Goal: Task Accomplishment & Management: Complete application form

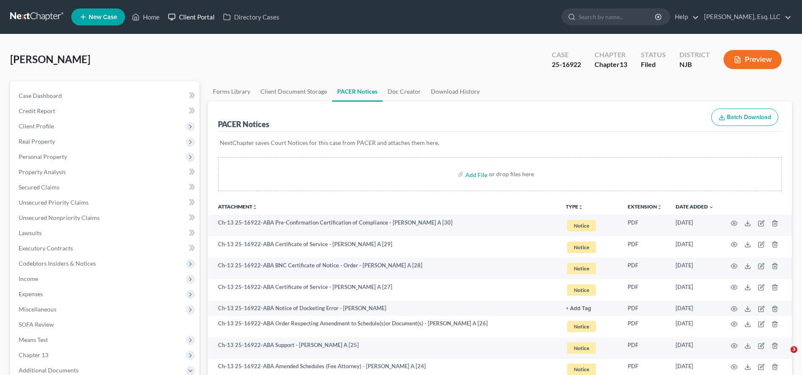
click at [189, 22] on link "Client Portal" at bounding box center [191, 16] width 55 height 15
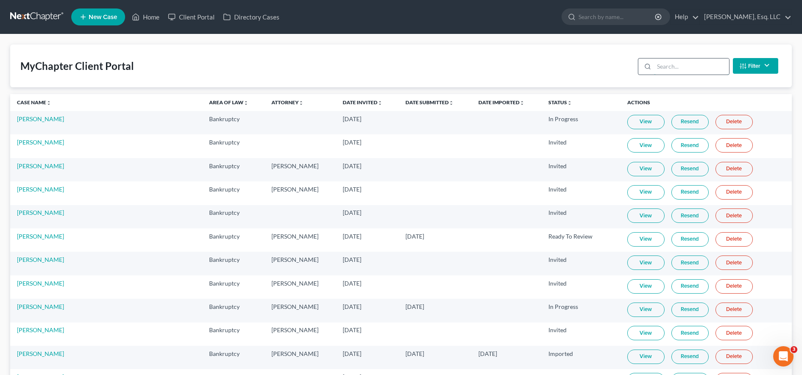
click at [702, 62] on input "search" at bounding box center [691, 67] width 75 height 16
click at [701, 67] on input "search" at bounding box center [691, 67] width 75 height 16
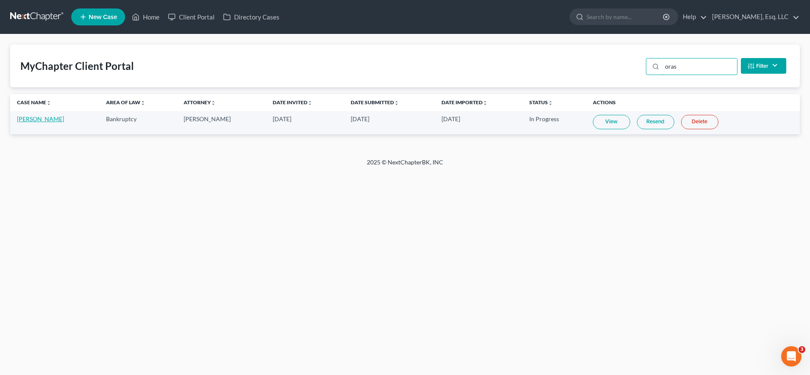
type input "oras"
click at [45, 119] on link "Christopher Oraschin" at bounding box center [40, 118] width 47 height 7
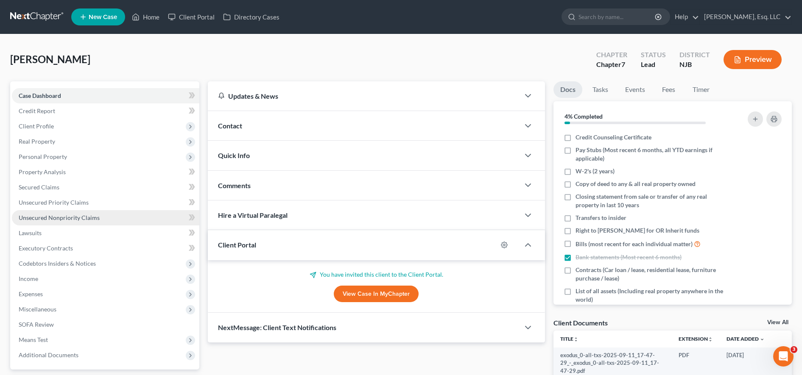
click at [106, 221] on link "Unsecured Nonpriority Claims" at bounding box center [105, 217] width 187 height 15
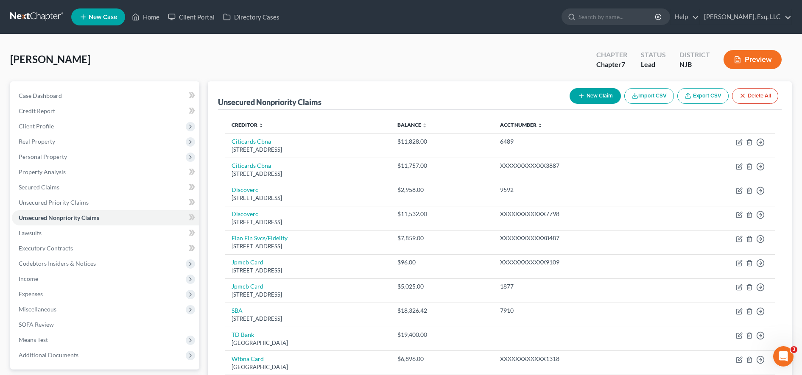
click at [608, 96] on button "New Claim" at bounding box center [594, 96] width 51 height 16
select select "0"
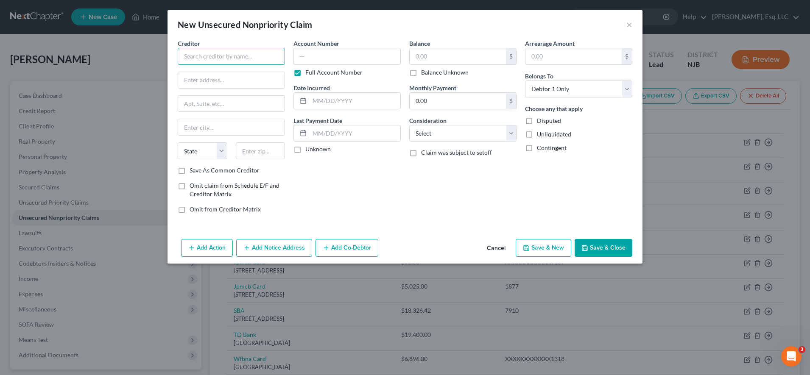
click at [249, 64] on input "text" at bounding box center [231, 56] width 107 height 17
type input "Avant"
click at [234, 80] on div "222 N Lasalle St Ste 160, Chicago, IL 60601" at bounding box center [228, 78] width 88 height 7
type input "222 N Lasalle St Ste 160"
type input "Chicago"
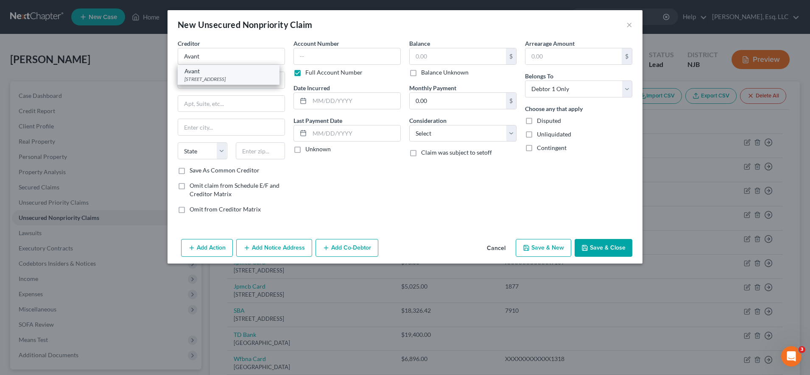
select select "14"
type input "60601"
click at [305, 76] on label "Full Account Number" at bounding box center [333, 72] width 57 height 8
click at [309, 74] on input "Full Account Number" at bounding box center [312, 71] width 6 height 6
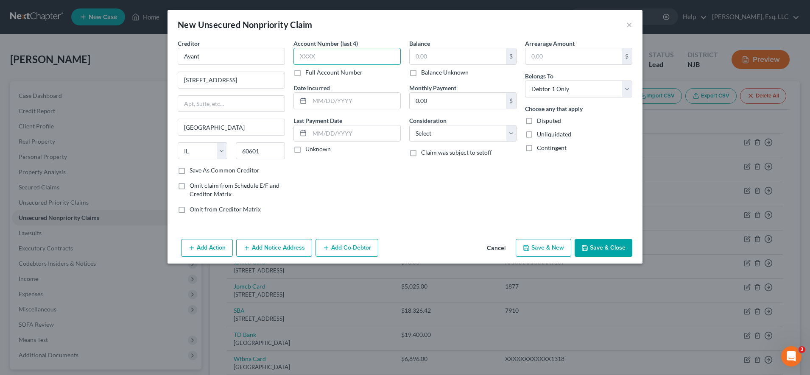
click at [319, 56] on input "text" at bounding box center [346, 56] width 107 height 17
paste input "20,6"
type input "20,6"
drag, startPoint x: 352, startPoint y: 60, endPoint x: 259, endPoint y: 51, distance: 93.2
click at [259, 51] on div "Creditor * Avant 222 N Lasalle St Ste 160 Chicago State AL AK AR AZ CA CO CT DE…" at bounding box center [404, 129] width 463 height 181
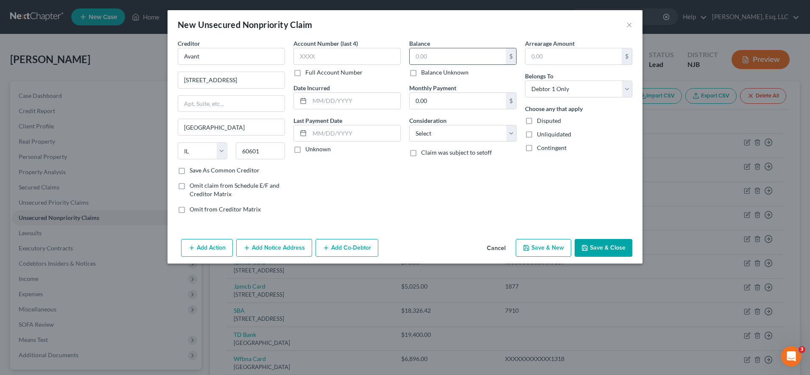
click at [455, 56] on input "text" at bounding box center [458, 56] width 96 height 16
paste input "20,616.59"
type input "20,616.59"
click at [341, 59] on input "text" at bounding box center [346, 56] width 107 height 17
type input "3112"
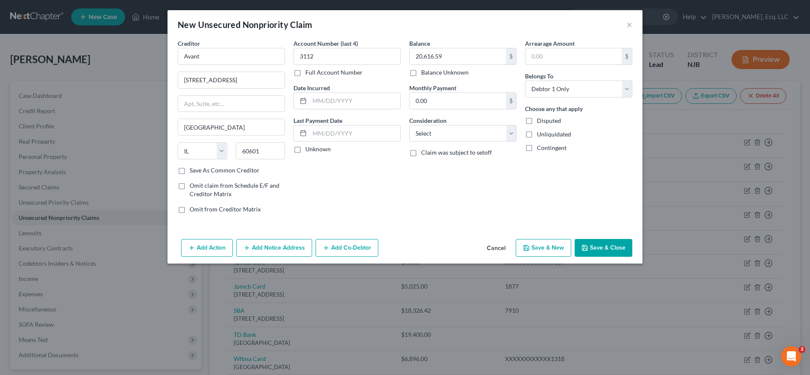
click at [273, 244] on button "Add Notice Address" at bounding box center [274, 248] width 76 height 18
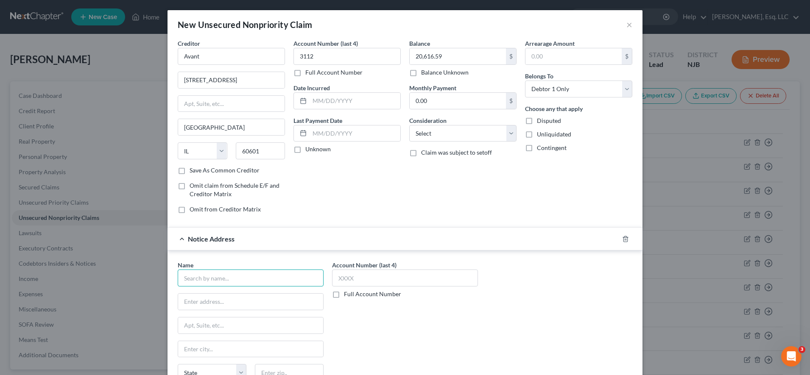
click at [251, 280] on input "text" at bounding box center [251, 278] width 146 height 17
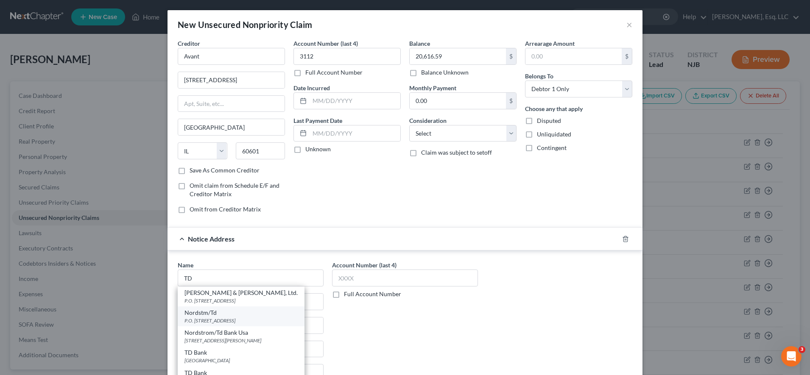
click at [239, 320] on div "P.O. Box 6555, Englewood, CO 80155" at bounding box center [240, 320] width 113 height 7
type input "Nordstm/Td"
type input "P.O. Box 6555"
type input "Englewood"
select select "5"
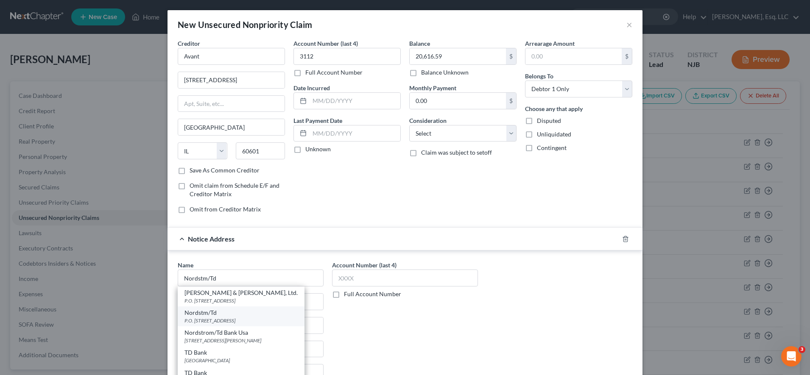
type input "80155"
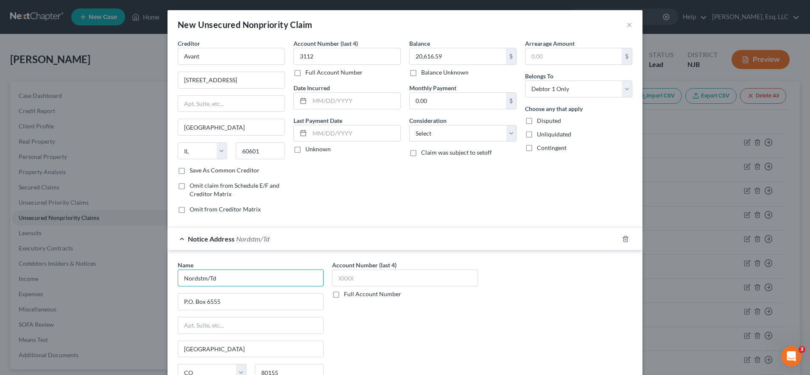
drag, startPoint x: 218, startPoint y: 278, endPoint x: 124, endPoint y: 269, distance: 94.6
click at [124, 269] on div "New Unsecured Nonpriority Claim × Creditor * Avant 222 N Lasalle St Ste 160 Chi…" at bounding box center [405, 187] width 810 height 375
type input "t"
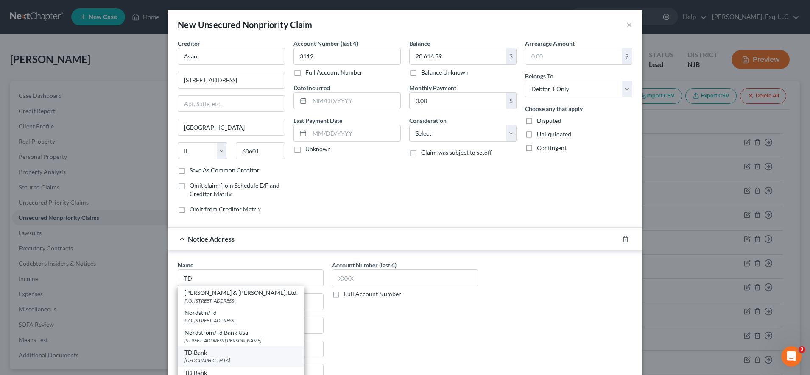
click at [228, 354] on div "TD Bank" at bounding box center [240, 353] width 113 height 8
type input "TD Bank"
type input "PO Box 100205"
type input "Columbia"
select select "42"
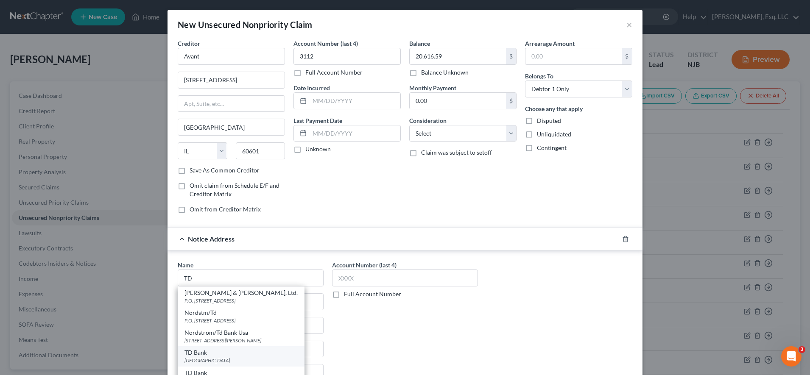
type input "29202"
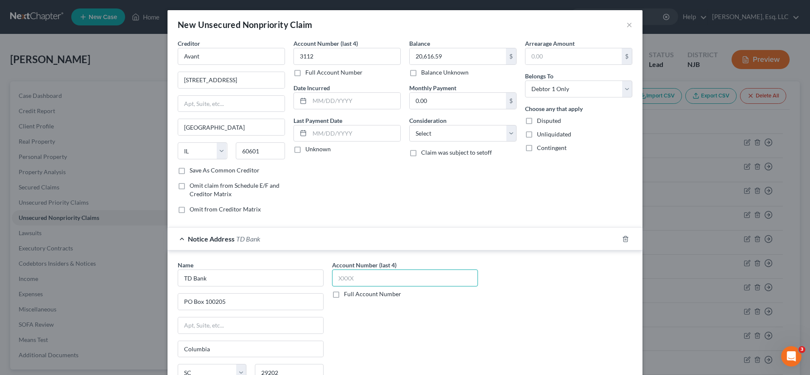
click at [352, 278] on input "text" at bounding box center [405, 278] width 146 height 17
type input "2"
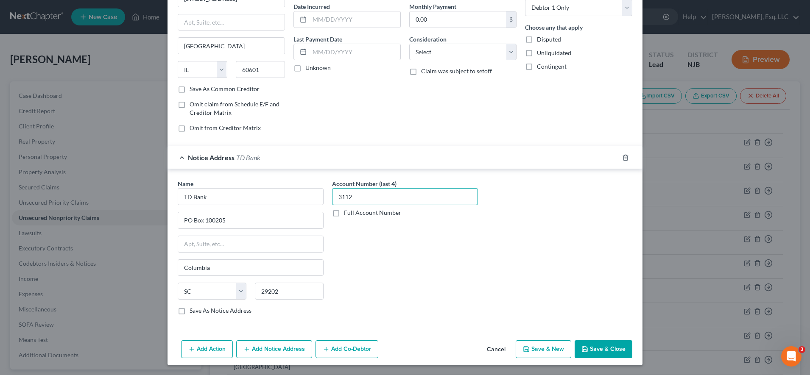
type input "3112"
click at [599, 350] on button "Save & Close" at bounding box center [604, 349] width 58 height 18
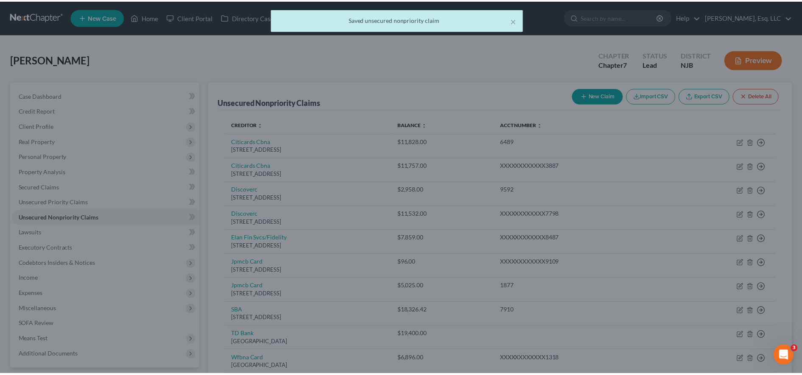
scroll to position [0, 0]
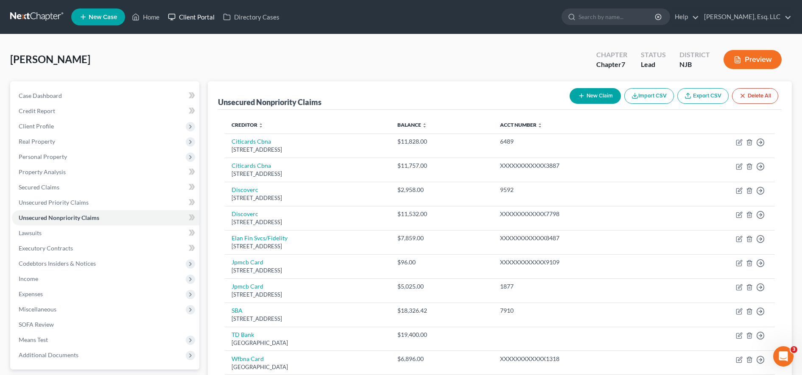
click at [200, 14] on link "Client Portal" at bounding box center [191, 16] width 55 height 15
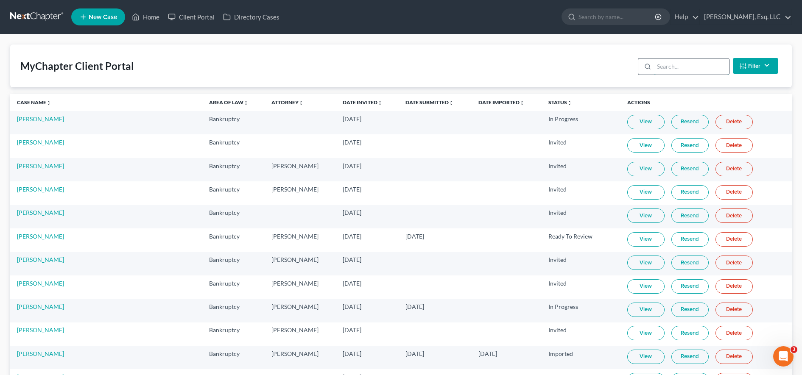
click at [695, 66] on input "search" at bounding box center [691, 67] width 75 height 16
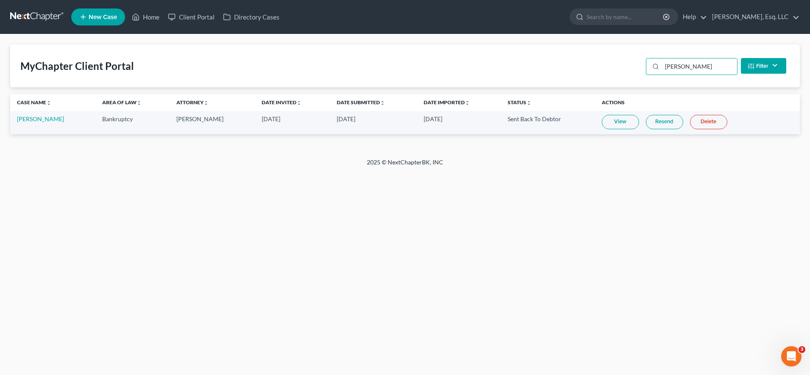
click at [646, 124] on link "Resend" at bounding box center [664, 122] width 37 height 14
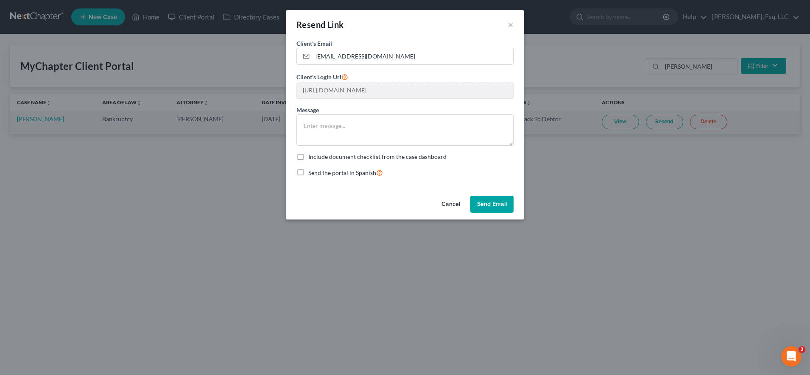
click at [495, 206] on button "Send Email" at bounding box center [491, 204] width 43 height 17
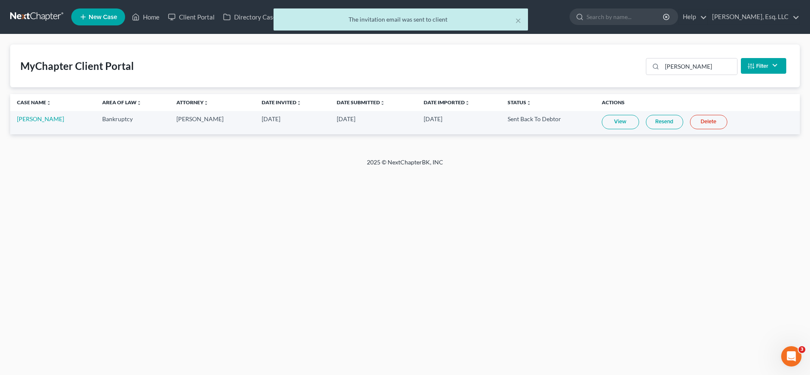
click at [611, 118] on link "View" at bounding box center [620, 122] width 37 height 14
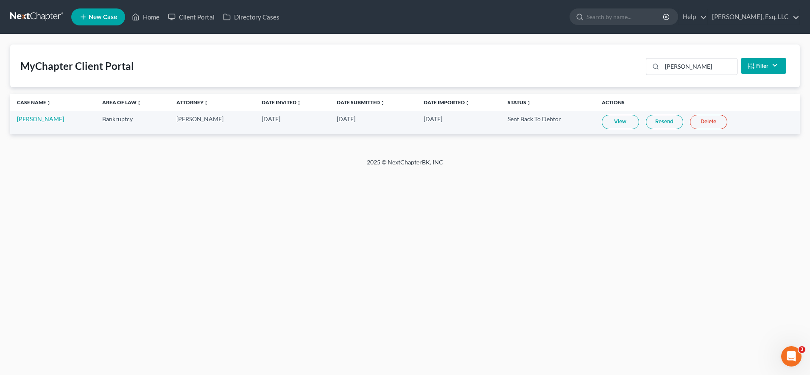
click at [659, 118] on link "Resend" at bounding box center [664, 122] width 37 height 14
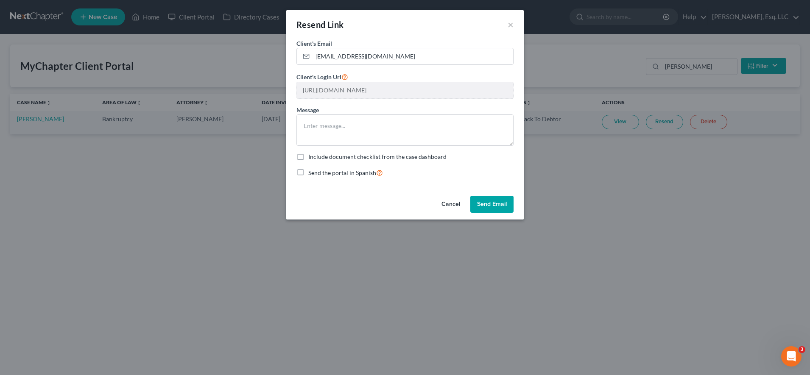
click at [483, 200] on button "Send Email" at bounding box center [491, 204] width 43 height 17
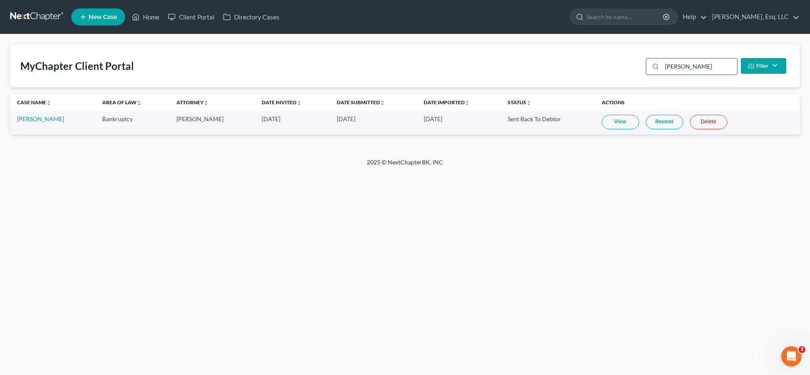
click at [688, 65] on input "gentz" at bounding box center [699, 67] width 75 height 16
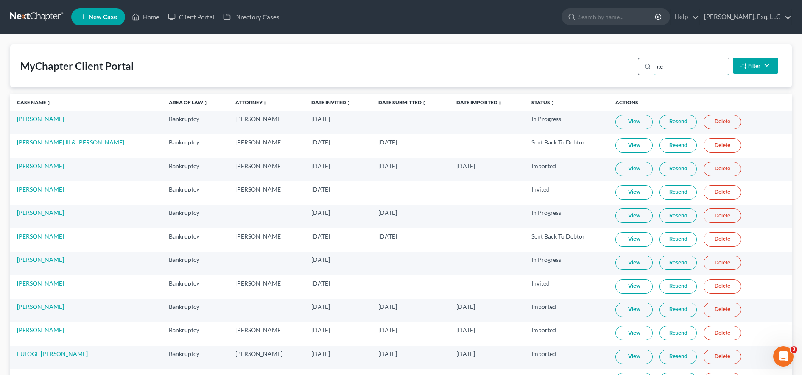
type input "g"
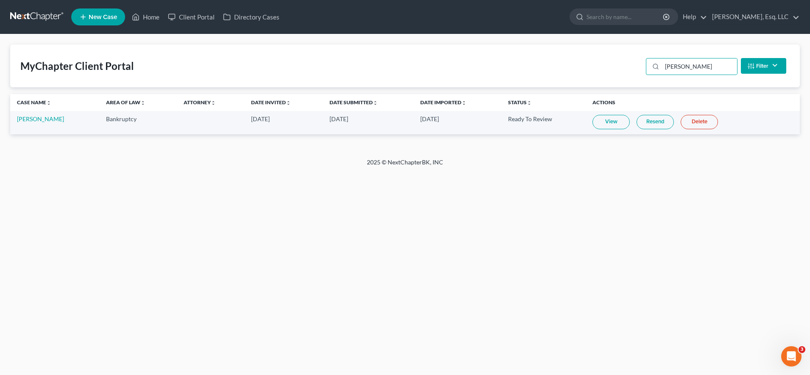
click at [617, 116] on link "View" at bounding box center [610, 122] width 37 height 14
click at [708, 69] on input "mull" at bounding box center [699, 67] width 75 height 16
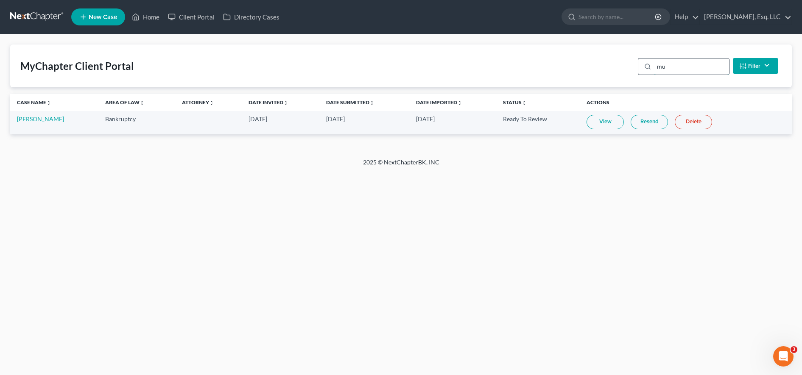
type input "m"
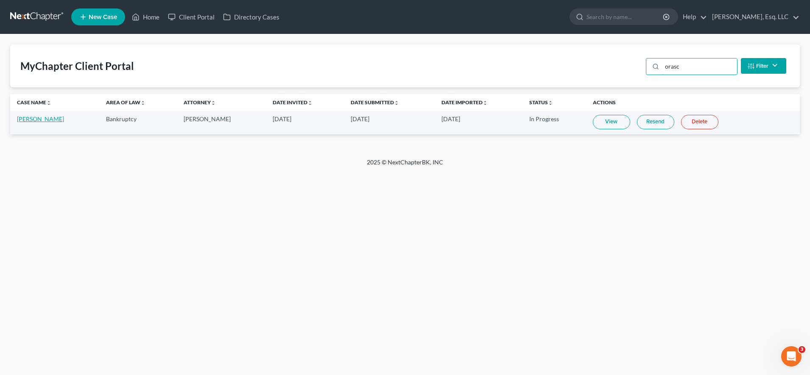
type input "orasc"
click at [59, 117] on link "Christopher Oraschin" at bounding box center [40, 118] width 47 height 7
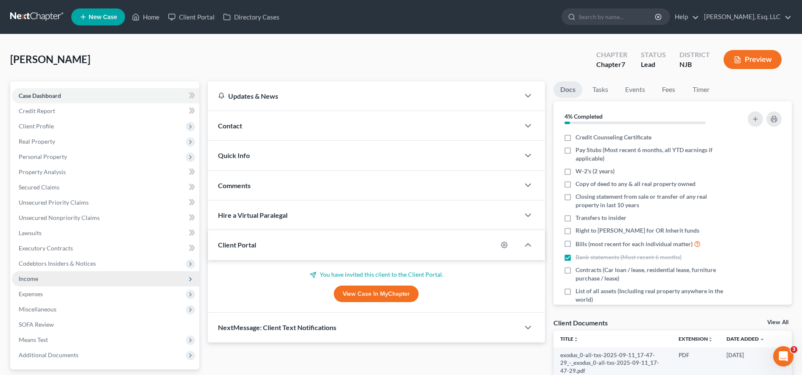
click at [95, 276] on span "Income" at bounding box center [105, 278] width 187 height 15
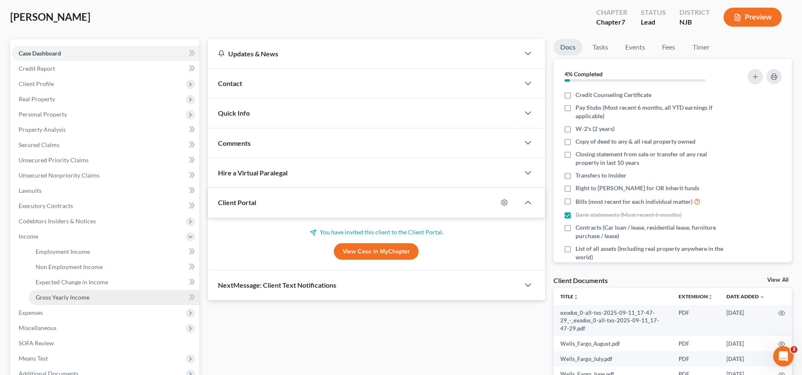
click at [84, 300] on span "Gross Yearly Income" at bounding box center [63, 297] width 54 height 7
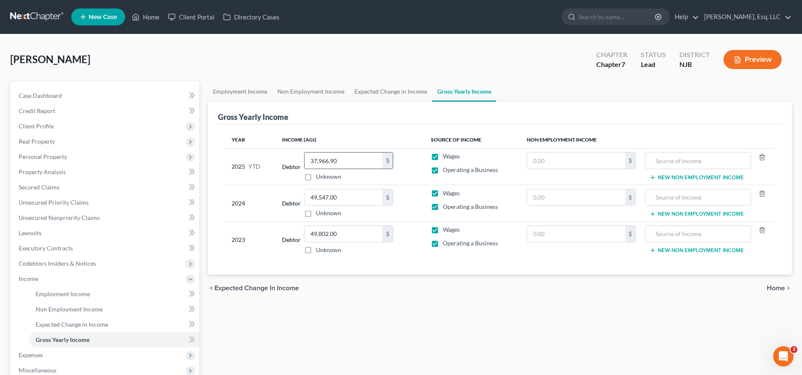
click at [351, 161] on input "37,966.90" at bounding box center [343, 161] width 78 height 16
type input "16,096.65"
click at [63, 296] on span "Employment Income" at bounding box center [63, 293] width 54 height 7
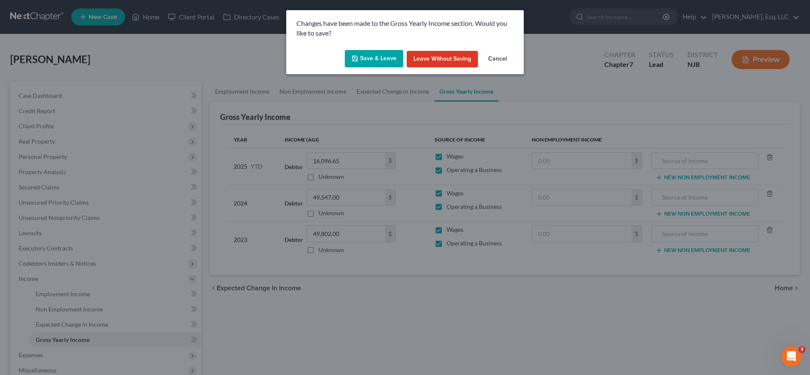
click at [372, 53] on button "Save & Leave" at bounding box center [374, 59] width 59 height 18
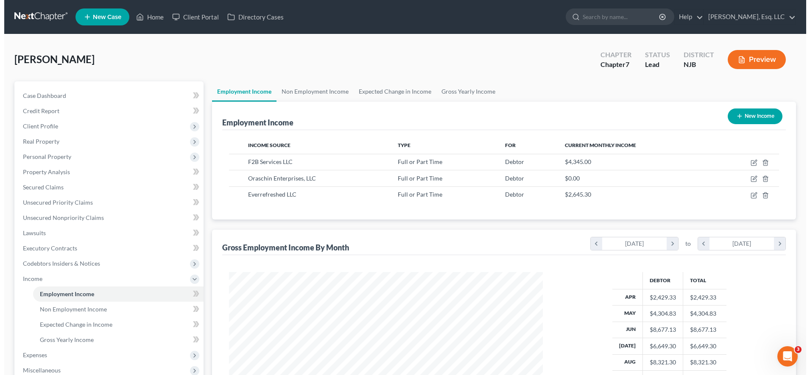
scroll to position [157, 331]
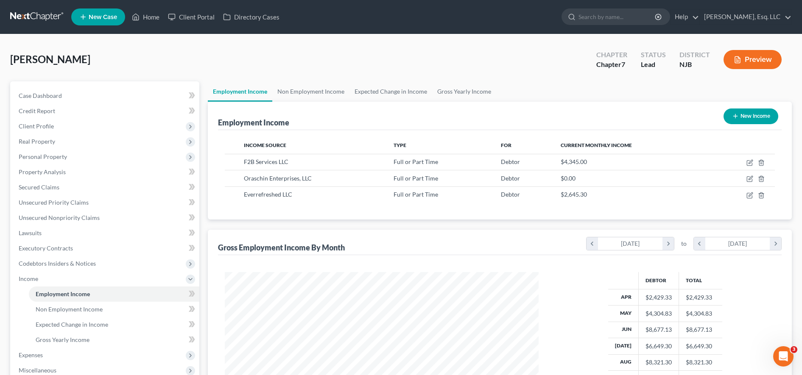
click at [748, 295] on div "Debtor Total Apr $2,429.33 $2,429.33 May $4,304.83 $4,304.83 Jun $8,677.13 $8,6…" at bounding box center [665, 350] width 236 height 157
click at [748, 177] on icon "button" at bounding box center [749, 179] width 7 height 7
select select "0"
select select "33"
select select "0"
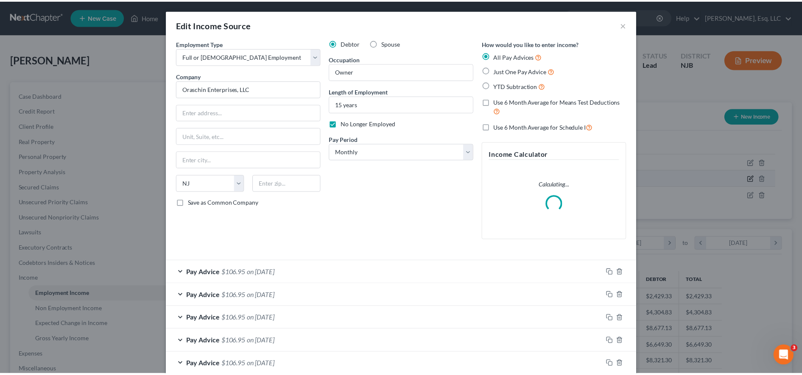
scroll to position [159, 335]
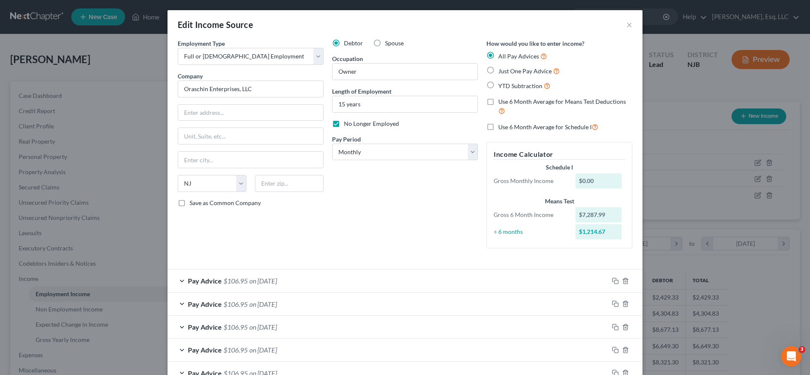
click at [621, 28] on div "Edit Income Source ×" at bounding box center [404, 24] width 475 height 29
click at [626, 25] on button "×" at bounding box center [629, 25] width 6 height 10
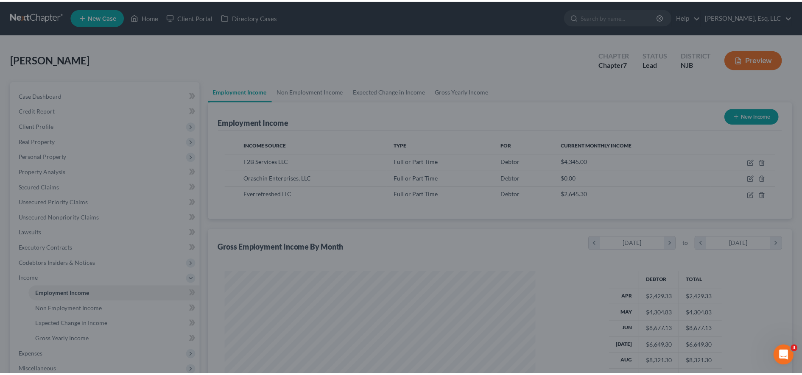
scroll to position [423873, 423699]
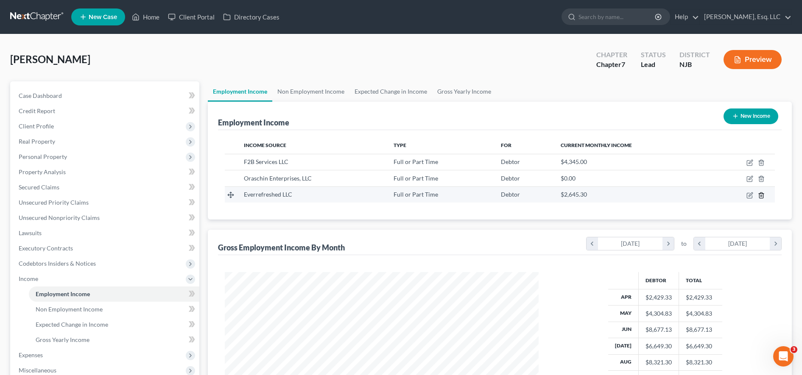
click at [762, 196] on line "button" at bounding box center [762, 196] width 0 height 2
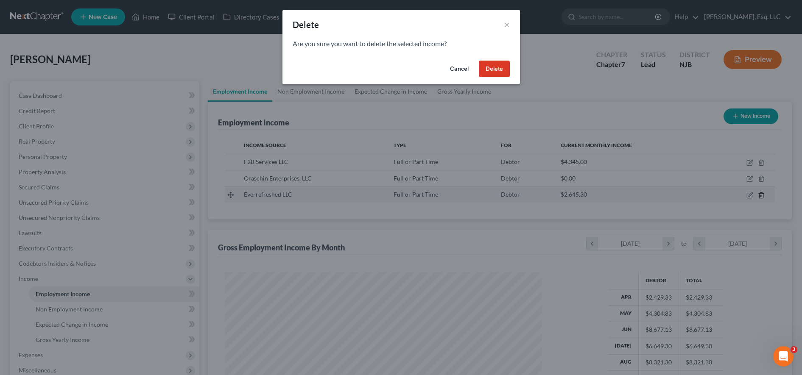
scroll to position [159, 335]
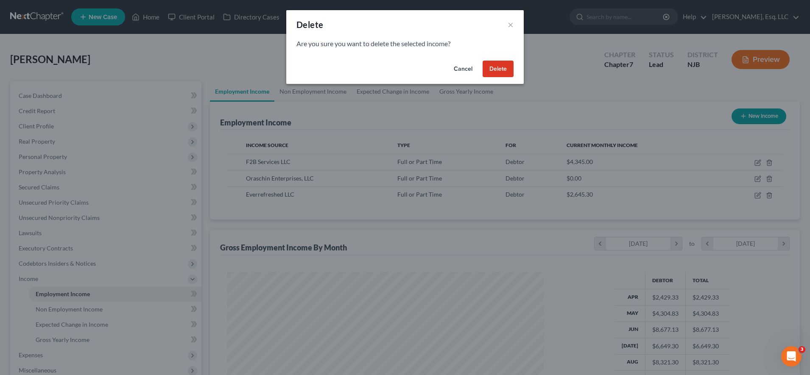
click at [501, 63] on button "Delete" at bounding box center [498, 69] width 31 height 17
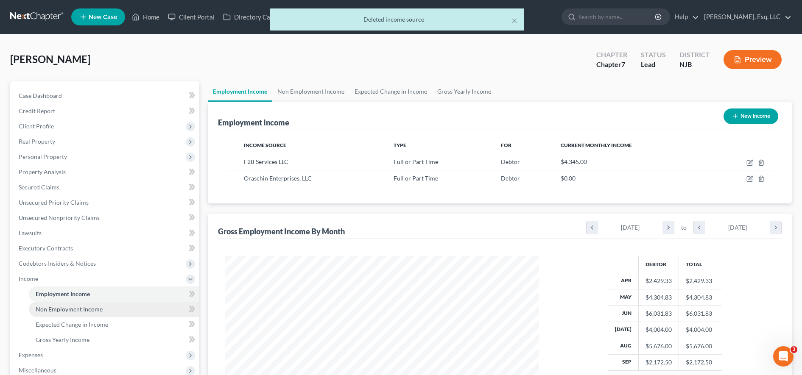
scroll to position [137, 0]
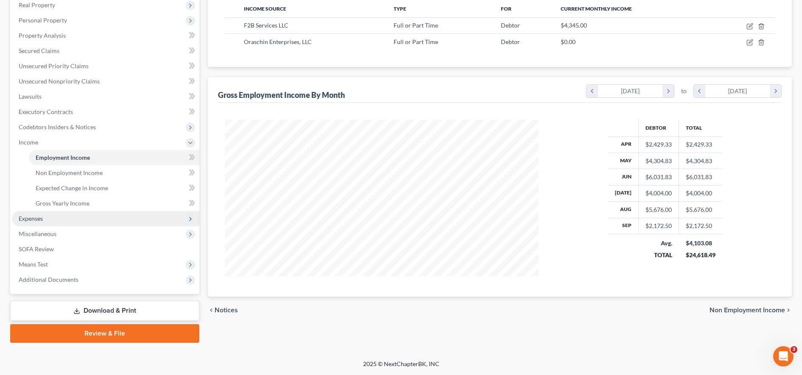
click at [64, 221] on span "Expenses" at bounding box center [105, 218] width 187 height 15
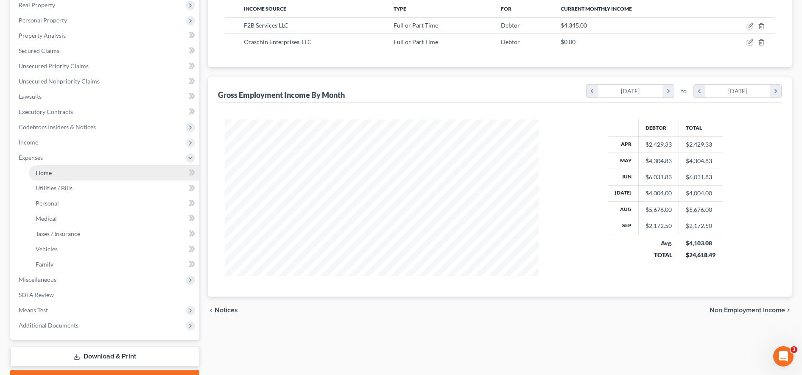
click at [63, 176] on link "Home" at bounding box center [114, 172] width 170 height 15
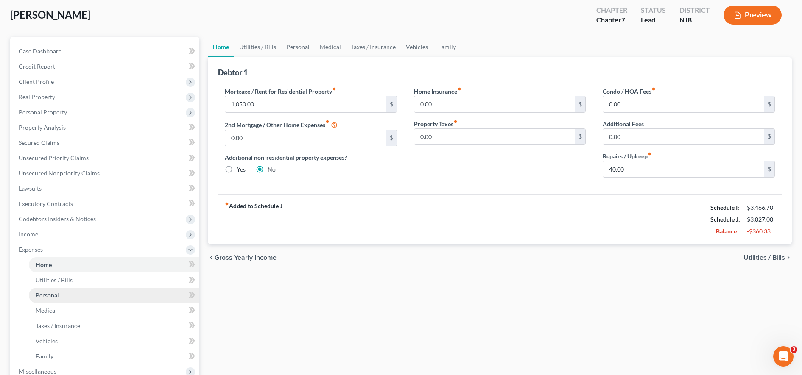
click at [59, 297] on link "Personal" at bounding box center [114, 295] width 170 height 15
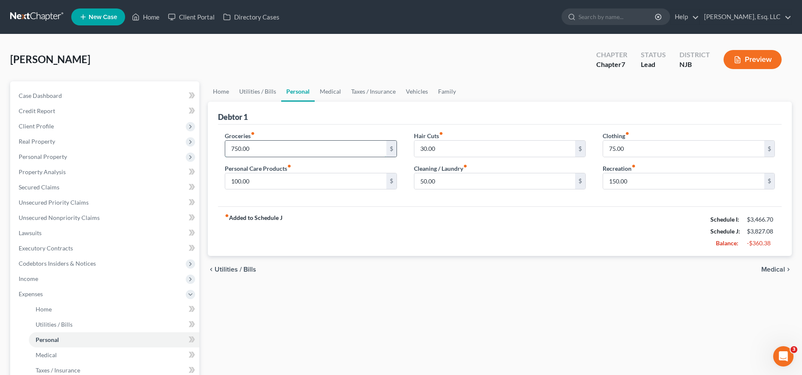
click at [287, 146] on input "750.00" at bounding box center [305, 149] width 161 height 16
type input "650.00"
click at [627, 148] on input "75.00" at bounding box center [683, 149] width 161 height 16
type input "50.00"
click at [649, 181] on input "150.00" at bounding box center [683, 181] width 161 height 16
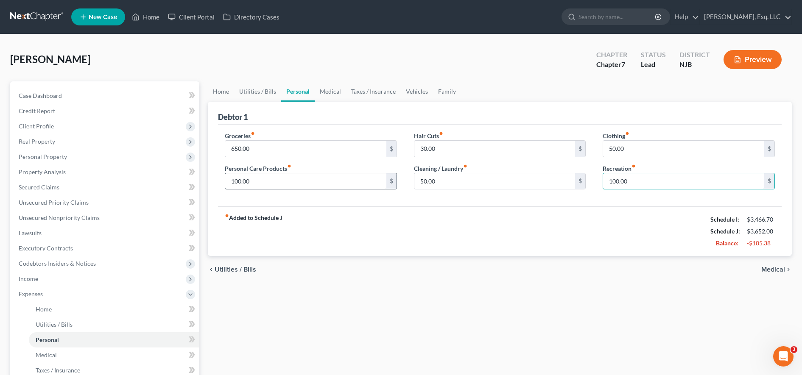
type input "100.00"
click at [260, 179] on input "100.00" at bounding box center [305, 181] width 161 height 16
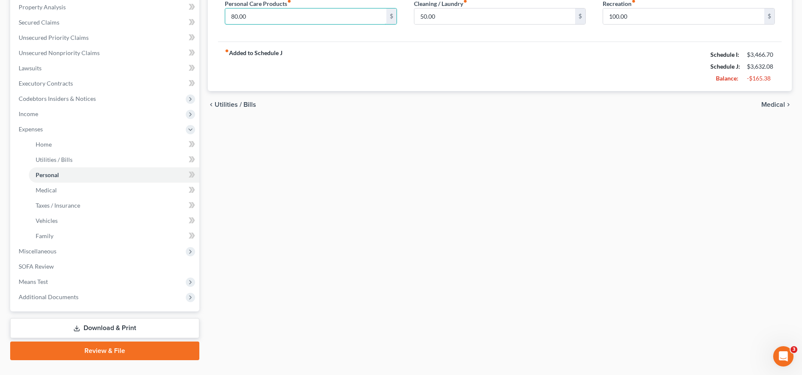
scroll to position [175, 0]
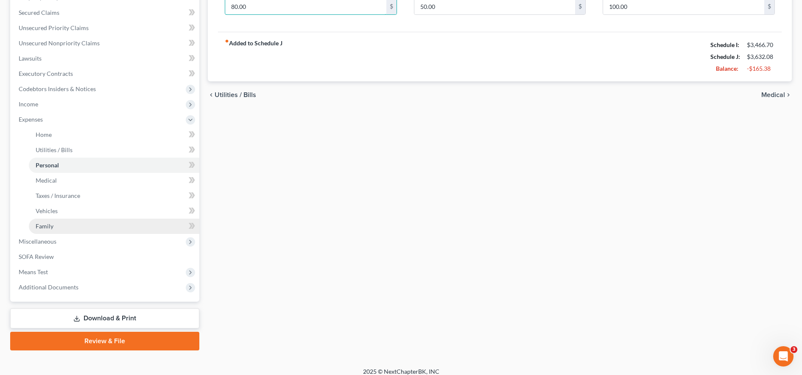
type input "80.00"
click at [55, 232] on link "Family" at bounding box center [114, 226] width 170 height 15
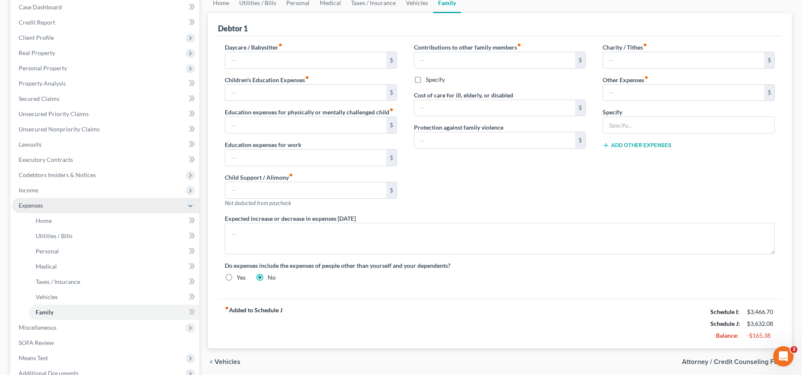
scroll to position [89, 0]
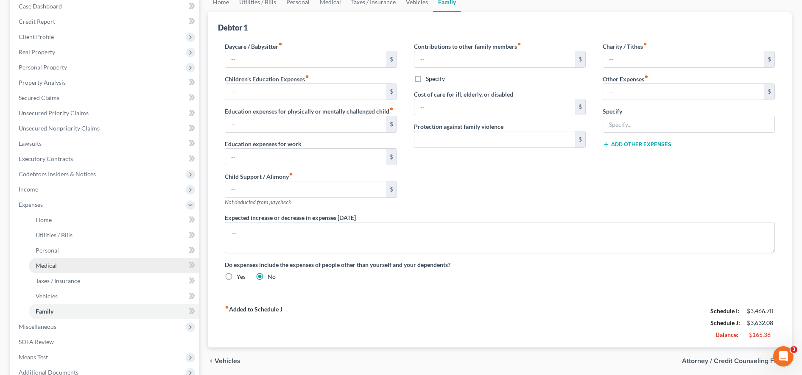
click at [54, 269] on link "Medical" at bounding box center [114, 265] width 170 height 15
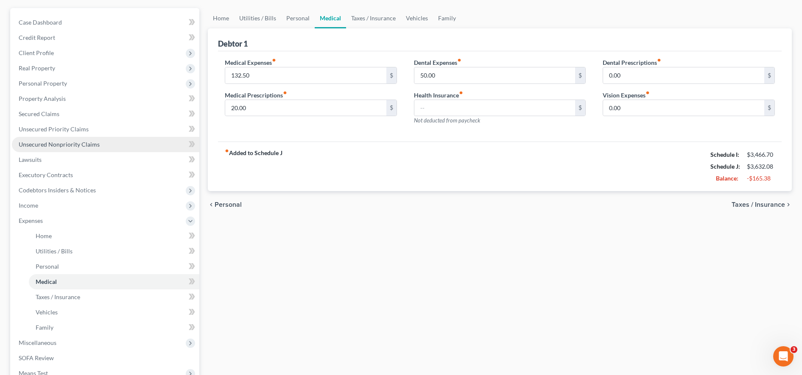
scroll to position [74, 0]
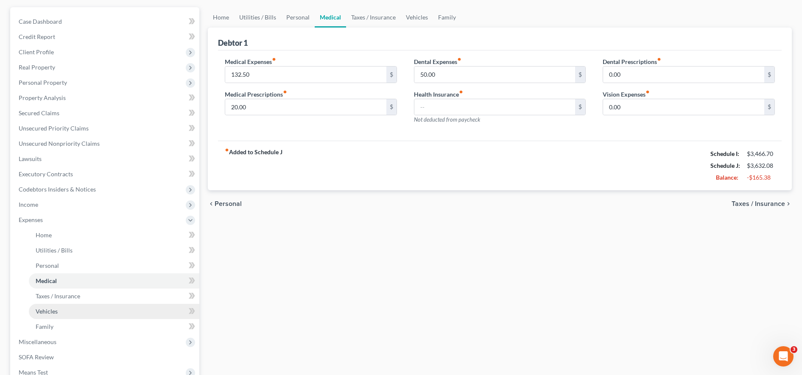
click at [69, 310] on link "Vehicles" at bounding box center [114, 311] width 170 height 15
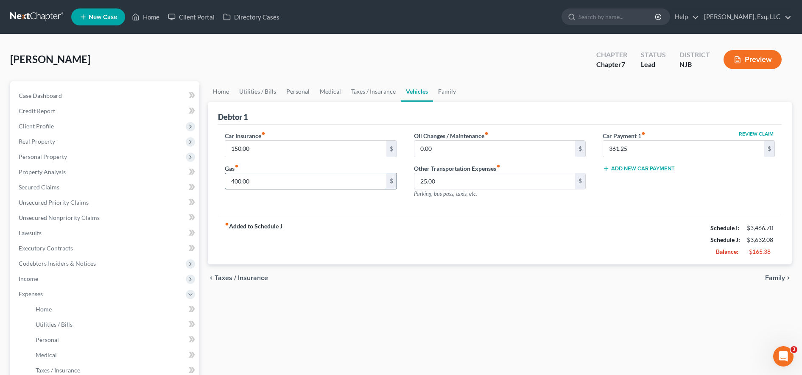
click at [284, 177] on input "400.00" at bounding box center [305, 181] width 161 height 16
type input "325.00"
click at [84, 255] on link "Executory Contracts" at bounding box center [105, 248] width 187 height 15
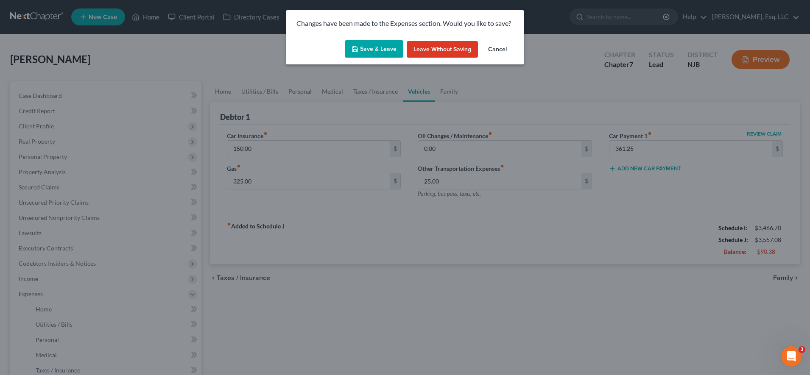
click at [389, 46] on button "Save & Leave" at bounding box center [374, 49] width 59 height 18
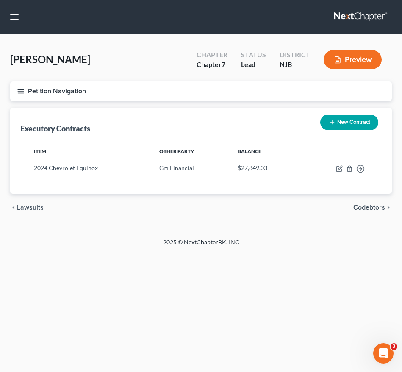
click at [28, 96] on button "Petition Navigation" at bounding box center [201, 91] width 382 height 20
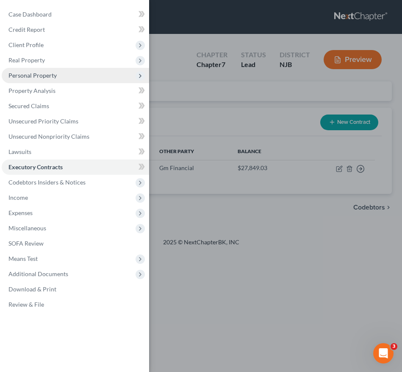
click at [36, 79] on span "Personal Property" at bounding box center [76, 75] width 148 height 15
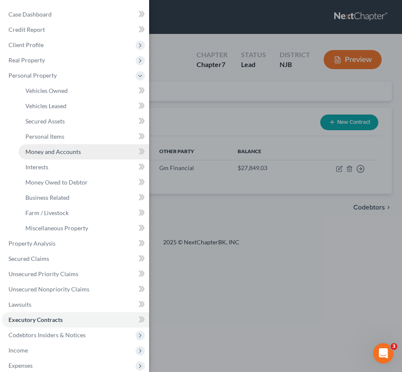
click at [50, 153] on span "Money and Accounts" at bounding box center [53, 151] width 56 height 7
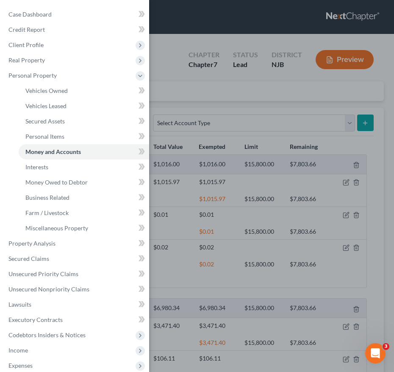
click at [200, 228] on div "Case Dashboard Payments Invoices Payments Payments Credit Report Client Profile" at bounding box center [197, 186] width 394 height 372
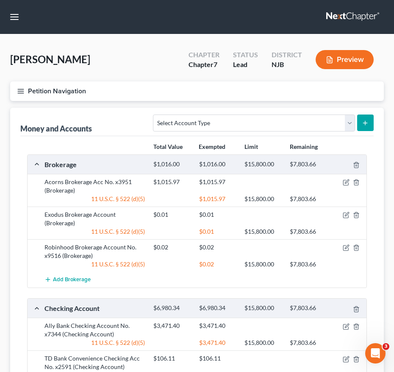
click at [24, 92] on icon "button" at bounding box center [21, 91] width 8 height 8
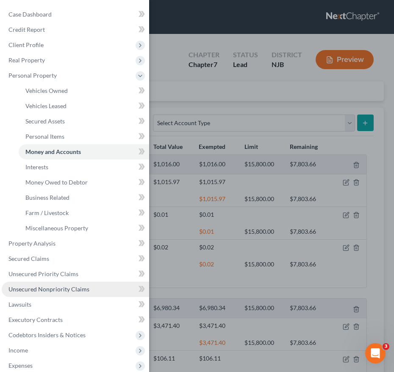
click at [53, 285] on link "Unsecured Nonpriority Claims" at bounding box center [76, 289] width 148 height 15
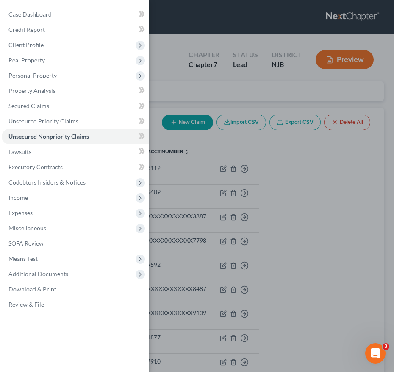
drag, startPoint x: 209, startPoint y: 237, endPoint x: 206, endPoint y: 267, distance: 30.8
click at [206, 267] on div "Case Dashboard Payments Invoices Payments Payments Credit Report Client Profile" at bounding box center [197, 186] width 394 height 372
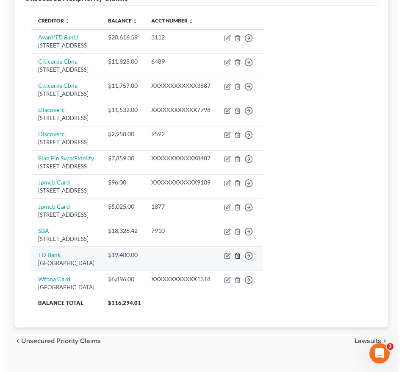
scroll to position [145, 0]
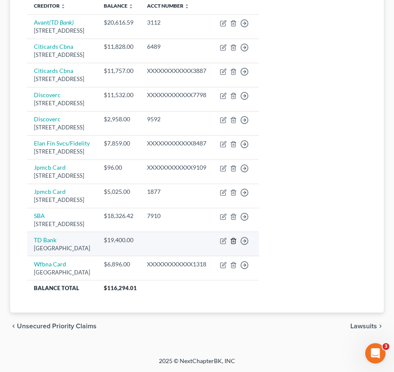
click at [237, 243] on icon "button" at bounding box center [233, 240] width 7 height 7
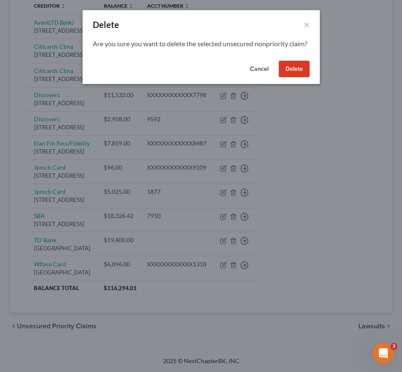
click at [290, 78] on button "Delete" at bounding box center [294, 69] width 31 height 17
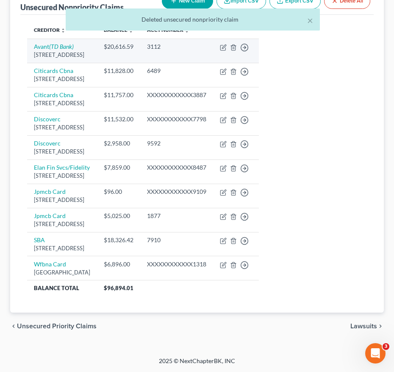
scroll to position [84, 0]
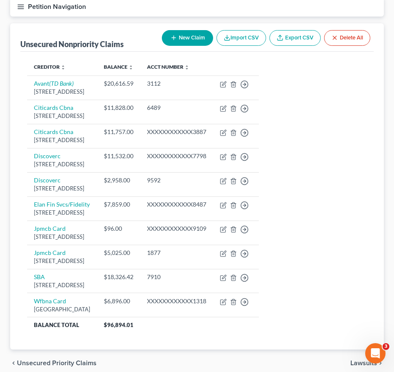
click at [20, 12] on button "Petition Navigation" at bounding box center [197, 7] width 374 height 20
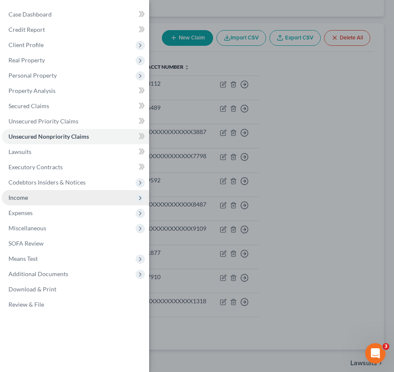
click at [48, 199] on span "Income" at bounding box center [76, 197] width 148 height 15
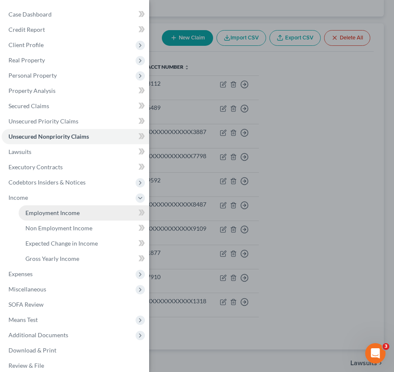
click at [61, 211] on span "Employment Income" at bounding box center [52, 212] width 54 height 7
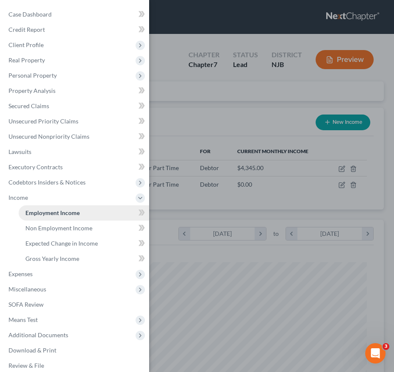
scroll to position [170, 357]
click at [260, 215] on div "Case Dashboard Payments Invoices Payments Payments Credit Report Client Profile" at bounding box center [197, 186] width 394 height 372
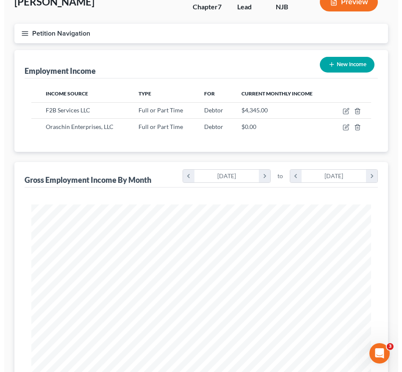
scroll to position [52, 0]
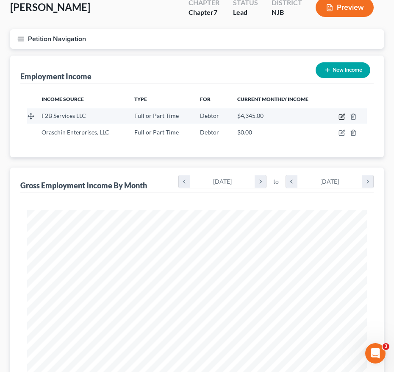
click at [343, 119] on icon "button" at bounding box center [342, 116] width 7 height 7
select select "0"
select select "33"
select select "1"
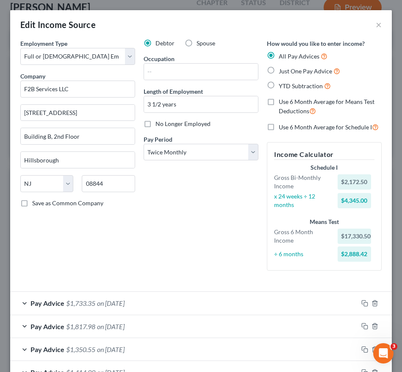
scroll to position [31, 0]
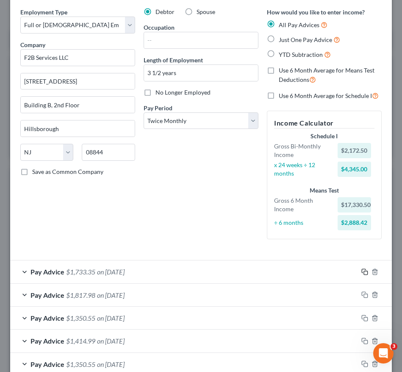
click at [362, 269] on icon "button" at bounding box center [364, 271] width 4 height 4
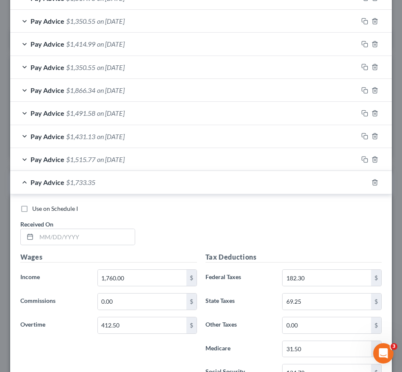
scroll to position [329, 0]
click at [149, 276] on input "1,760.00" at bounding box center [142, 277] width 89 height 16
type input "2"
type input "1,760.00"
click at [139, 327] on input "412.50" at bounding box center [142, 325] width 89 height 16
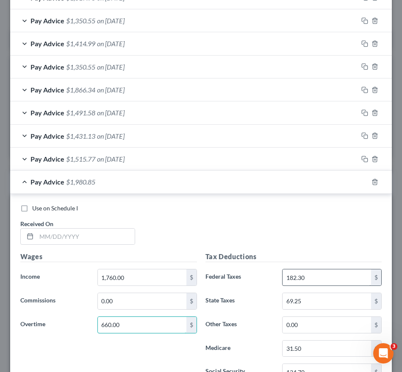
type input "660.00"
click at [319, 282] on input "182.30" at bounding box center [327, 277] width 89 height 16
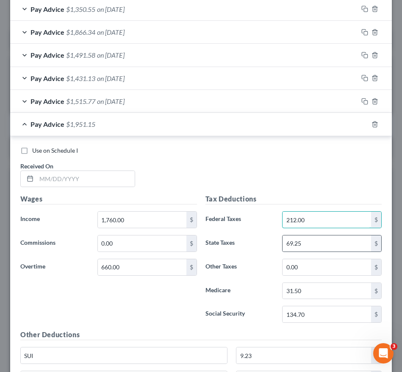
scroll to position [396, 0]
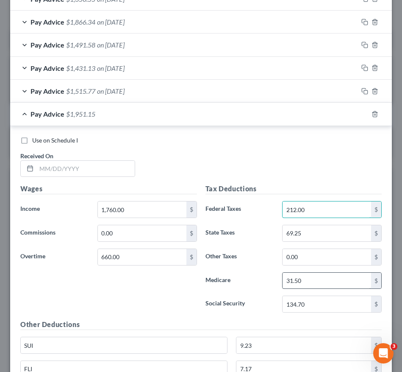
type input "212.00"
click at [321, 286] on input "31.50" at bounding box center [327, 281] width 89 height 16
type input "35.09"
click at [326, 305] on input "134.70" at bounding box center [327, 304] width 89 height 16
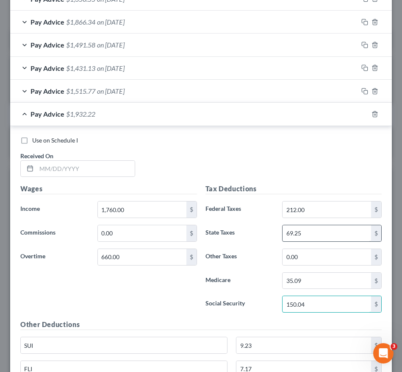
type input "150.04"
click at [327, 236] on input "69.25" at bounding box center [327, 233] width 89 height 16
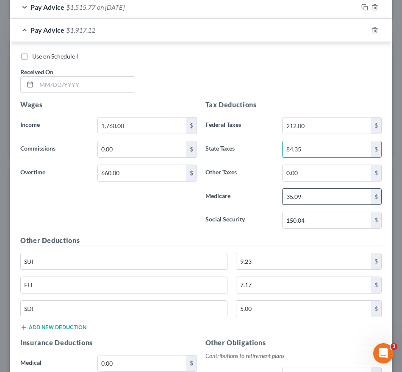
scroll to position [496, 0]
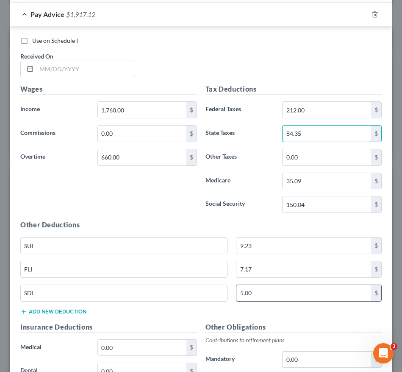
type input "84.35"
click at [309, 299] on input "5.00" at bounding box center [304, 293] width 135 height 16
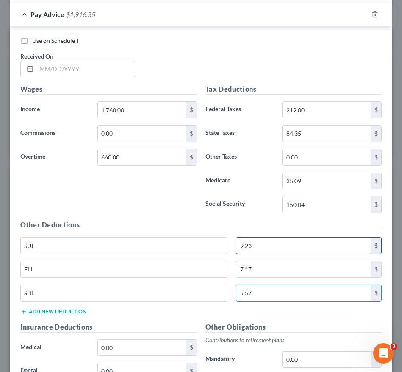
type input "5.57"
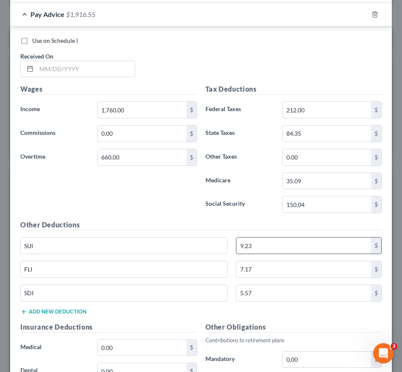
click at [269, 245] on input "9.23" at bounding box center [304, 245] width 135 height 16
type input "10.29"
click at [270, 264] on input "7.17" at bounding box center [304, 269] width 135 height 16
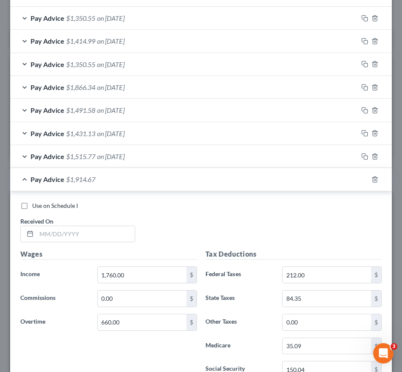
scroll to position [331, 0]
type input "7.99"
click at [94, 237] on input "text" at bounding box center [85, 234] width 98 height 16
type input "09/26/2025"
click at [179, 178] on div "Pay Advice $1,914.67 on 09/26/2025" at bounding box center [184, 179] width 348 height 22
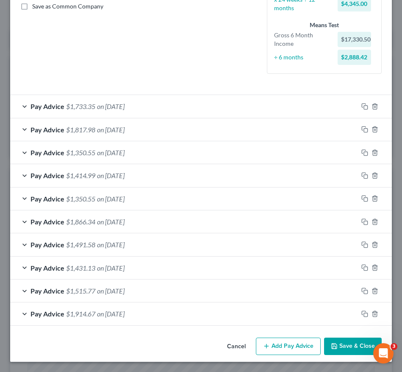
scroll to position [197, 0]
click at [362, 290] on icon "button" at bounding box center [365, 290] width 7 height 7
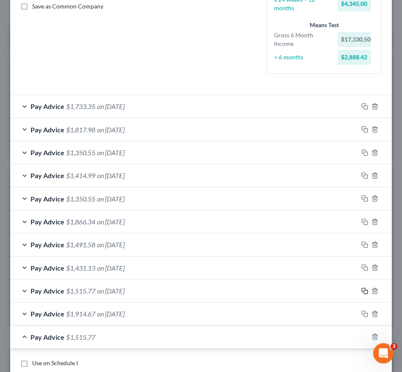
scroll to position [320, 0]
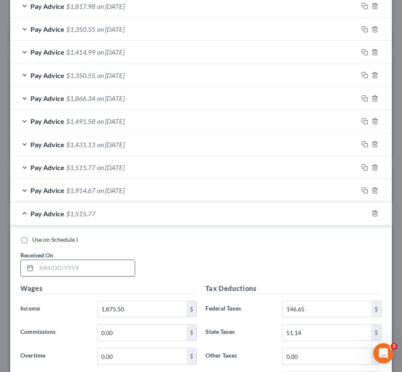
click at [85, 267] on input "text" at bounding box center [85, 268] width 98 height 16
type input "05/15/2025"
click at [195, 208] on div "Pay Advice $1,515.77 on 05/15/2025" at bounding box center [184, 213] width 348 height 22
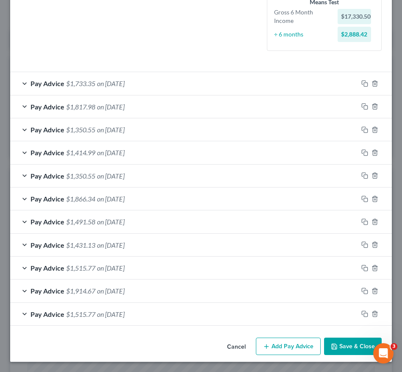
scroll to position [220, 0]
click at [362, 313] on icon "button" at bounding box center [365, 313] width 7 height 7
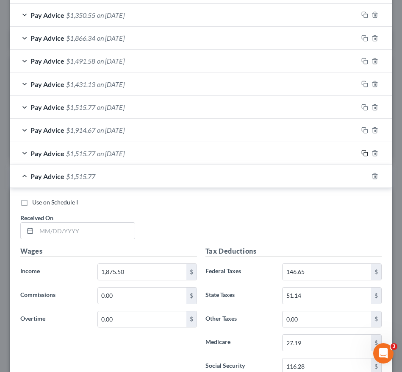
scroll to position [381, 0]
click at [69, 225] on input "text" at bounding box center [85, 230] width 98 height 16
type input "04/28/2025"
click at [362, 175] on icon "button" at bounding box center [365, 175] width 7 height 7
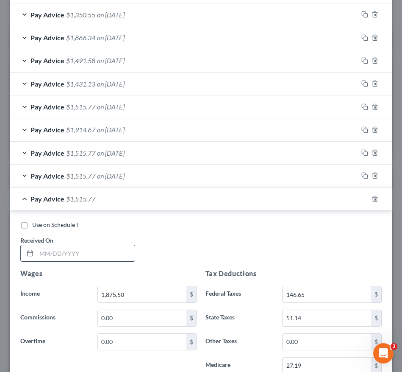
click at [128, 250] on input "text" at bounding box center [85, 253] width 98 height 16
type input "04/14/2025"
click at [181, 202] on div "Pay Advice $1,515.77 on 04/14/2025" at bounding box center [184, 198] width 348 height 22
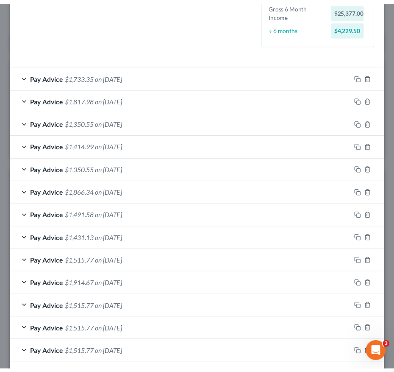
scroll to position [266, 0]
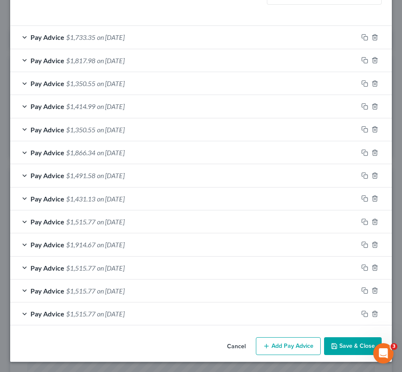
click at [348, 347] on button "Save & Close" at bounding box center [353, 346] width 58 height 18
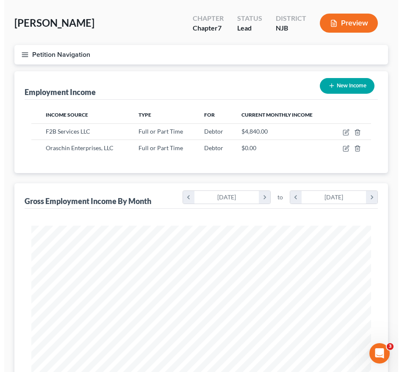
scroll to position [0, 0]
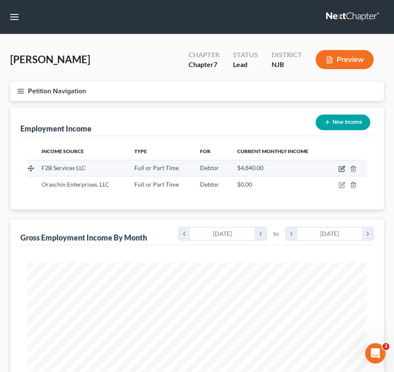
click at [342, 168] on icon "button" at bounding box center [342, 168] width 7 height 7
select select "0"
select select "33"
select select "1"
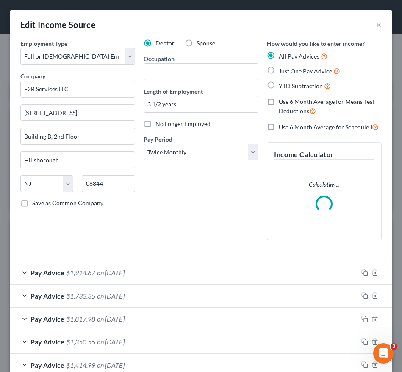
scroll to position [174, 365]
click at [279, 103] on label "Use 6 Month Average for Means Test Deductions" at bounding box center [330, 107] width 103 height 18
click at [282, 103] on input "Use 6 Month Average for Means Test Deductions" at bounding box center [285, 101] width 6 height 6
checkbox input "true"
click at [279, 126] on label "Use 6 Month Average for Schedule I" at bounding box center [329, 127] width 100 height 10
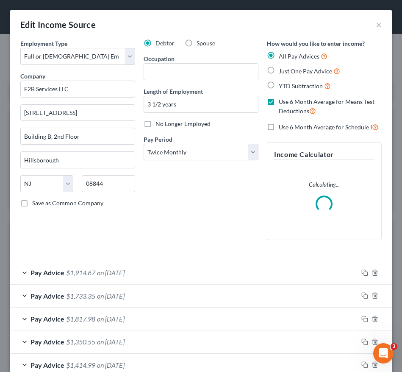
click at [282, 126] on input "Use 6 Month Average for Schedule I" at bounding box center [285, 125] width 6 height 6
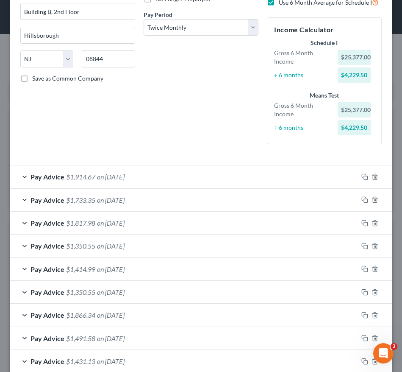
scroll to position [56, 0]
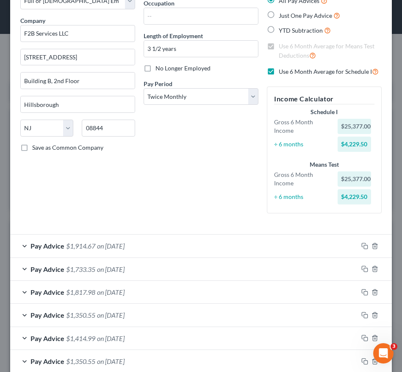
click at [279, 71] on label "Use 6 Month Average for Schedule I" at bounding box center [329, 72] width 100 height 10
click at [282, 71] on input "Use 6 Month Average for Schedule I" at bounding box center [285, 70] width 6 height 6
checkbox input "false"
click at [279, 47] on label "Use 6 Month Average for Means Test Deductions" at bounding box center [330, 51] width 103 height 18
click at [282, 47] on input "Use 6 Month Average for Means Test Deductions" at bounding box center [285, 45] width 6 height 6
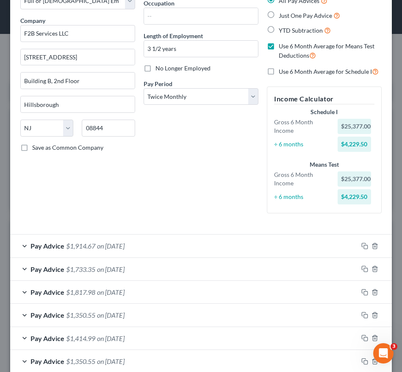
checkbox input "false"
click at [279, 73] on label "Use 6 Month Average for Schedule I" at bounding box center [329, 72] width 100 height 10
click at [282, 72] on input "Use 6 Month Average for Schedule I" at bounding box center [285, 70] width 6 height 6
checkbox input "true"
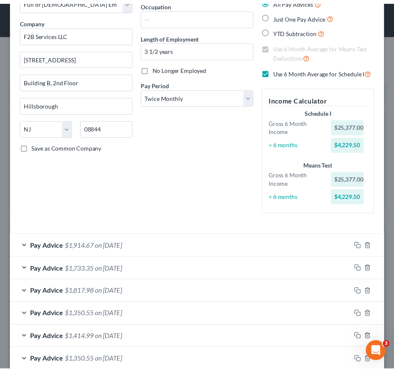
scroll to position [264, 0]
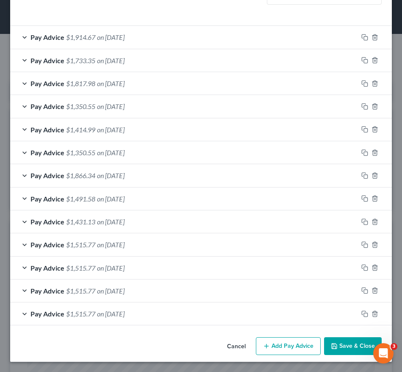
click at [346, 348] on button "Save & Close" at bounding box center [353, 346] width 58 height 18
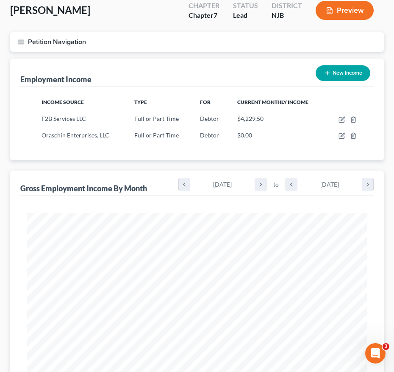
scroll to position [47, 0]
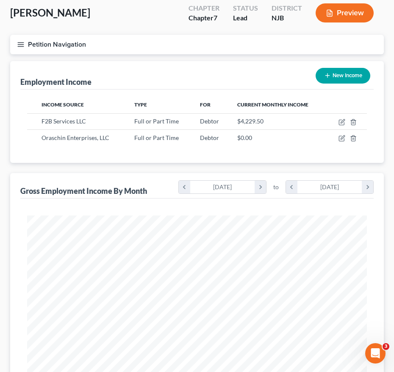
click at [23, 43] on icon "button" at bounding box center [21, 45] width 8 height 8
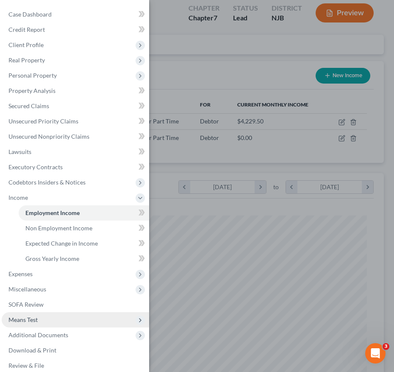
scroll to position [8, 0]
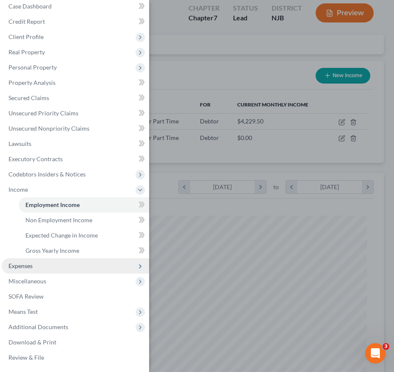
click at [39, 271] on span "Expenses" at bounding box center [76, 265] width 148 height 15
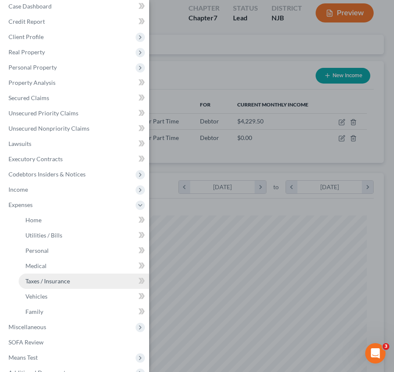
click at [59, 287] on link "Taxes / Insurance" at bounding box center [84, 280] width 131 height 15
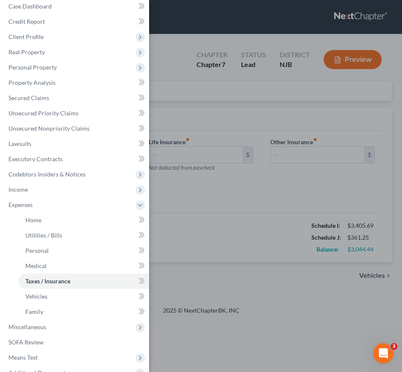
type input "0.00"
type input "333.33"
click at [252, 263] on div "Case Dashboard Payments Invoices Payments Payments Credit Report Client Profile" at bounding box center [201, 186] width 402 height 372
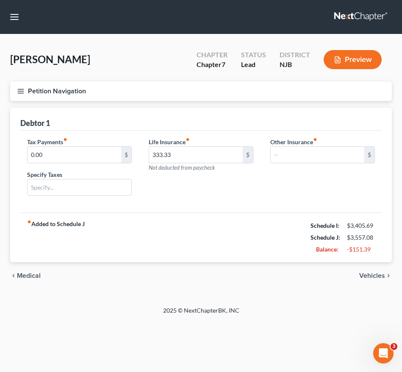
click at [22, 90] on icon "button" at bounding box center [21, 91] width 8 height 8
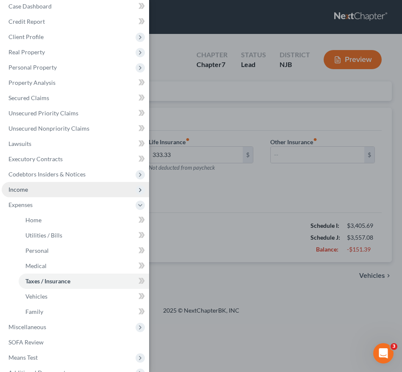
click at [49, 185] on span "Income" at bounding box center [76, 189] width 148 height 15
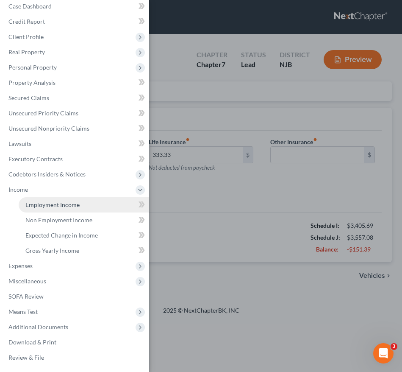
click at [68, 207] on span "Employment Income" at bounding box center [52, 204] width 54 height 7
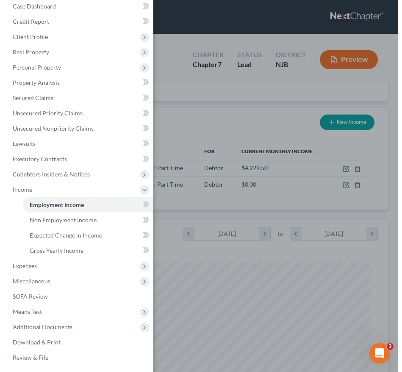
scroll to position [170, 357]
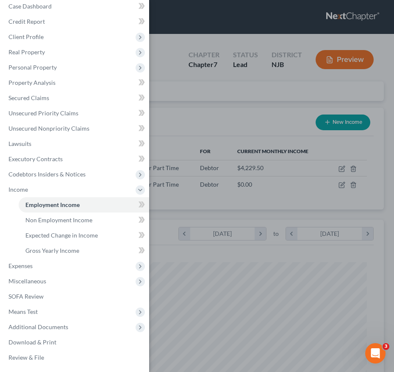
click at [250, 169] on div "Case Dashboard Payments Invoices Payments Payments Credit Report Client Profile" at bounding box center [197, 186] width 394 height 372
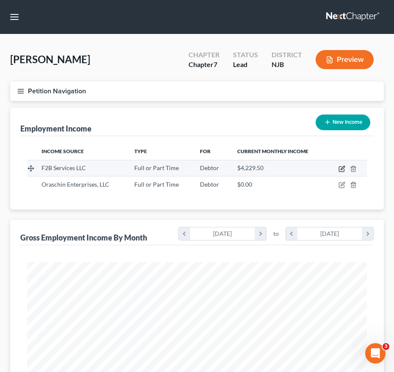
click at [344, 169] on icon "button" at bounding box center [342, 168] width 7 height 7
select select "0"
select select "33"
select select "1"
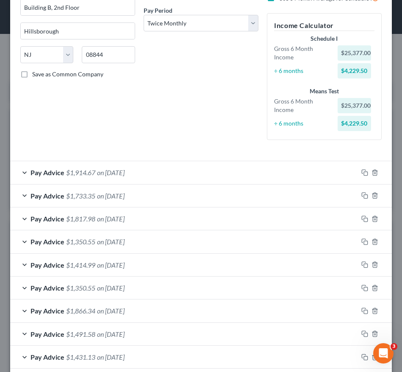
scroll to position [8, 0]
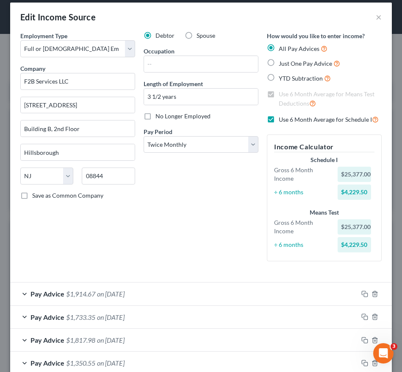
click at [279, 118] on label "Use 6 Month Average for Schedule I" at bounding box center [329, 119] width 100 height 10
click at [282, 118] on input "Use 6 Month Average for Schedule I" at bounding box center [285, 117] width 6 height 6
checkbox input "false"
click at [279, 96] on label "Use 6 Month Average for Means Test Deductions" at bounding box center [330, 99] width 103 height 18
click at [282, 95] on input "Use 6 Month Average for Means Test Deductions" at bounding box center [285, 93] width 6 height 6
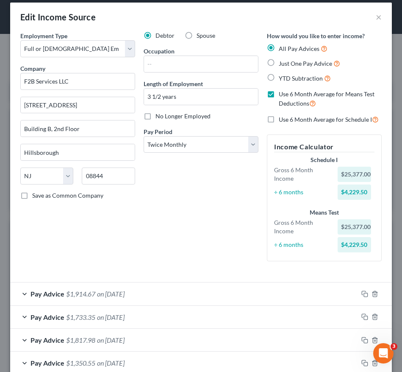
checkbox input "false"
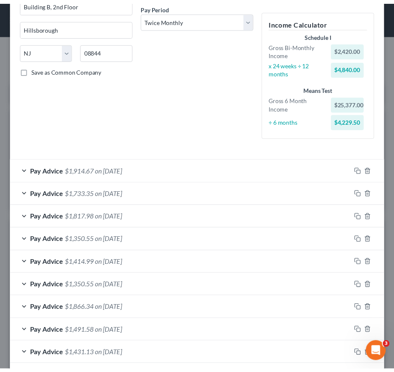
scroll to position [266, 0]
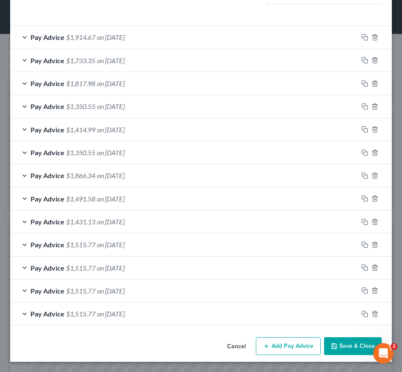
click at [329, 350] on button "Save & Close" at bounding box center [353, 346] width 58 height 18
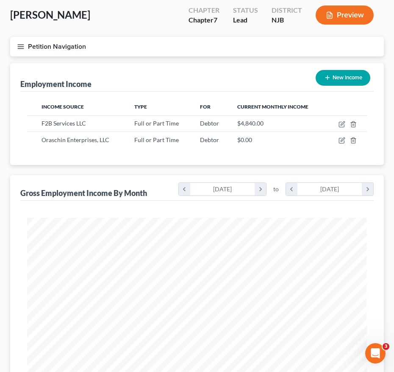
scroll to position [43, 0]
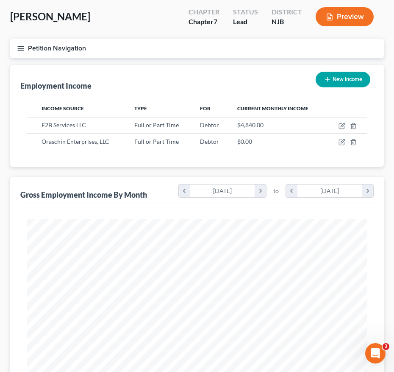
click at [19, 50] on icon "button" at bounding box center [21, 49] width 8 height 8
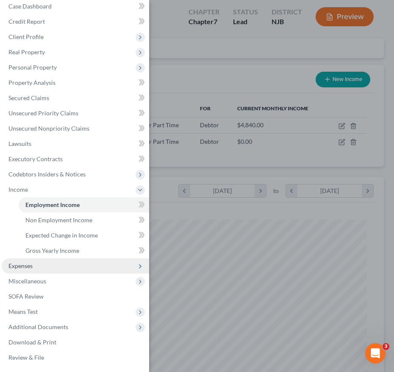
click at [53, 261] on span "Expenses" at bounding box center [76, 265] width 148 height 15
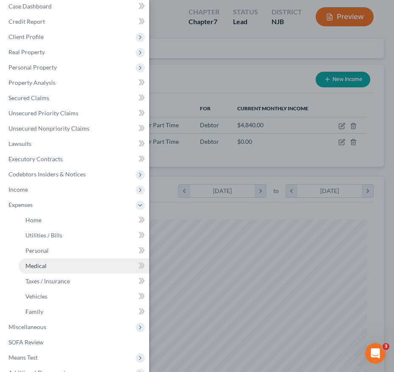
click at [74, 263] on link "Medical" at bounding box center [84, 265] width 131 height 15
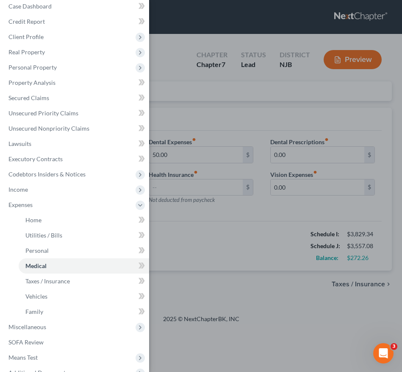
click at [251, 252] on div "Case Dashboard Payments Invoices Payments Payments Credit Report Client Profile" at bounding box center [201, 186] width 402 height 372
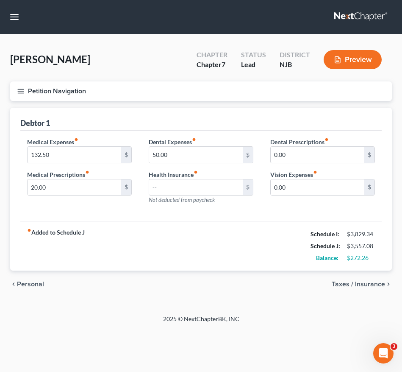
click at [16, 90] on button "Petition Navigation" at bounding box center [201, 91] width 382 height 20
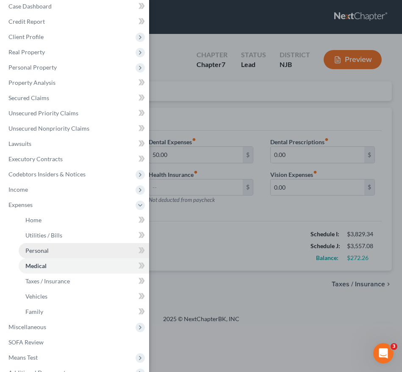
click at [58, 250] on link "Personal" at bounding box center [84, 250] width 131 height 15
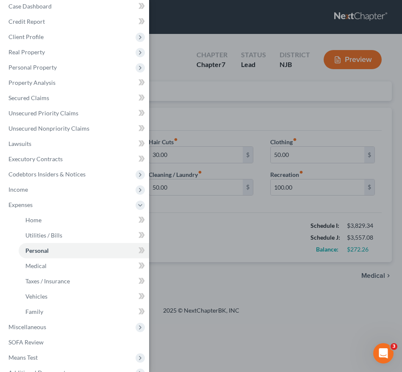
click at [207, 216] on div "Case Dashboard Payments Invoices Payments Payments Credit Report Client Profile" at bounding box center [201, 186] width 402 height 372
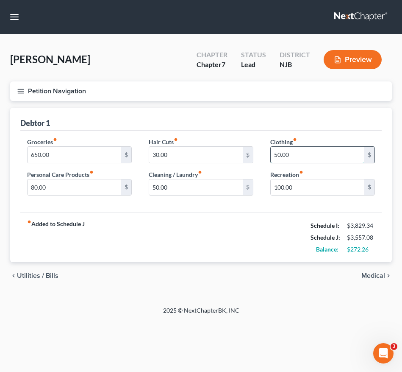
click at [295, 153] on input "50.00" at bounding box center [318, 155] width 94 height 16
type input "75.00"
click at [74, 185] on input "80.00" at bounding box center [75, 187] width 94 height 16
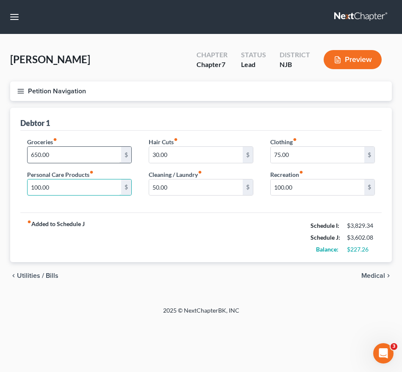
type input "100.00"
click at [68, 149] on input "650.00" at bounding box center [75, 155] width 94 height 16
type input "750.00"
click at [141, 261] on div "fiber_manual_record Added to Schedule J Schedule I: $3,829.34 Schedule J: $3,70…" at bounding box center [201, 237] width 362 height 50
click at [22, 91] on line "button" at bounding box center [21, 91] width 6 height 0
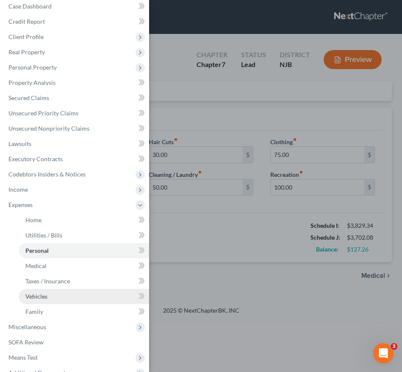
click at [50, 298] on link "Vehicles" at bounding box center [84, 296] width 131 height 15
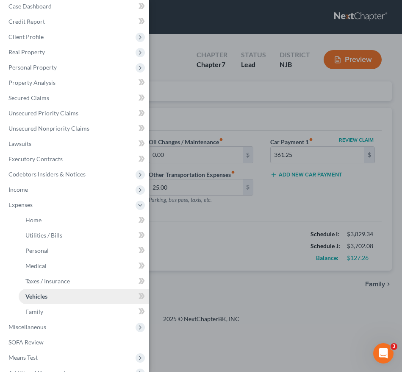
click at [81, 294] on link "Vehicles" at bounding box center [84, 296] width 131 height 15
click at [241, 229] on div "Case Dashboard Payments Invoices Payments Payments Credit Report Client Profile" at bounding box center [201, 186] width 402 height 372
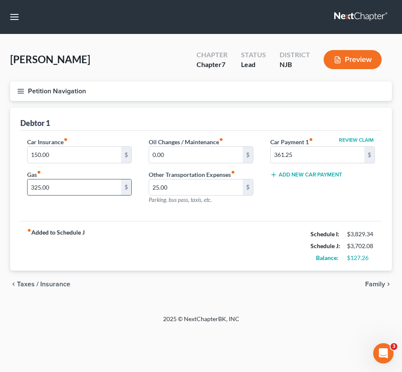
click at [70, 190] on input "325.00" at bounding box center [75, 187] width 94 height 16
type input "400.00"
click at [120, 266] on div "fiber_manual_record Added to Schedule J Schedule I: $3,829.34 Schedule J: $3,77…" at bounding box center [201, 246] width 362 height 50
click at [20, 89] on line "button" at bounding box center [21, 89] width 6 height 0
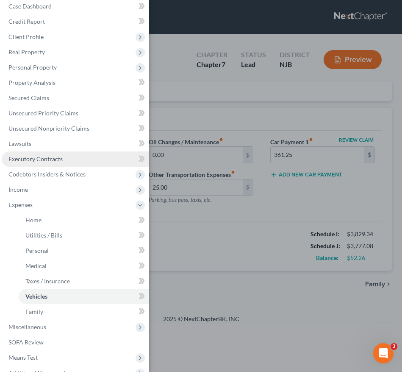
click at [59, 151] on link "Executory Contracts" at bounding box center [76, 158] width 148 height 15
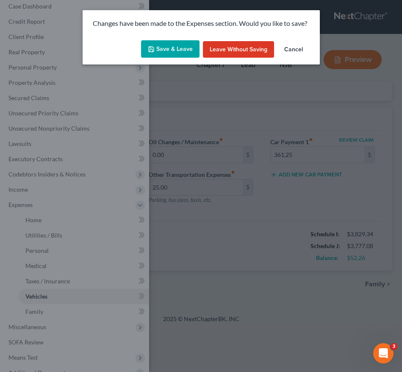
click at [162, 40] on button "Save & Leave" at bounding box center [170, 49] width 59 height 18
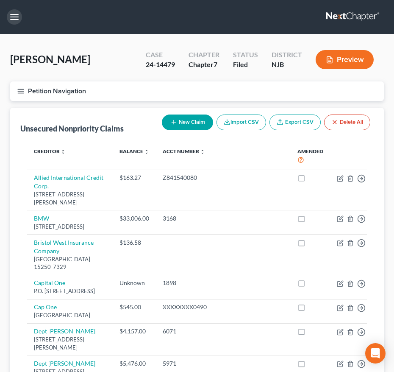
click at [12, 17] on button "button" at bounding box center [14, 16] width 15 height 15
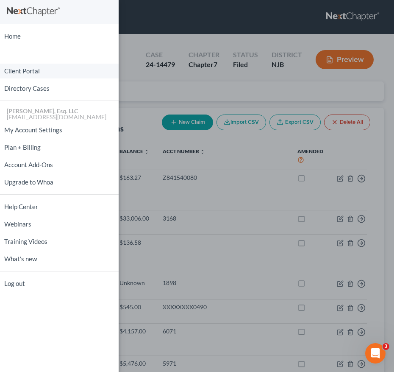
click at [34, 72] on link "Client Portal" at bounding box center [59, 71] width 119 height 15
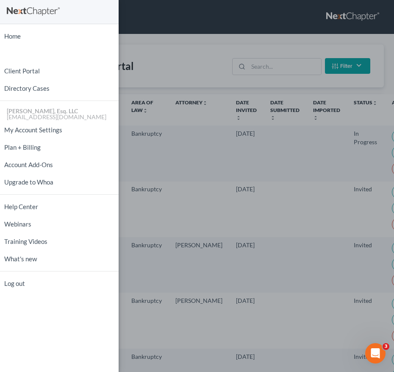
click at [169, 84] on div "Home New Case Client Portal Directory Cases Karina Pia Lucid, Esq. LLC madison@…" at bounding box center [197, 186] width 394 height 372
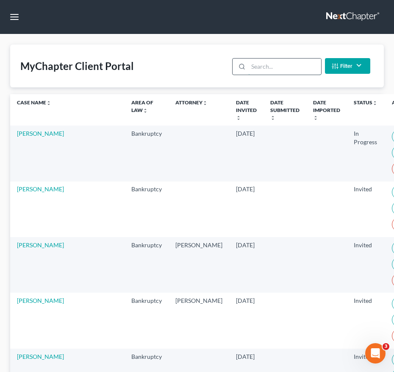
click at [283, 66] on input "search" at bounding box center [284, 67] width 73 height 16
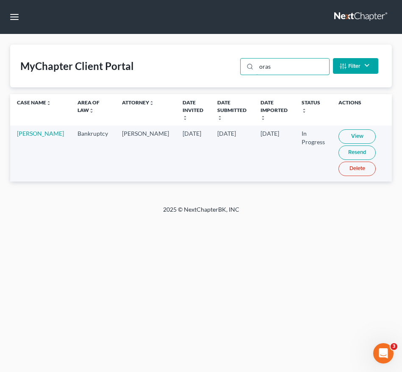
type input "oras"
click at [355, 135] on link "View" at bounding box center [357, 136] width 37 height 14
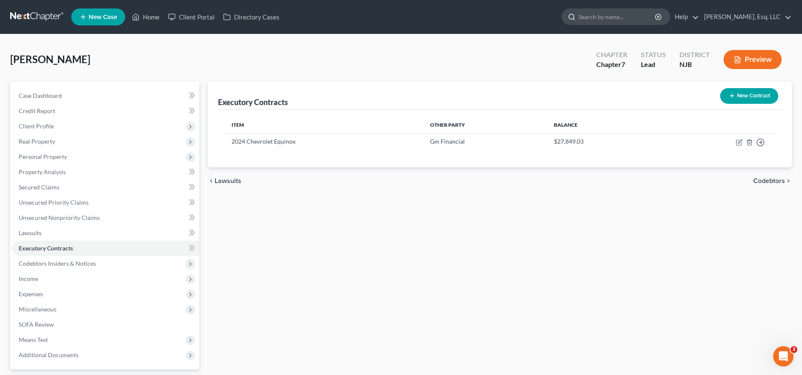
click at [610, 18] on input "search" at bounding box center [617, 17] width 78 height 16
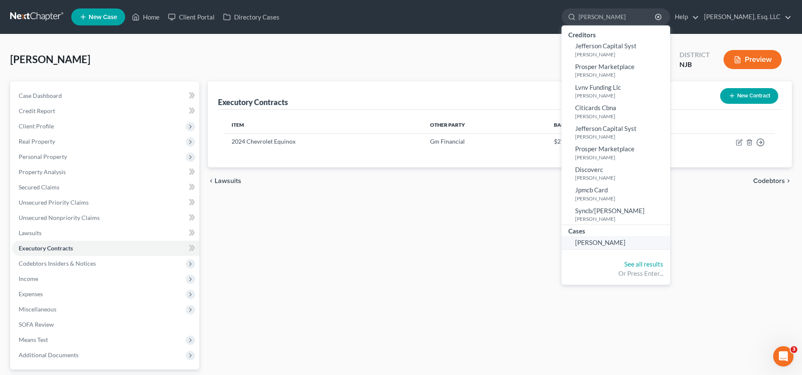
type input "tompkin"
click at [599, 242] on span "Tompkin, Paul" at bounding box center [600, 243] width 50 height 8
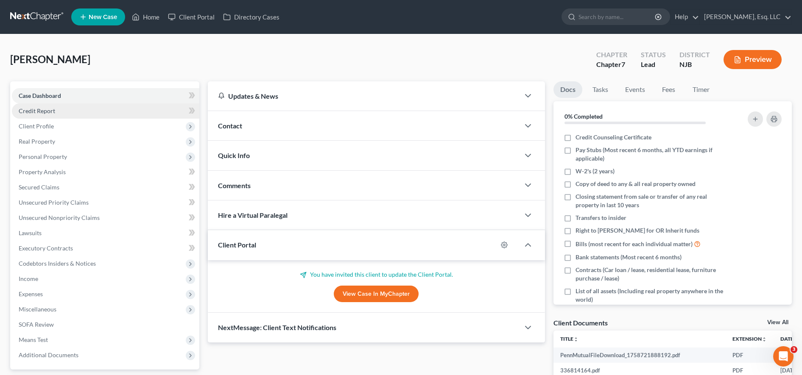
click at [153, 112] on link "Credit Report" at bounding box center [105, 110] width 187 height 15
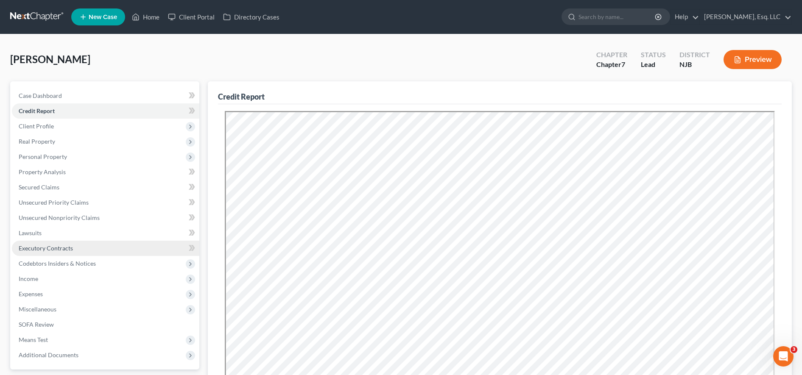
scroll to position [24, 0]
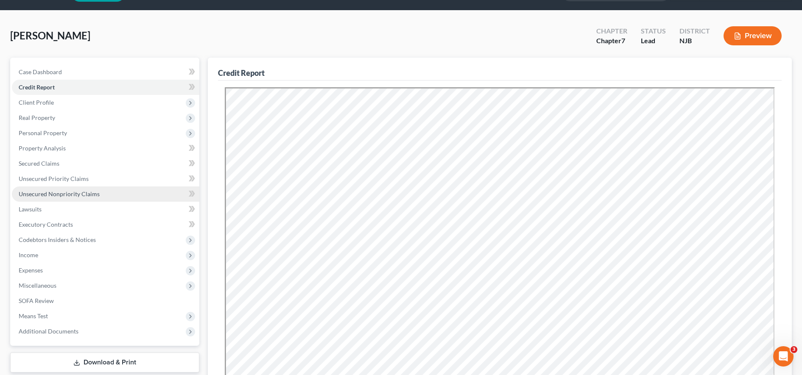
click at [75, 196] on span "Unsecured Nonpriority Claims" at bounding box center [59, 193] width 81 height 7
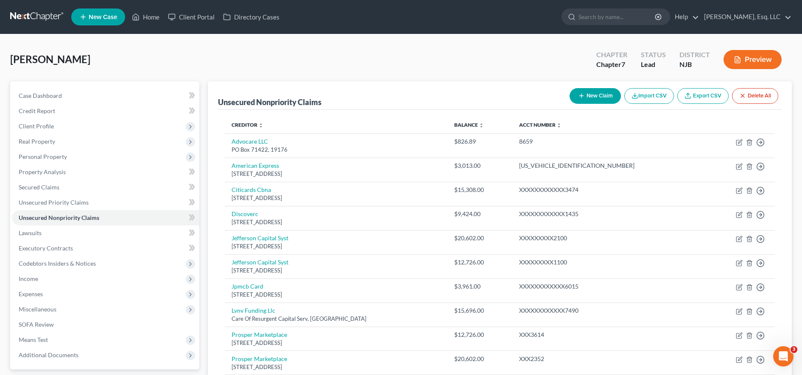
click at [586, 100] on button "New Claim" at bounding box center [594, 96] width 51 height 16
select select "0"
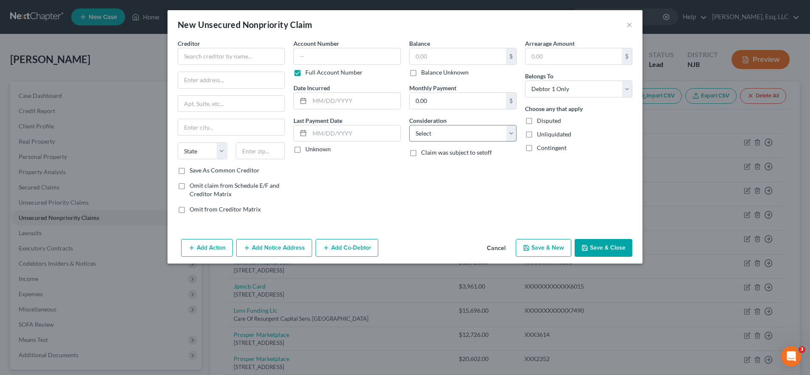
click at [467, 137] on select "Select Cable / Satellite Services Collection Agency Credit Card Debt Debt Couns…" at bounding box center [462, 133] width 107 height 17
select select "5"
click at [409, 125] on select "Select Cable / Satellite Services Collection Agency Credit Card Debt Debt Couns…" at bounding box center [462, 133] width 107 height 17
click at [424, 54] on input "text" at bounding box center [458, 56] width 96 height 16
click at [438, 105] on input "0.00" at bounding box center [458, 101] width 96 height 16
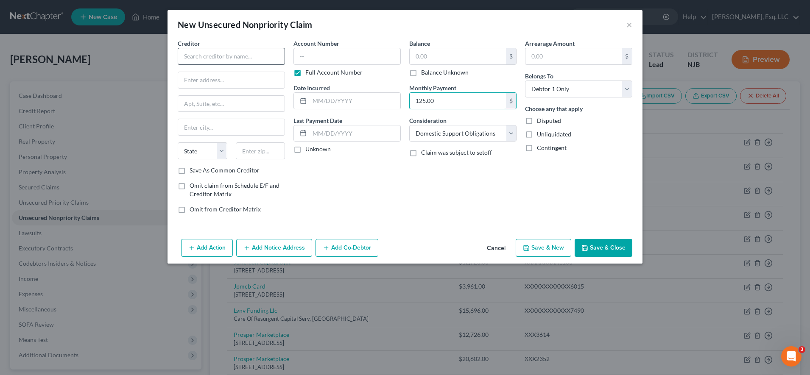
type input "125.00"
click at [250, 58] on input "text" at bounding box center [231, 56] width 107 height 17
click at [622, 144] on div "Contingent" at bounding box center [578, 148] width 107 height 8
click at [217, 67] on div "Creditor * State AL AK AR AZ CA CO CT DE DC FL GA GU HI ID IL IN IA KS KY LA ME…" at bounding box center [231, 102] width 107 height 127
click at [215, 56] on input "text" at bounding box center [231, 56] width 107 height 17
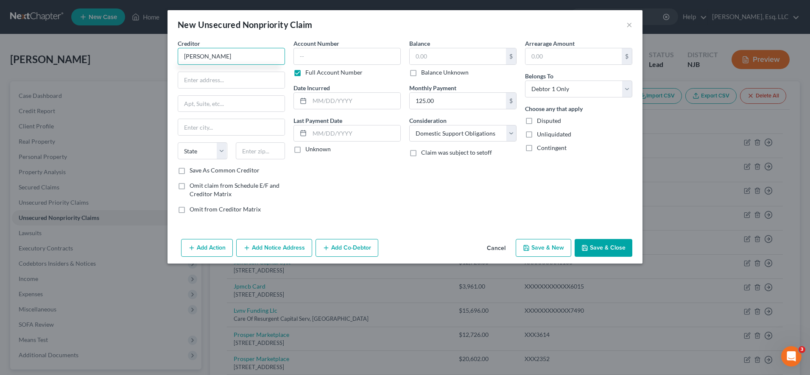
type input "[PERSON_NAME]"
click at [628, 159] on div "Arrearage Amount $ Belongs To * Select Debtor 1 Only Debtor 2 Only Debtor 1 And…" at bounding box center [579, 129] width 116 height 181
click at [238, 81] on input "text" at bounding box center [231, 80] width 106 height 16
type input "1506C US Rt 206"
click at [262, 150] on input "text" at bounding box center [261, 150] width 50 height 17
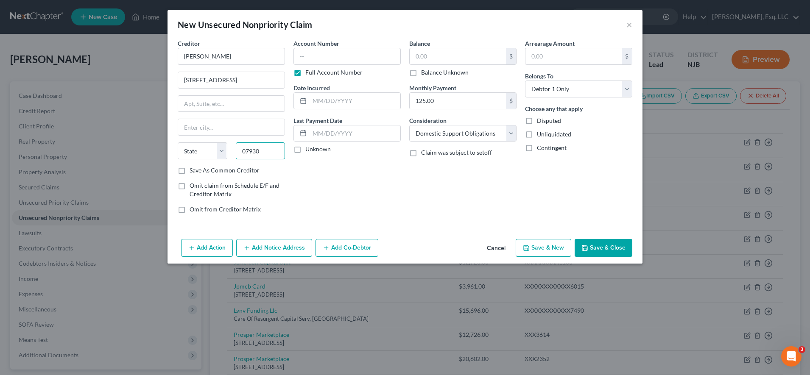
type input "07930"
type input "Chester"
select select "33"
click at [348, 188] on div "Account Number Full Account Number Date Incurred Last Payment Date Unknown" at bounding box center [347, 129] width 116 height 181
click at [603, 249] on button "Save & Close" at bounding box center [604, 248] width 58 height 18
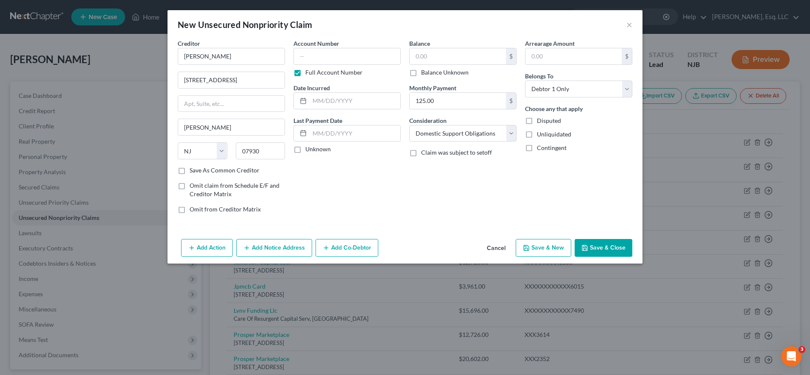
type input "0.00"
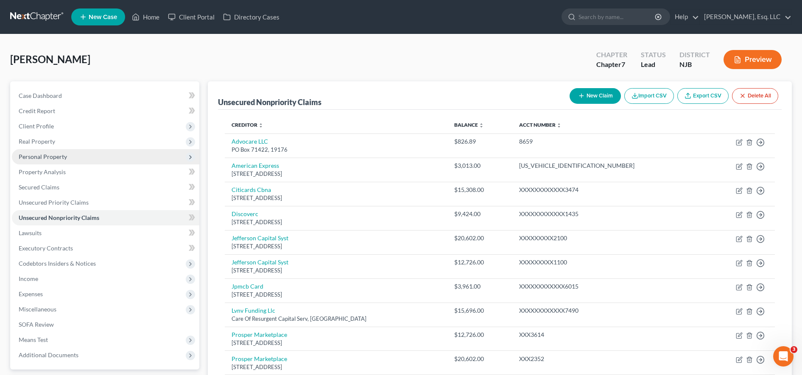
click at [86, 162] on span "Personal Property" at bounding box center [105, 156] width 187 height 15
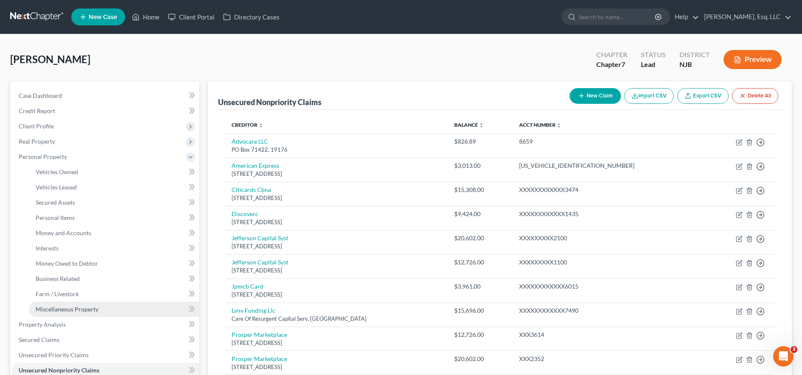
click at [73, 306] on span "Miscellaneous Property" at bounding box center [67, 309] width 63 height 7
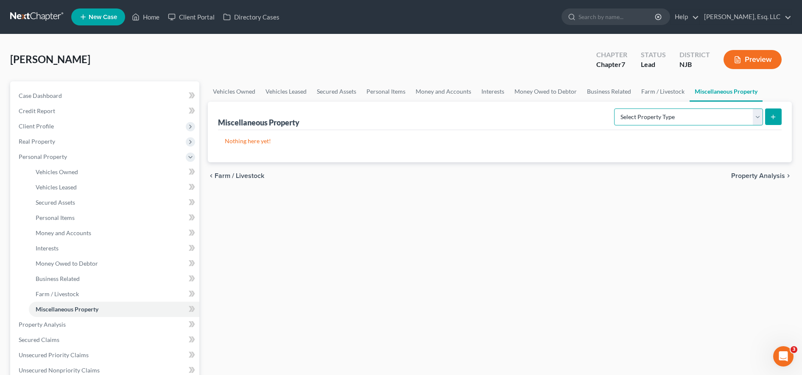
click at [707, 118] on select "Select Property Type Assigned for Creditor Benefit Within 1 Year (SOFA: 12) Hol…" at bounding box center [688, 117] width 149 height 17
click at [113, 250] on link "Interests" at bounding box center [114, 248] width 170 height 15
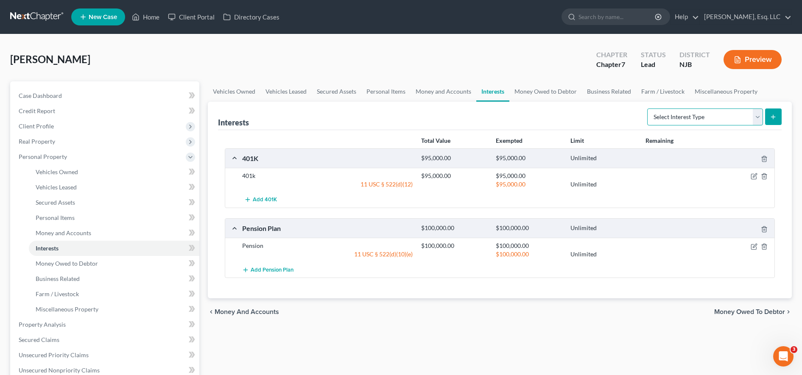
click at [667, 117] on select "Select Interest Type 401K (A/B: 21) Annuity (A/B: 23) Bond (A/B: 18) Education …" at bounding box center [705, 117] width 116 height 17
click at [130, 231] on link "Money and Accounts" at bounding box center [114, 233] width 170 height 15
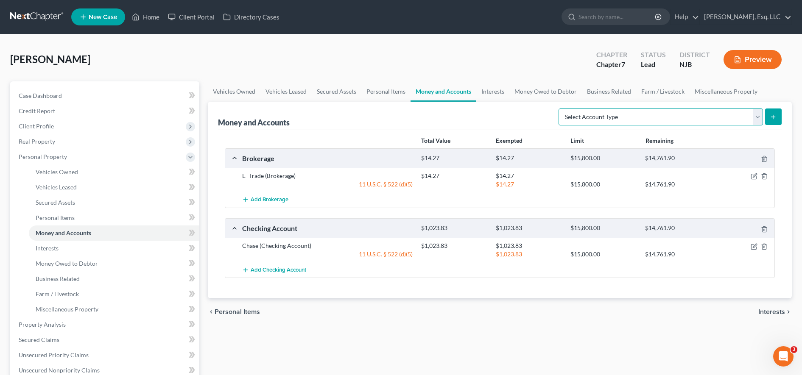
click at [698, 119] on select "Select Account Type Brokerage (A/B: 18, SOFA: 20) Cash on Hand (A/B: 16) Certif…" at bounding box center [660, 117] width 204 height 17
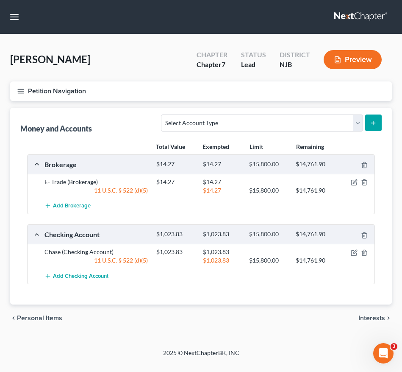
click at [21, 88] on icon "button" at bounding box center [21, 91] width 8 height 8
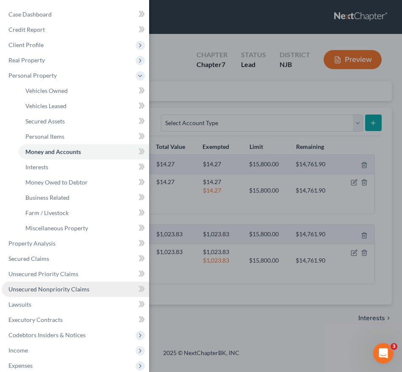
click at [46, 287] on span "Unsecured Nonpriority Claims" at bounding box center [48, 288] width 81 height 7
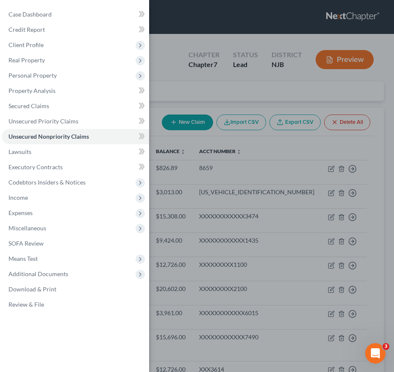
click at [222, 230] on div "Case Dashboard Payments Invoices Payments Payments Credit Report Client Profile" at bounding box center [197, 186] width 394 height 372
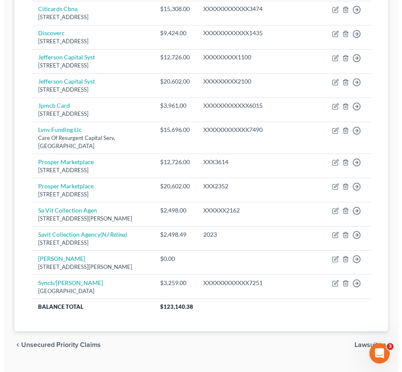
scroll to position [210, 0]
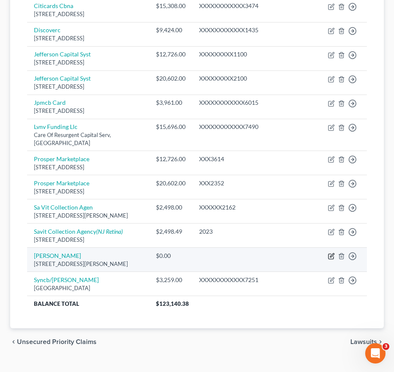
click at [328, 253] on icon "button" at bounding box center [331, 256] width 7 height 7
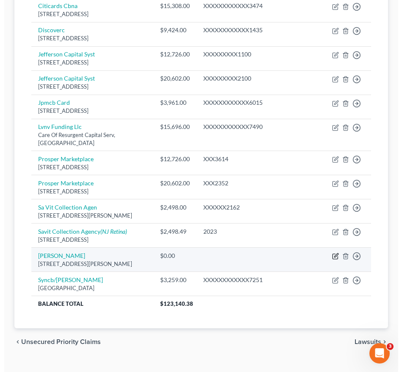
select select "33"
select select "5"
select select "0"
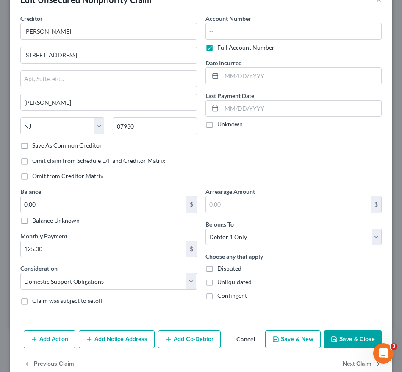
scroll to position [42, 0]
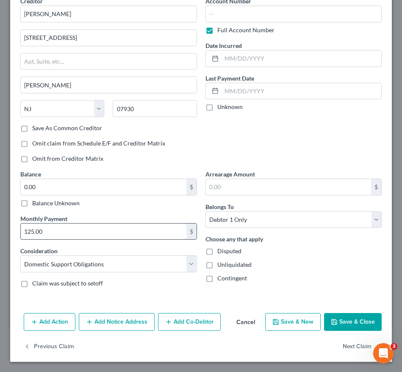
click at [73, 231] on input "125.00" at bounding box center [104, 231] width 166 height 16
type input "500.00"
click at [324, 318] on button "Save & Close" at bounding box center [353, 322] width 58 height 18
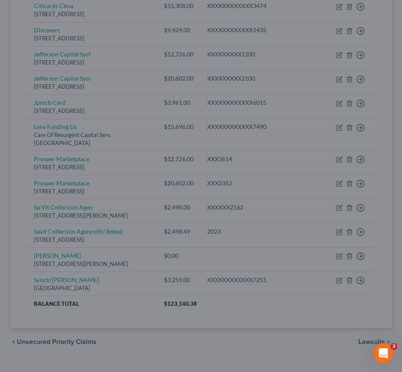
type input "0"
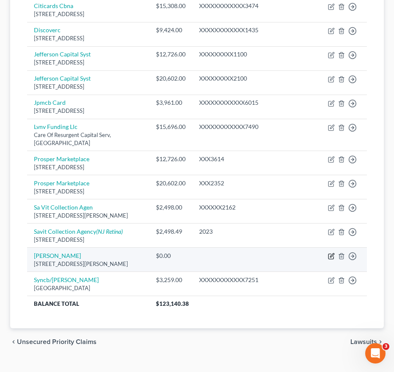
click at [330, 253] on icon "button" at bounding box center [332, 255] width 4 height 4
select select "33"
select select "5"
select select "0"
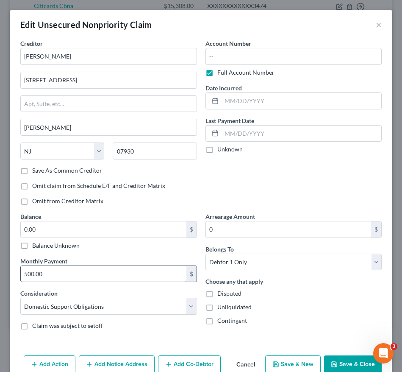
click at [68, 273] on input "500.00" at bounding box center [104, 274] width 166 height 16
type input "3,500.00"
drag, startPoint x: 67, startPoint y: 274, endPoint x: 22, endPoint y: 276, distance: 45.4
click at [22, 276] on input "3,500.00" at bounding box center [104, 274] width 166 height 16
type input "500.00"
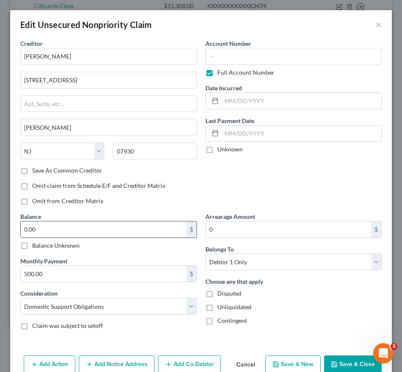
click at [120, 223] on input "0.00" at bounding box center [104, 229] width 166 height 16
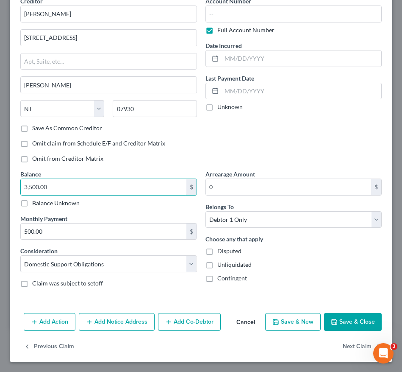
type input "3,500.00"
click at [354, 321] on button "Save & Close" at bounding box center [353, 322] width 58 height 18
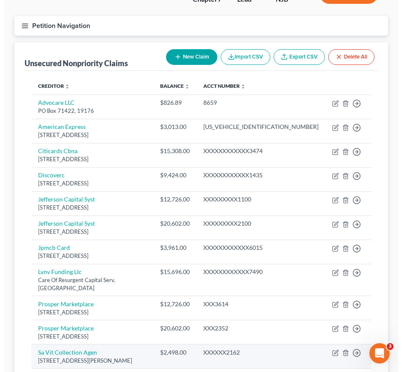
scroll to position [65, 0]
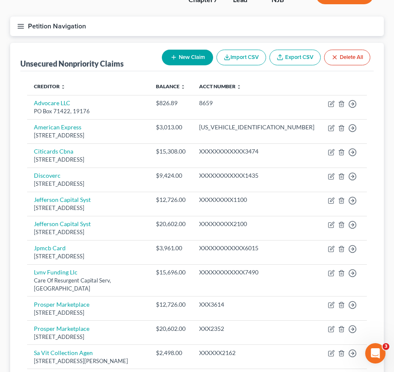
click at [187, 64] on button "New Claim" at bounding box center [187, 58] width 51 height 16
select select "0"
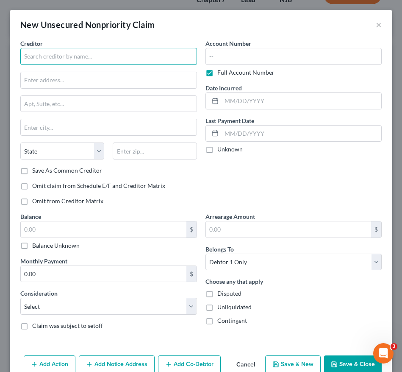
click at [67, 59] on input "text" at bounding box center [108, 56] width 177 height 17
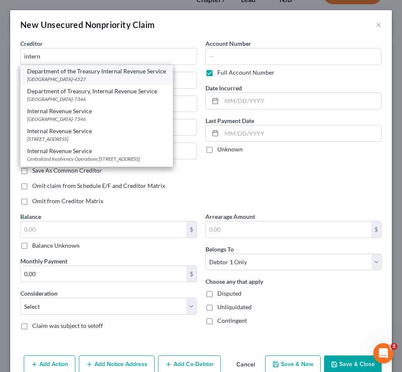
click at [63, 74] on div "Department of the Treasury Internal Revenue Service" at bounding box center [96, 71] width 139 height 8
type input "Department of the Treasury Internal Revenue Service"
type input "PO Box 804527"
type input "Cincinnati"
select select "36"
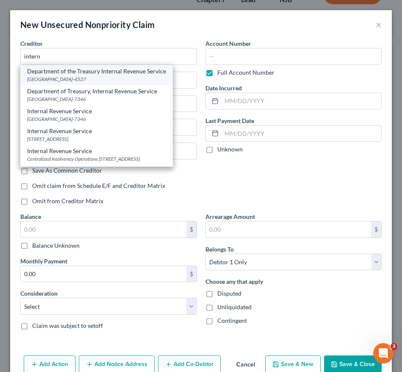
type input "45280-4527"
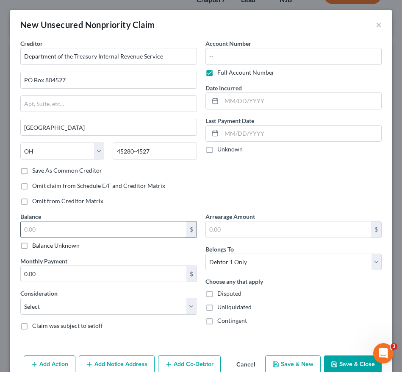
click at [147, 229] on input "text" at bounding box center [104, 229] width 166 height 16
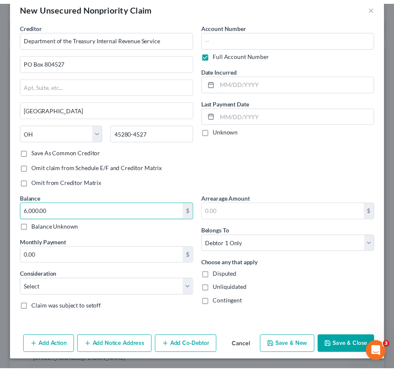
scroll to position [18, 0]
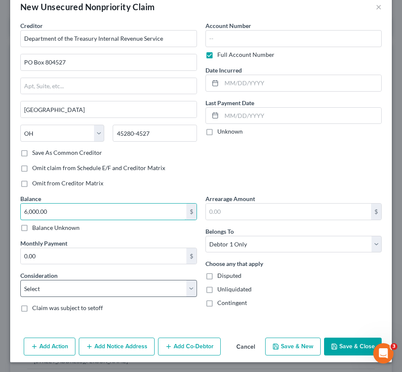
type input "6,000.00"
click at [131, 285] on select "Select Cable / Satellite Services Collection Agency Credit Card Debt Debt Couns…" at bounding box center [108, 288] width 177 height 17
select select "7"
click at [20, 280] on select "Select Cable / Satellite Services Collection Agency Credit Card Debt Debt Couns…" at bounding box center [108, 288] width 177 height 17
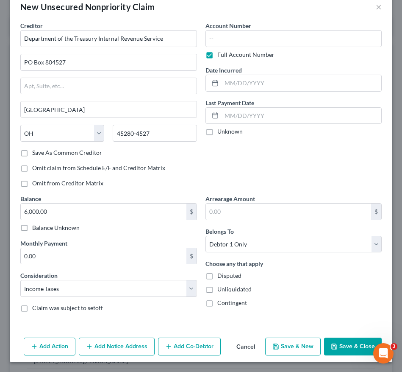
click at [331, 340] on button "Save & Close" at bounding box center [353, 347] width 58 height 18
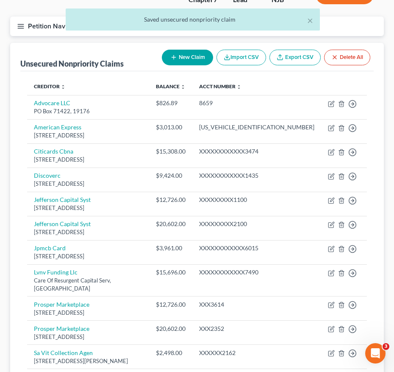
click at [20, 29] on div "× Saved unsecured nonpriority claim" at bounding box center [193, 21] width 394 height 26
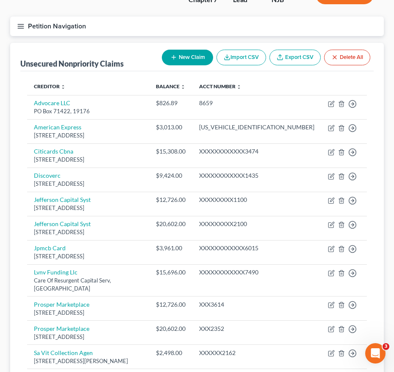
click at [20, 30] on icon "button" at bounding box center [21, 26] width 8 height 8
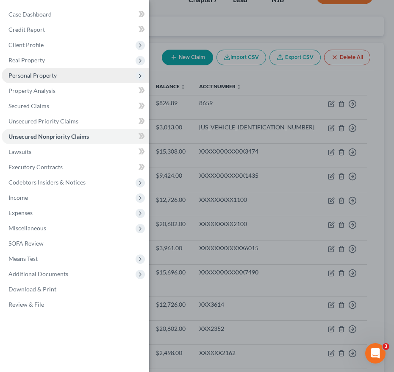
click at [58, 71] on span "Personal Property" at bounding box center [76, 75] width 148 height 15
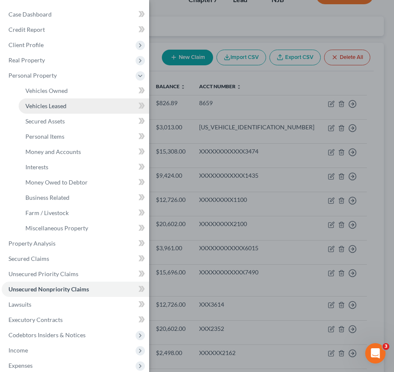
click at [66, 112] on link "Vehicles Leased" at bounding box center [84, 105] width 131 height 15
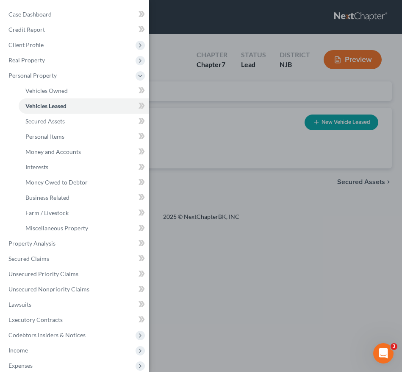
click at [195, 165] on div "Case Dashboard Payments Invoices Payments Payments Credit Report Client Profile" at bounding box center [201, 186] width 402 height 372
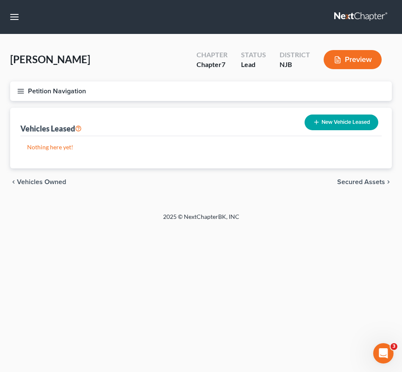
click at [12, 92] on button "Petition Navigation" at bounding box center [201, 91] width 382 height 20
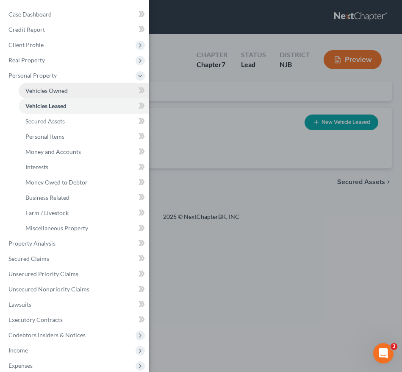
click at [40, 92] on span "Vehicles Owned" at bounding box center [46, 90] width 42 height 7
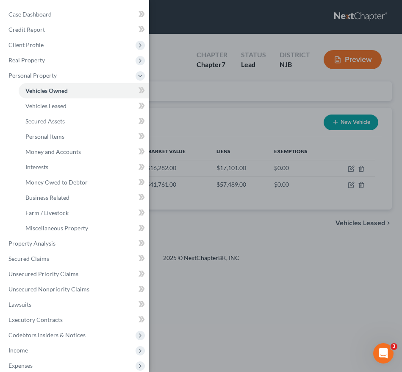
click at [211, 140] on div "Case Dashboard Payments Invoices Payments Payments Credit Report Client Profile" at bounding box center [201, 186] width 402 height 372
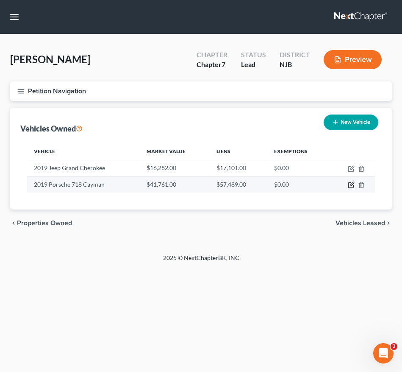
click at [350, 185] on icon "button" at bounding box center [351, 184] width 7 height 7
select select "0"
select select "7"
select select "1"
select select "0"
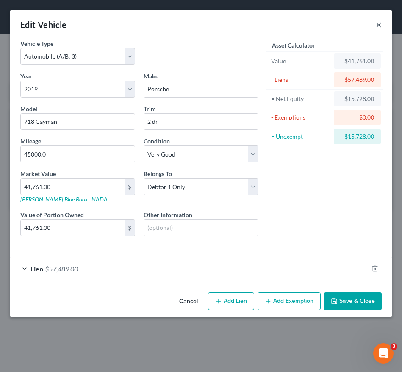
click at [380, 22] on button "×" at bounding box center [379, 25] width 6 height 10
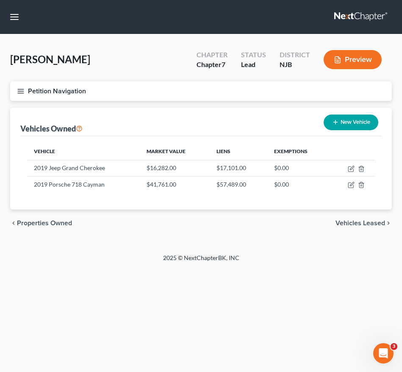
click at [22, 94] on icon "button" at bounding box center [21, 91] width 8 height 8
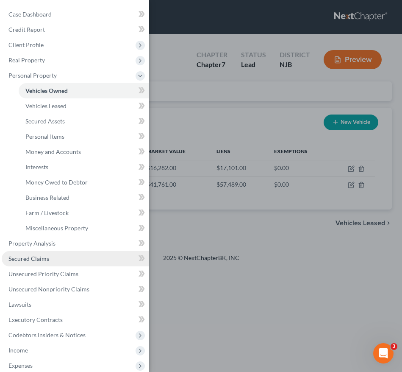
click at [47, 255] on span "Secured Claims" at bounding box center [28, 258] width 41 height 7
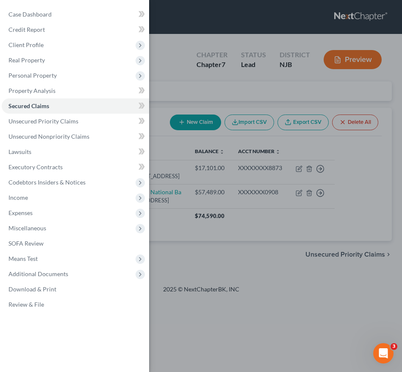
click at [218, 192] on div "Case Dashboard Payments Invoices Payments Payments Credit Report Client Profile" at bounding box center [201, 186] width 402 height 372
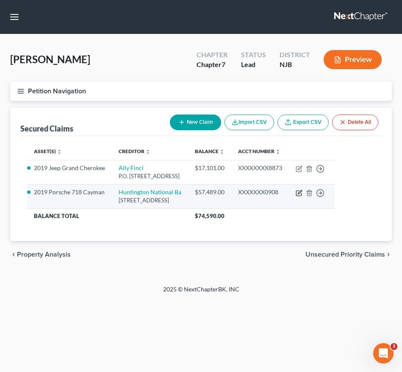
click at [303, 196] on icon "button" at bounding box center [299, 193] width 7 height 7
select select "36"
select select "0"
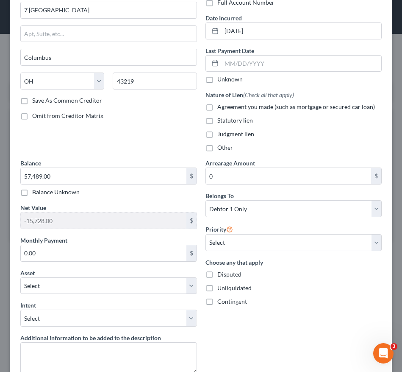
scroll to position [89, 0]
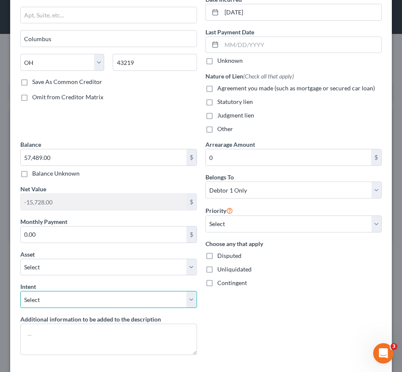
click at [125, 300] on select "Select Surrender Redeem Reaffirm Avoid Other" at bounding box center [108, 299] width 177 height 17
click at [273, 274] on div "Choose any that apply Disputed Unliquidated Contingent" at bounding box center [294, 263] width 177 height 48
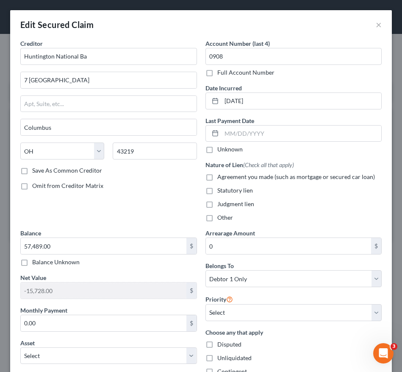
click at [367, 24] on div "Edit Secured Claim ×" at bounding box center [201, 24] width 382 height 29
click at [376, 25] on button "×" at bounding box center [379, 25] width 6 height 10
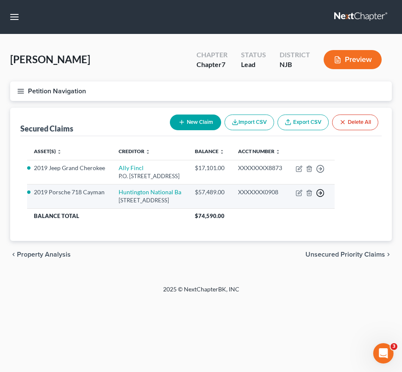
click at [322, 192] on polyline "button" at bounding box center [321, 193] width 1 height 3
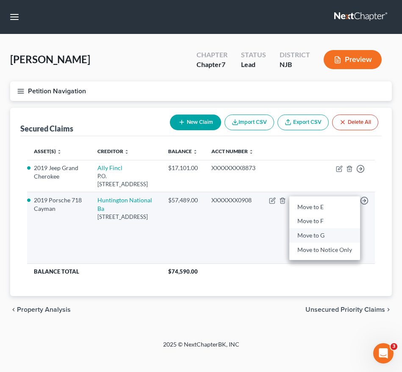
click at [323, 235] on link "Move to G" at bounding box center [325, 235] width 71 height 14
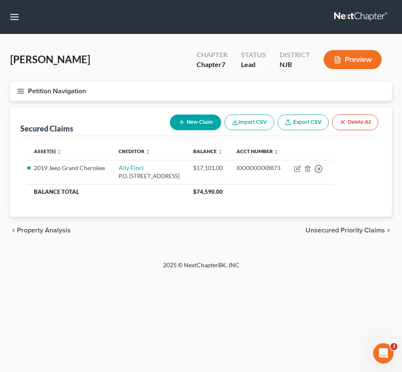
click at [18, 96] on button "Petition Navigation" at bounding box center [201, 91] width 382 height 20
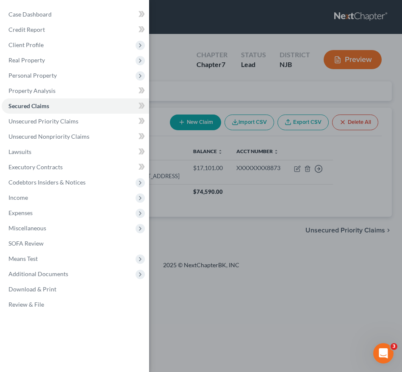
click at [219, 220] on div "Case Dashboard Payments Invoices Payments Payments Credit Report Client Profile" at bounding box center [201, 186] width 402 height 372
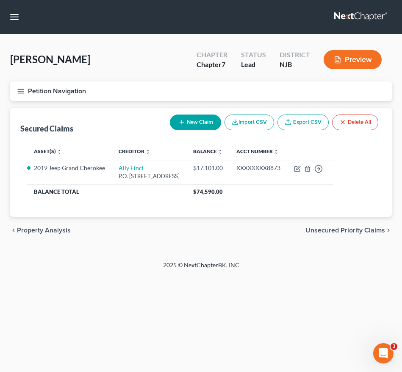
click at [20, 89] on line "button" at bounding box center [21, 89] width 6 height 0
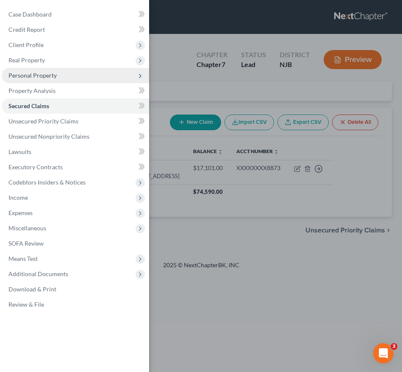
click at [66, 72] on span "Personal Property" at bounding box center [76, 75] width 148 height 15
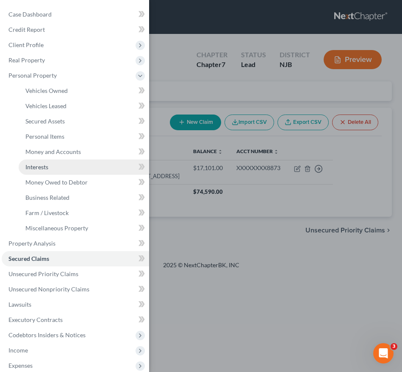
click at [63, 171] on link "Interests" at bounding box center [84, 166] width 131 height 15
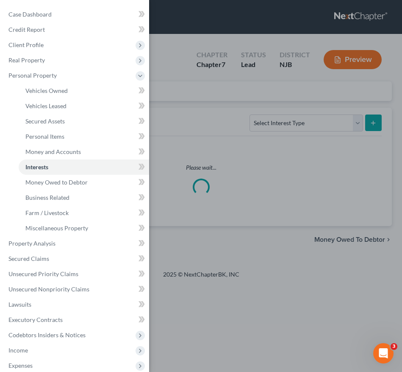
click at [186, 191] on div "Case Dashboard Payments Invoices Payments Payments Credit Report Client Profile" at bounding box center [201, 186] width 402 height 372
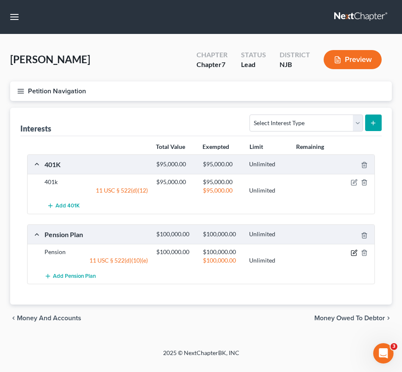
click at [353, 251] on icon "button" at bounding box center [354, 252] width 7 height 7
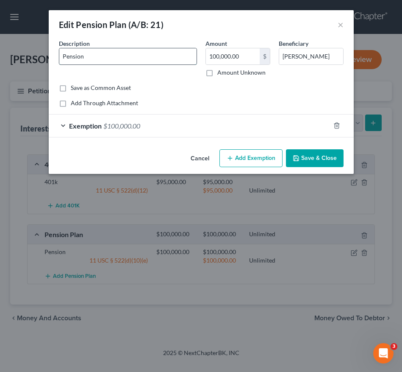
click at [99, 58] on input "Pension" at bounding box center [127, 56] width 137 height 16
type input "P"
drag, startPoint x: 152, startPoint y: 63, endPoint x: 50, endPoint y: 60, distance: 101.4
click at [50, 60] on div "An exemption set must first be selected from the Filing Information section. Co…" at bounding box center [201, 92] width 305 height 107
type input "Rollover IRA (E-Trade)"
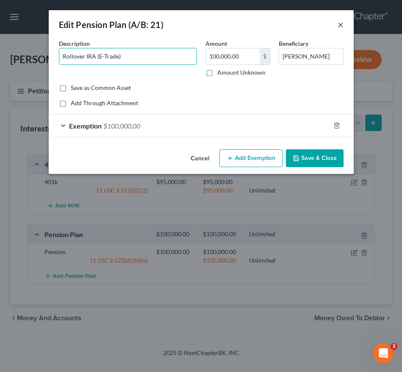
click at [343, 20] on button "×" at bounding box center [341, 25] width 6 height 10
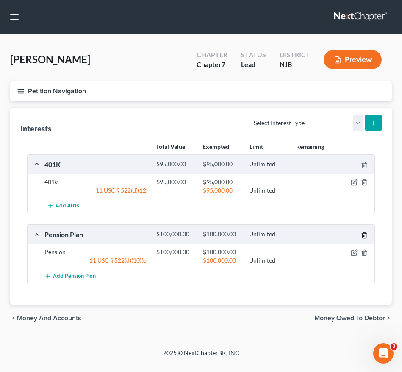
click at [368, 233] on icon "button" at bounding box center [364, 235] width 7 height 7
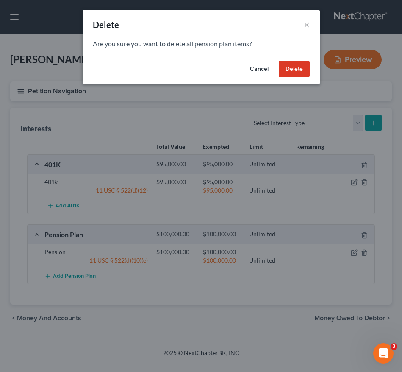
click at [287, 74] on button "Delete" at bounding box center [294, 69] width 31 height 17
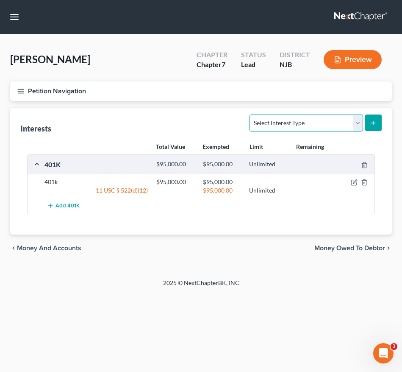
click at [285, 120] on select "Select Interest Type 401K (A/B: 21) Annuity (A/B: 23) Bond (A/B: 18) Education …" at bounding box center [306, 122] width 113 height 17
select select "ira"
click at [251, 114] on select "Select Interest Type 401K (A/B: 21) Annuity (A/B: 23) Bond (A/B: 18) Education …" at bounding box center [306, 122] width 113 height 17
click at [373, 120] on icon "submit" at bounding box center [373, 123] width 7 height 7
click at [323, 116] on select "Select Interest Type 401K (A/B: 21) Annuity (A/B: 23) Bond (A/B: 18) Education …" at bounding box center [306, 122] width 113 height 17
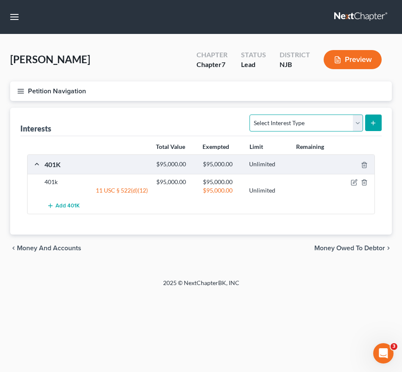
select select "ira"
click at [251, 114] on select "Select Interest Type 401K (A/B: 21) Annuity (A/B: 23) Bond (A/B: 18) Education …" at bounding box center [306, 122] width 113 height 17
click at [370, 123] on icon "submit" at bounding box center [373, 123] width 7 height 7
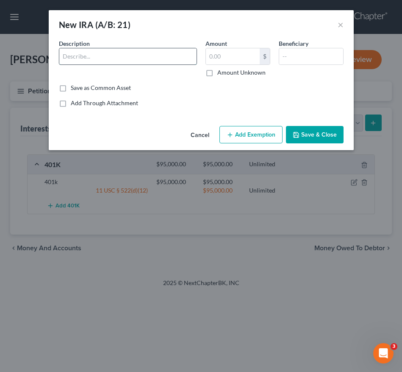
click at [139, 59] on input "text" at bounding box center [127, 56] width 137 height 16
paste input "Rollover IRA (E-Trade)"
type input "Rollover IRA (E-Trade)"
click at [221, 59] on input "text" at bounding box center [233, 56] width 54 height 16
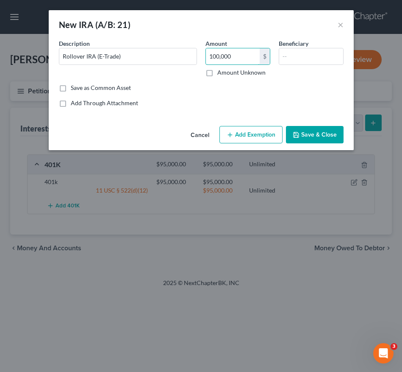
type input "100,000"
click at [262, 134] on button "Add Exemption" at bounding box center [251, 135] width 63 height 18
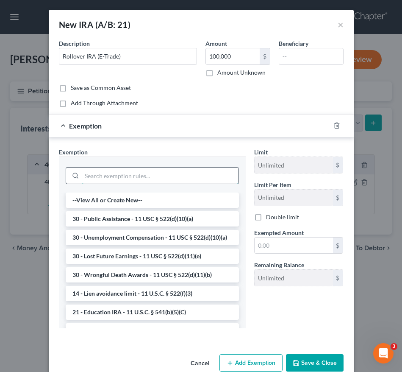
click at [120, 176] on input "search" at bounding box center [160, 175] width 157 height 16
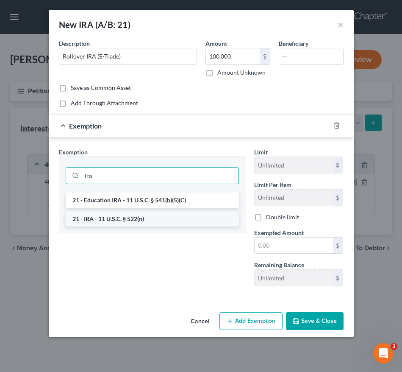
type input "ira"
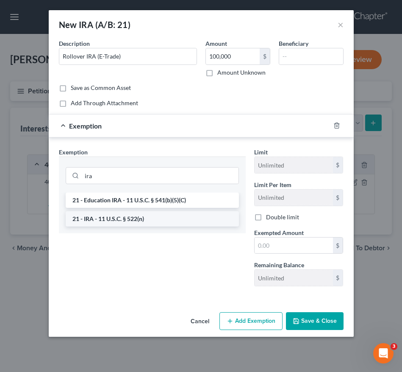
click at [114, 216] on li "21 - IRA - 11 U.S.C. § 522(n)" at bounding box center [152, 218] width 173 height 15
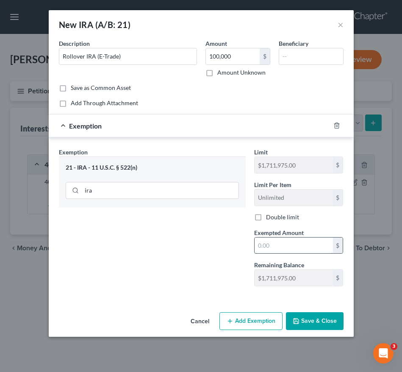
click at [268, 246] on input "text" at bounding box center [294, 245] width 78 height 16
type input "100,000"
click at [313, 316] on button "Save & Close" at bounding box center [315, 321] width 58 height 18
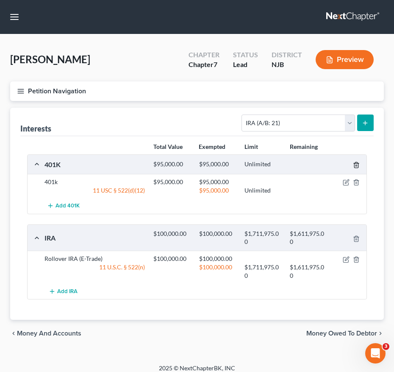
click at [354, 162] on icon "button" at bounding box center [356, 165] width 7 height 7
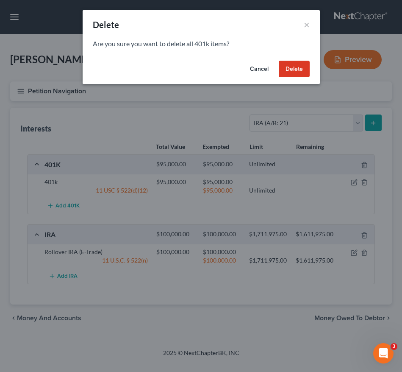
click at [289, 68] on button "Delete" at bounding box center [294, 69] width 31 height 17
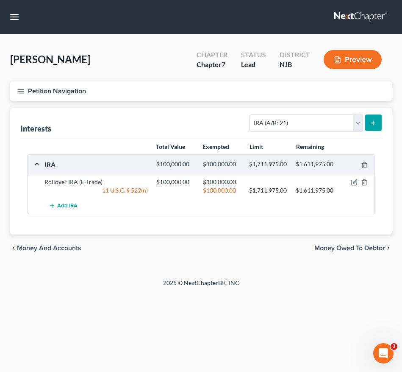
click at [24, 94] on icon "button" at bounding box center [21, 91] width 8 height 8
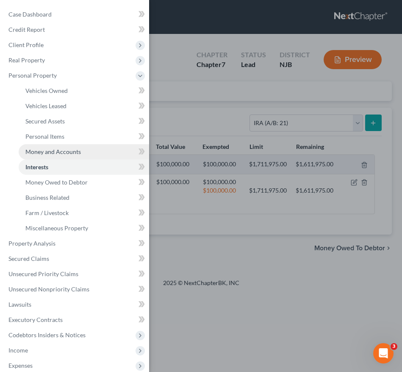
click at [55, 146] on link "Money and Accounts" at bounding box center [84, 151] width 131 height 15
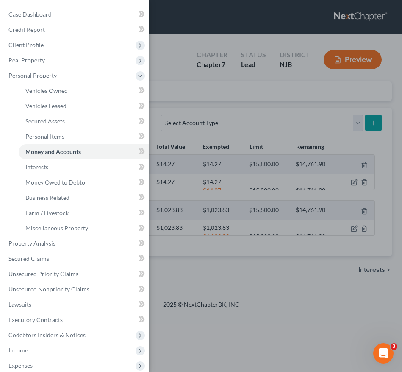
click at [218, 194] on div "Case Dashboard Payments Invoices Payments Payments Credit Report Client Profile" at bounding box center [201, 186] width 402 height 372
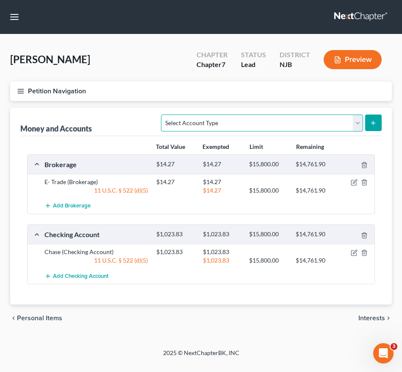
click at [210, 117] on select "Select Account Type Brokerage (A/B: 18, SOFA: 20) Cash on Hand (A/B: 16) Certif…" at bounding box center [262, 122] width 202 height 17
select select "security_deposits"
click at [164, 114] on select "Select Account Type Brokerage (A/B: 18, SOFA: 20) Cash on Hand (A/B: 16) Certif…" at bounding box center [262, 122] width 202 height 17
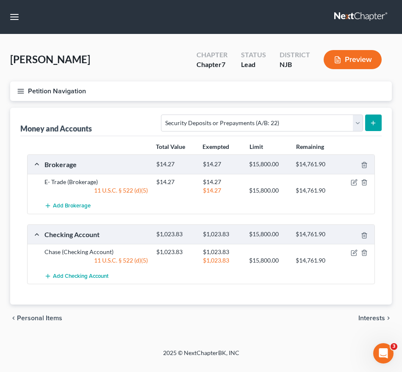
click at [373, 120] on icon "submit" at bounding box center [373, 123] width 7 height 7
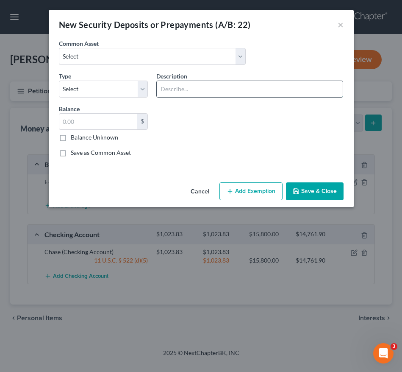
click at [187, 86] on input "text" at bounding box center [250, 89] width 186 height 16
click at [144, 50] on select "Select The Gardens at Raritan Apts Sec Dep SECURITY DEPOSIT SECURITY DEPOSIT" at bounding box center [152, 56] width 187 height 17
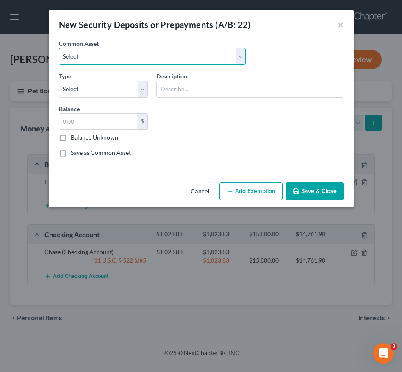
select select "1"
click at [59, 48] on select "Select The Gardens at Raritan Apts Sec Dep SECURITY DEPOSIT SECURITY DEPOSIT" at bounding box center [152, 56] width 187 height 17
type input "SECURITY DEPOSIT"
type input "2,000.00"
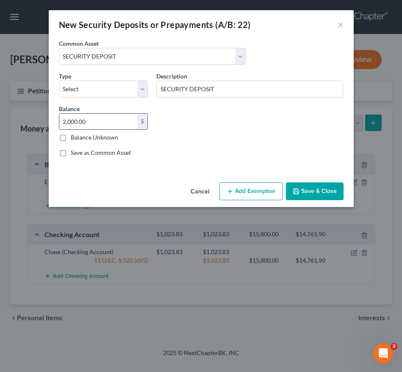
click at [106, 125] on input "2,000.00" at bounding box center [98, 122] width 78 height 16
type input "2,400.00"
click at [256, 200] on button "Add Exemption" at bounding box center [251, 191] width 63 height 18
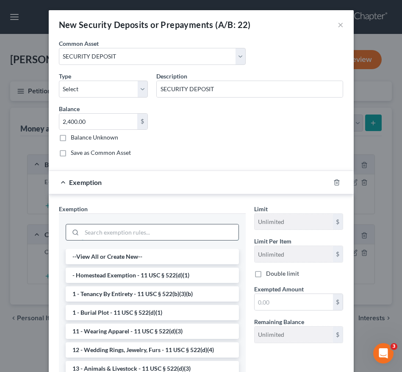
click at [141, 232] on input "search" at bounding box center [160, 232] width 157 height 16
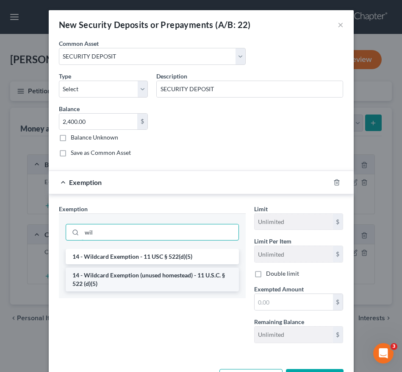
type input "wil"
click at [143, 281] on li "14 - Wildcard Exemption (unused homestead) - 11 U.S.C. § 522 (d)(5)" at bounding box center [152, 280] width 173 height 24
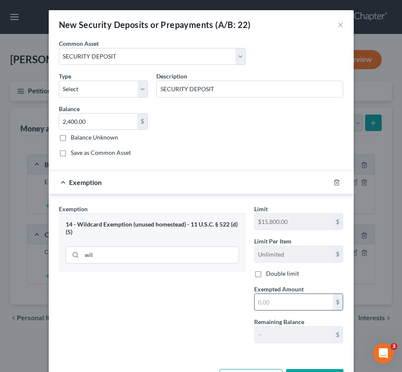
click at [269, 301] on input "text" at bounding box center [294, 302] width 78 height 16
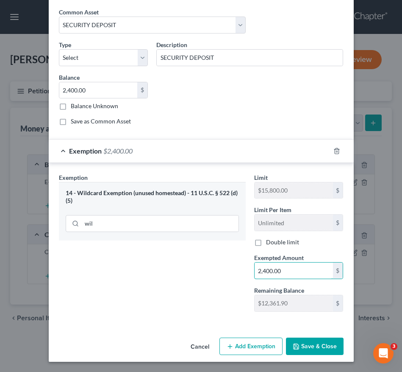
type input "2,400.00"
click at [313, 349] on button "Save & Close" at bounding box center [315, 347] width 58 height 18
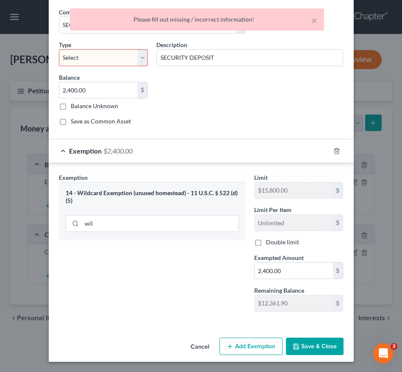
scroll to position [0, 0]
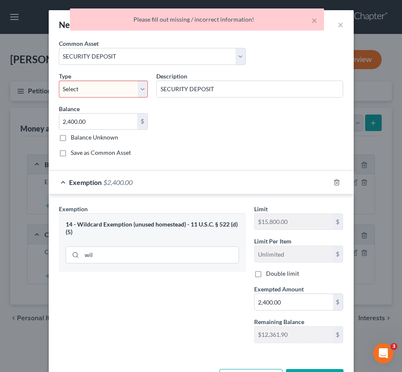
click at [116, 79] on div "Type Select Electric Gas Heating Oil Security Deposit On Rental Unit Prepaid Re…" at bounding box center [104, 85] width 98 height 26
click at [117, 84] on select "Select Electric Gas Heating Oil Security Deposit On Rental Unit Prepaid Rent Te…" at bounding box center [103, 89] width 89 height 17
select select "3"
click at [59, 81] on select "Select Electric Gas Heating Oil Security Deposit On Rental Unit Prepaid Rent Te…" at bounding box center [103, 89] width 89 height 17
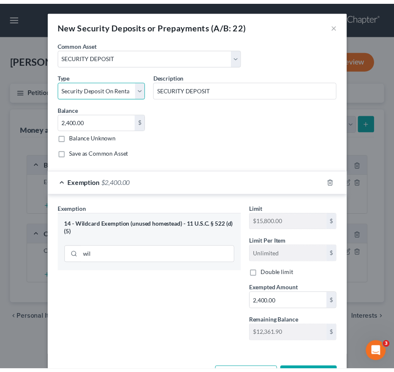
scroll to position [31, 0]
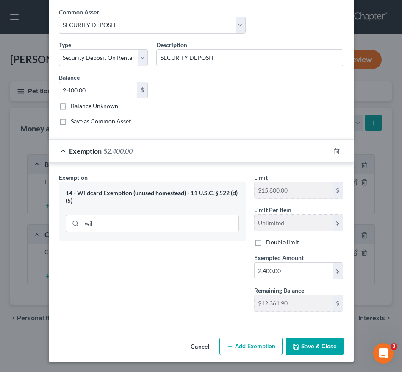
click at [311, 343] on button "Save & Close" at bounding box center [315, 347] width 58 height 18
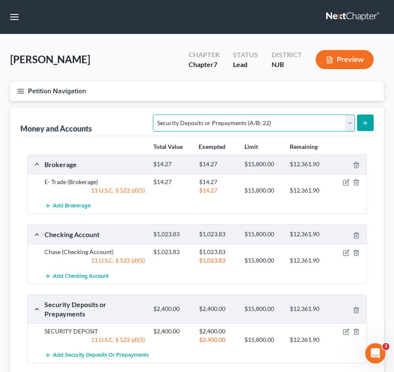
click at [179, 126] on select "Select Account Type Brokerage (A/B: 18, SOFA: 20) Cash on Hand (A/B: 16) Certif…" at bounding box center [254, 122] width 202 height 17
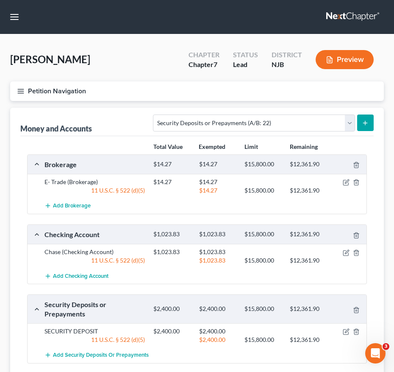
click at [161, 295] on div "Security Deposits or Prepayments $2,400.00 $2,400.00 $15,800.00 $12,361.90" at bounding box center [196, 309] width 336 height 28
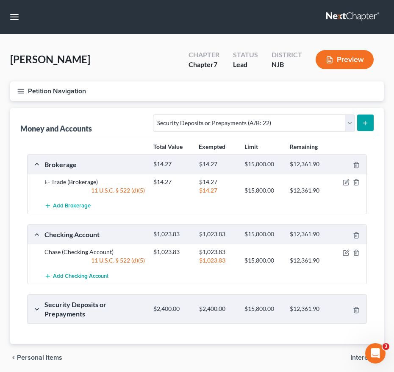
click at [153, 303] on div "Security Deposits or Prepayments $2,400.00 $2,400.00 $15,800.00 $12,361.90" at bounding box center [203, 309] width 327 height 18
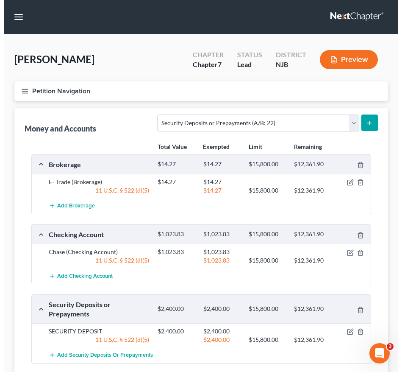
scroll to position [9, 0]
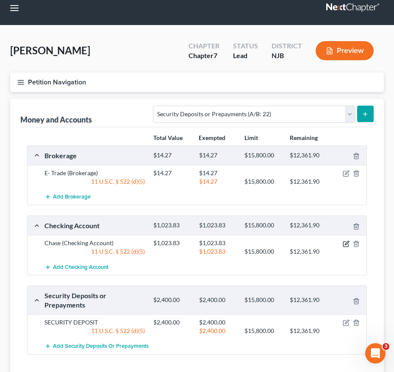
click at [346, 245] on icon "button" at bounding box center [346, 243] width 7 height 7
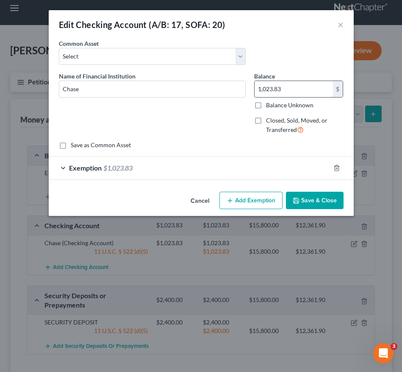
click at [294, 91] on input "1,023.83" at bounding box center [294, 89] width 78 height 16
type input "1,300.00"
click at [182, 162] on div "Exemption $1,023.83" at bounding box center [190, 167] width 282 height 22
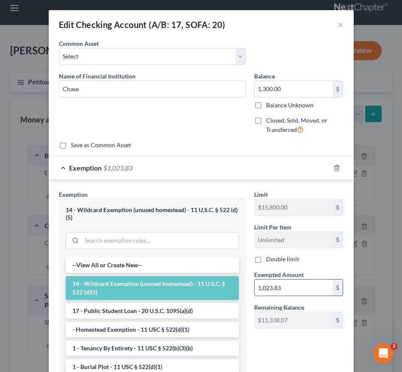
click at [289, 292] on input "1,023.83" at bounding box center [294, 287] width 78 height 16
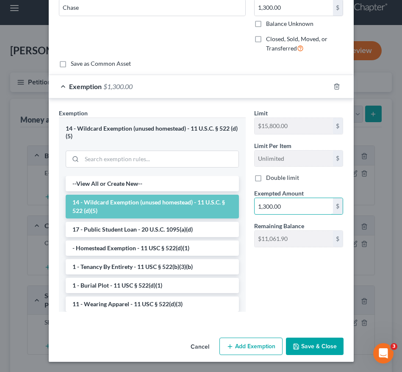
type input "1,300.00"
click at [308, 346] on button "Save & Close" at bounding box center [315, 347] width 58 height 18
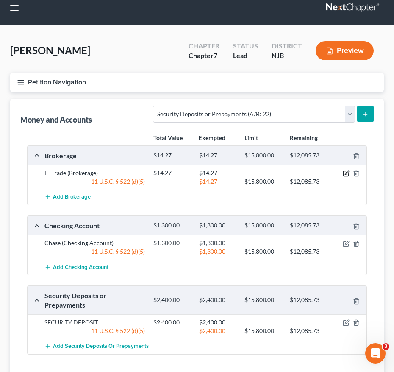
click at [344, 173] on icon "button" at bounding box center [346, 173] width 7 height 7
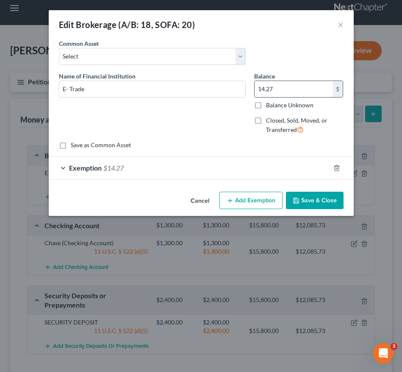
click at [280, 88] on input "14.27" at bounding box center [294, 89] width 78 height 16
type input "1,900.00"
click at [187, 173] on div "Exemption $14.27" at bounding box center [190, 167] width 282 height 22
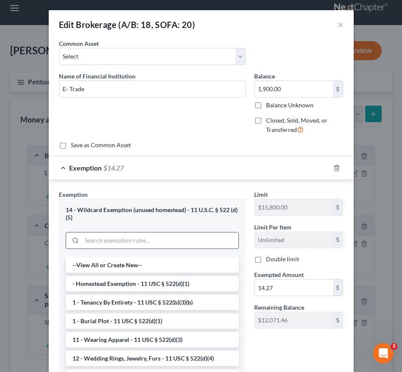
click at [159, 237] on input "search" at bounding box center [160, 240] width 157 height 16
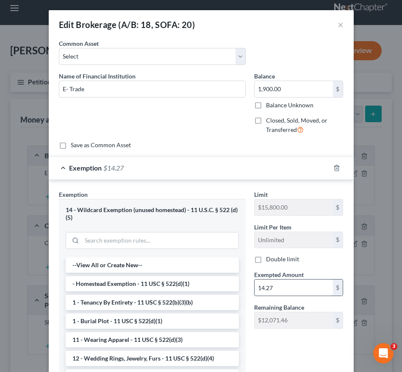
click at [270, 284] on input "14.27" at bounding box center [294, 287] width 78 height 16
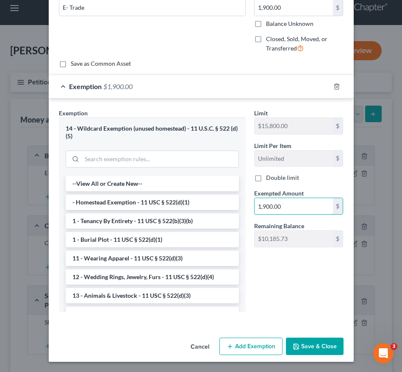
type input "1,900.00"
click at [309, 344] on button "Save & Close" at bounding box center [315, 347] width 58 height 18
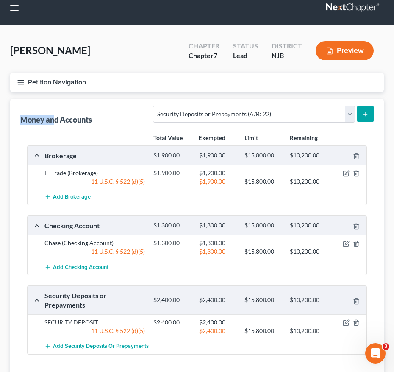
drag, startPoint x: 54, startPoint y: 117, endPoint x: 24, endPoint y: 77, distance: 50.0
click at [24, 77] on div "Petition Navigation Case Dashboard Payments Invoices Payments Payments Credit R…" at bounding box center [197, 237] width 382 height 329
drag, startPoint x: 24, startPoint y: 77, endPoint x: 21, endPoint y: 82, distance: 6.5
click at [21, 82] on line "button" at bounding box center [21, 82] width 6 height 0
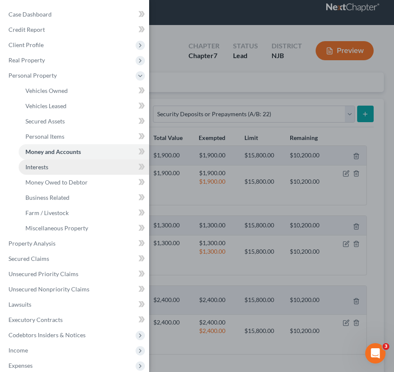
click at [50, 167] on link "Interests" at bounding box center [84, 166] width 131 height 15
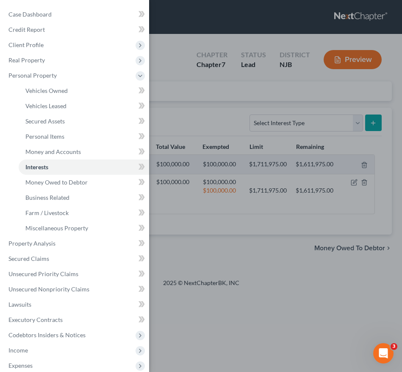
click at [218, 123] on div "Case Dashboard Payments Invoices Payments Payments Credit Report Client Profile" at bounding box center [201, 186] width 402 height 372
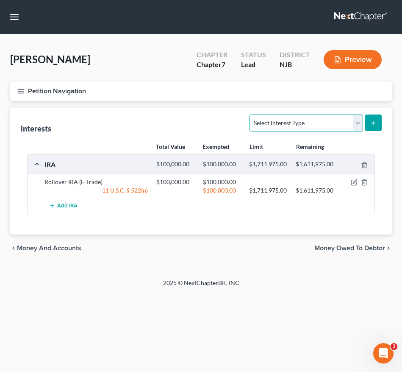
click at [270, 121] on select "Select Interest Type 401K (A/B: 21) Annuity (A/B: 23) Bond (A/B: 18) Education …" at bounding box center [306, 122] width 113 height 17
select select "term_life_insurance"
click at [251, 114] on select "Select Interest Type 401K (A/B: 21) Annuity (A/B: 23) Bond (A/B: 18) Education …" at bounding box center [306, 122] width 113 height 17
click at [369, 120] on button "submit" at bounding box center [374, 122] width 17 height 17
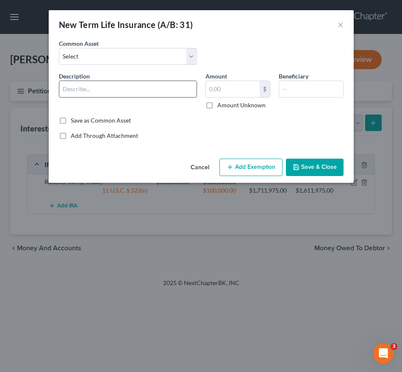
click at [142, 88] on input "text" at bounding box center [127, 89] width 137 height 16
type input "Penn Mutual Life Insurance"
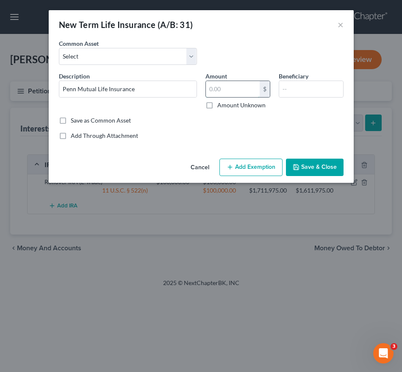
click at [212, 94] on input "text" at bounding box center [233, 89] width 54 height 16
type input "0.00"
click at [320, 167] on button "Save & Close" at bounding box center [315, 168] width 58 height 18
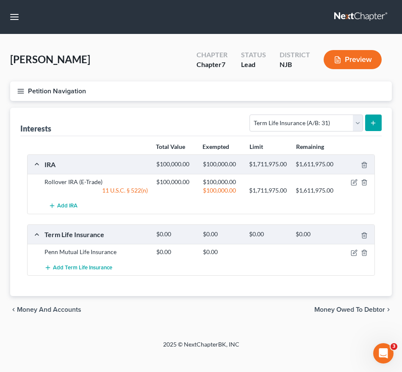
click at [24, 91] on line "button" at bounding box center [21, 91] width 6 height 0
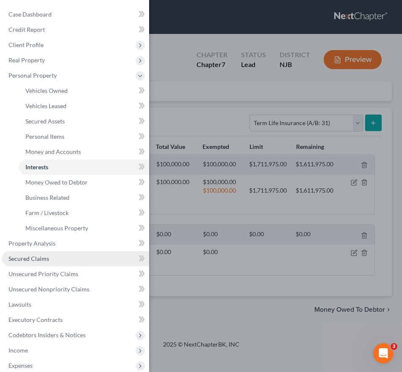
click at [21, 257] on span "Secured Claims" at bounding box center [28, 258] width 41 height 7
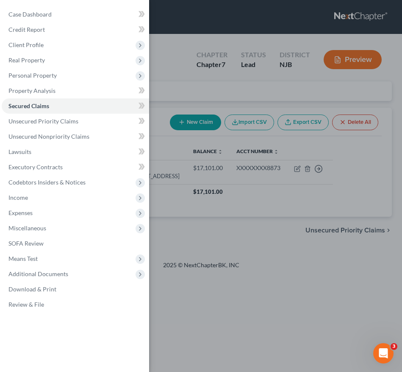
click at [192, 174] on div "Case Dashboard Payments Invoices Payments Payments Credit Report Client Profile" at bounding box center [201, 186] width 402 height 372
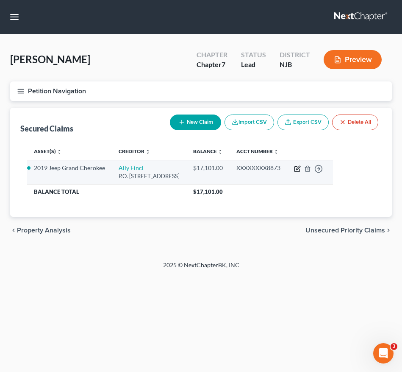
click at [300, 167] on icon "button" at bounding box center [297, 169] width 5 height 5
select select "24"
select select "0"
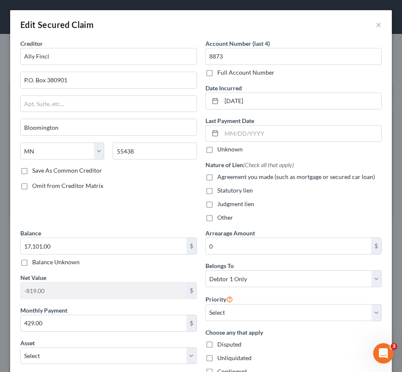
click at [218, 178] on label "Agreement you made (such as mortgage or secured car loan)" at bounding box center [297, 177] width 158 height 8
click at [221, 178] on input "Agreement you made (such as mortgage or secured car loan)" at bounding box center [224, 176] width 6 height 6
checkbox input "true"
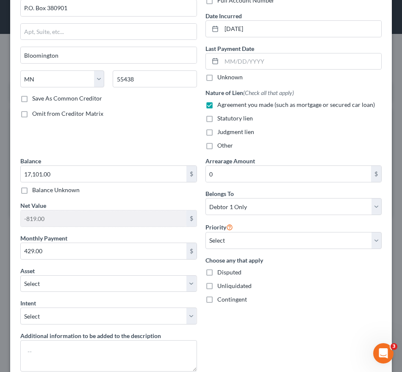
scroll to position [86, 0]
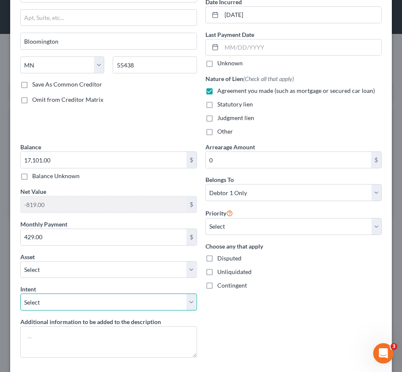
click at [112, 296] on select "Select Surrender Redeem Reaffirm Avoid Other" at bounding box center [108, 301] width 177 height 17
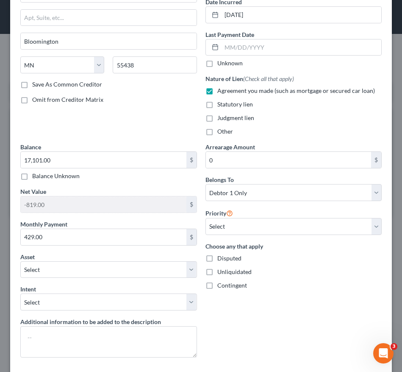
click at [218, 332] on div "Arrearage Amount 0 $ Belongs To * Select Debtor 1 Only Debtor 2 Only Debtor 1 A…" at bounding box center [293, 253] width 185 height 222
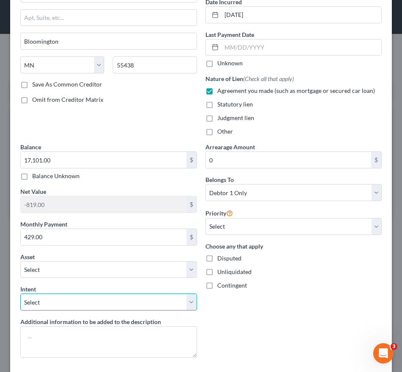
click at [135, 300] on select "Select Surrender Redeem Reaffirm Avoid Other" at bounding box center [108, 301] width 177 height 17
select select "2"
click at [20, 293] on select "Select Surrender Redeem Reaffirm Avoid Other" at bounding box center [108, 301] width 177 height 17
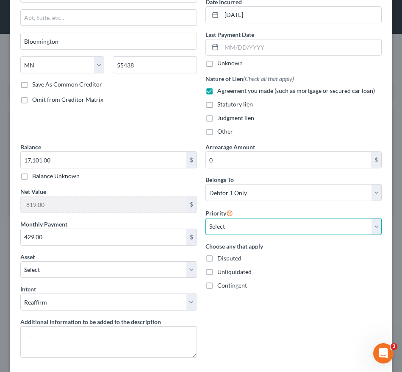
click at [239, 222] on select "Select 1st 2nd 3rd 4th 5th 6th 7th 8th 9th 10th 11th 12th 13th 14th 15th 16th 1…" at bounding box center [294, 226] width 177 height 17
select select "0"
click at [206, 218] on select "Select 1st 2nd 3rd 4th 5th 6th 7th 8th 9th 10th 11th 12th 13th 14th 15th 16th 1…" at bounding box center [294, 226] width 177 height 17
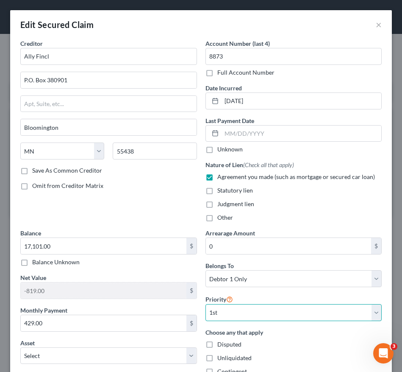
scroll to position [139, 0]
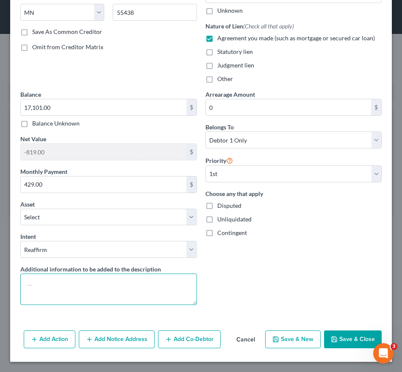
click at [61, 286] on textarea at bounding box center [108, 288] width 177 height 31
type textarea "Vehicle Loan Agreement"
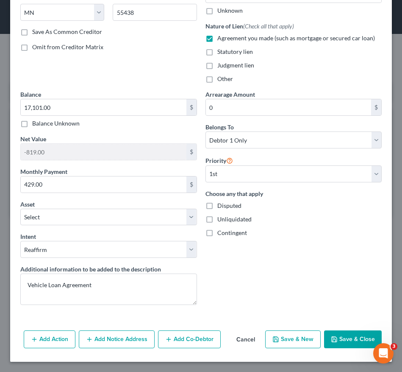
click at [318, 292] on div "Arrearage Amount 0 $ Belongs To * Select Debtor 1 Only Debtor 2 Only Debtor 1 A…" at bounding box center [293, 201] width 185 height 222
click at [326, 330] on button "Save & Close" at bounding box center [353, 339] width 58 height 18
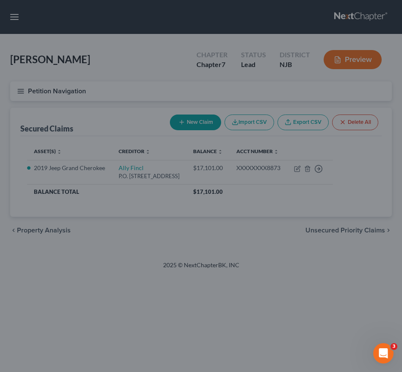
select select "7"
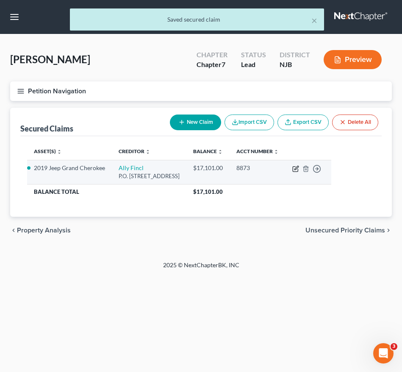
click at [299, 170] on icon "button" at bounding box center [296, 168] width 7 height 7
select select "24"
select select "2"
select select "0"
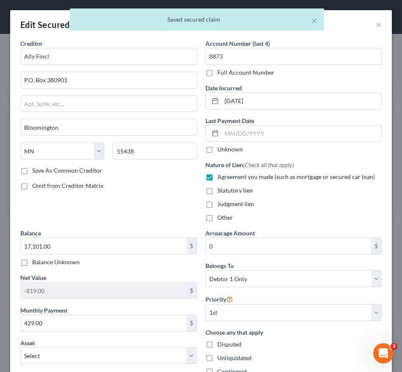
scroll to position [194, 0]
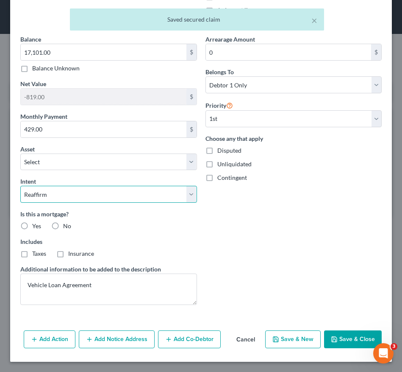
click at [118, 195] on select "Select Surrender Redeem Reaffirm Avoid Other" at bounding box center [108, 194] width 177 height 17
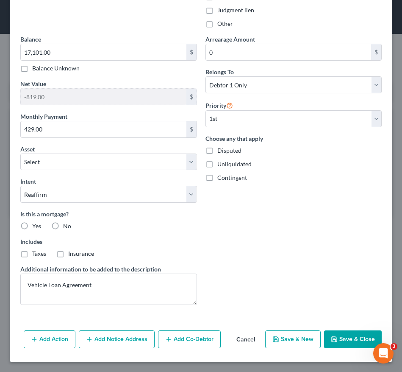
click at [63, 224] on label "No" at bounding box center [67, 226] width 8 height 8
click at [67, 224] on input "No" at bounding box center [70, 225] width 6 height 6
radio input "true"
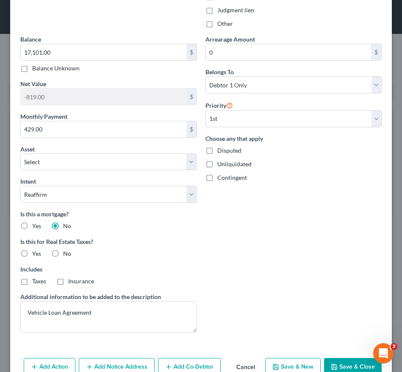
click at [63, 251] on label "No" at bounding box center [67, 253] width 8 height 8
click at [67, 251] on input "No" at bounding box center [70, 252] width 6 height 6
radio input "true"
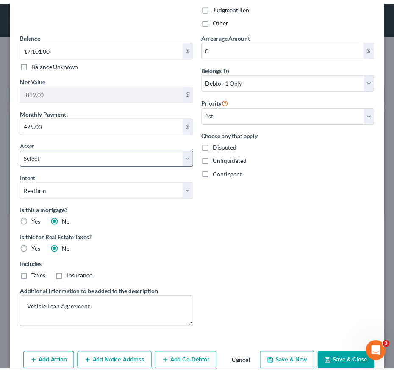
scroll to position [220, 0]
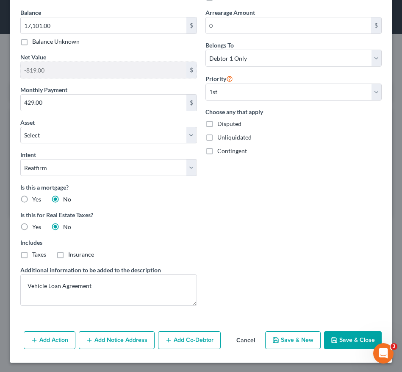
click at [340, 347] on button "Save & Close" at bounding box center [353, 340] width 58 height 18
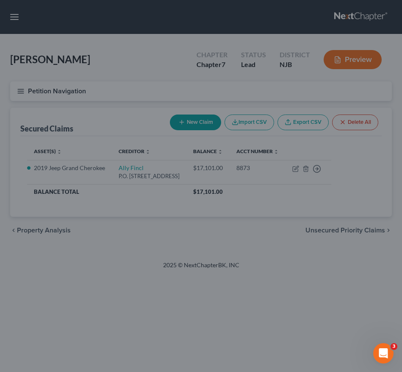
select select "7"
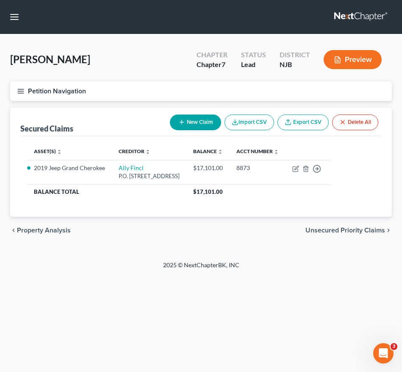
click at [17, 94] on icon "button" at bounding box center [21, 91] width 8 height 8
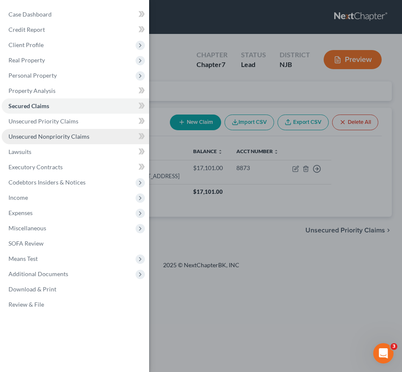
click at [59, 143] on link "Unsecured Nonpriority Claims" at bounding box center [76, 136] width 148 height 15
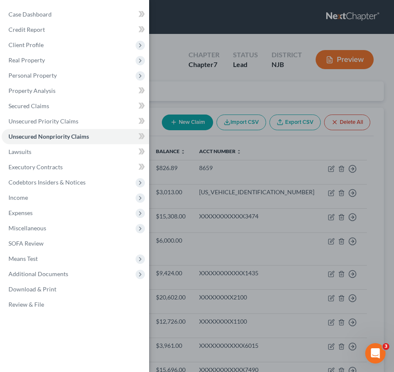
click at [252, 172] on div "Case Dashboard Payments Invoices Payments Payments Credit Report Client Profile" at bounding box center [197, 186] width 394 height 372
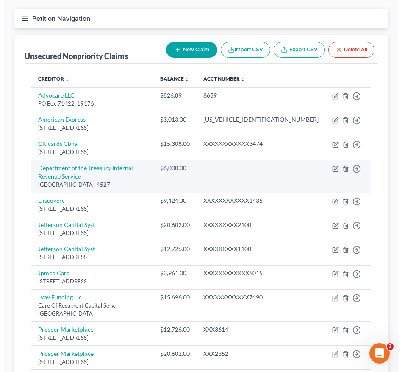
scroll to position [74, 0]
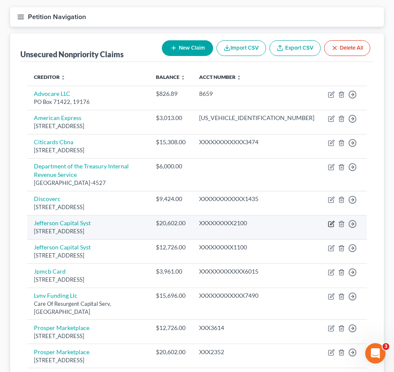
click at [330, 221] on icon "button" at bounding box center [332, 223] width 4 height 4
select select "24"
select select "0"
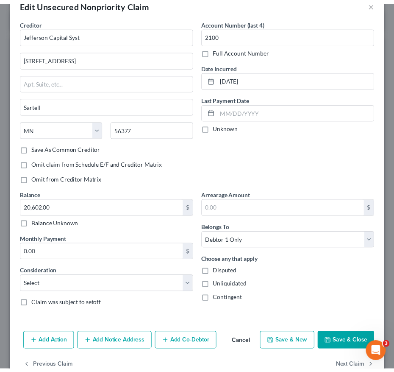
scroll to position [0, 0]
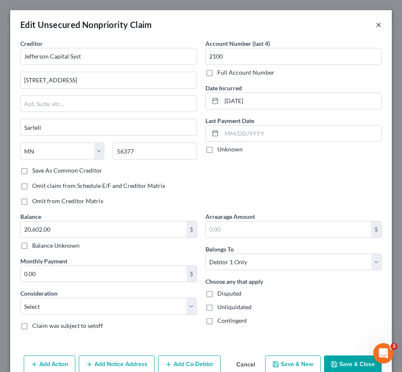
click at [376, 23] on button "×" at bounding box center [379, 25] width 6 height 10
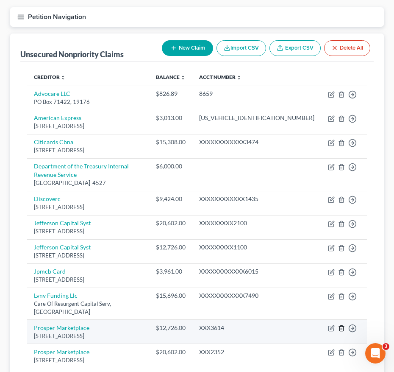
click at [338, 325] on icon "button" at bounding box center [341, 328] width 7 height 7
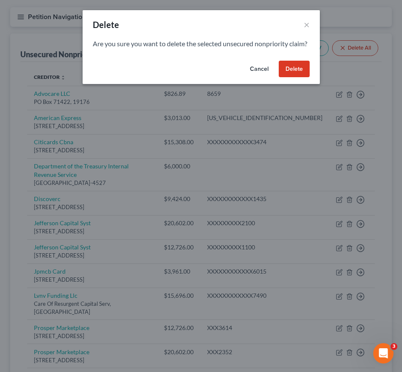
click at [298, 76] on button "Delete" at bounding box center [294, 69] width 31 height 17
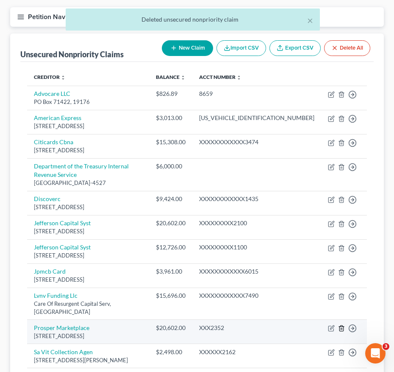
click at [338, 325] on icon "button" at bounding box center [341, 328] width 7 height 7
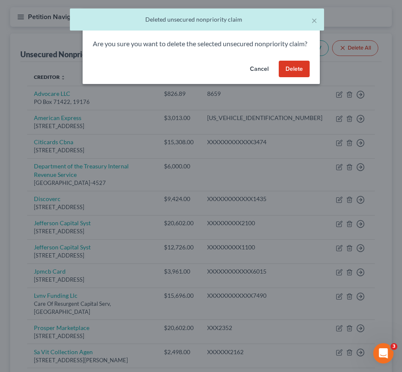
click at [277, 79] on div "Cancel Delete" at bounding box center [201, 70] width 237 height 27
click at [291, 77] on button "Delete" at bounding box center [294, 69] width 31 height 17
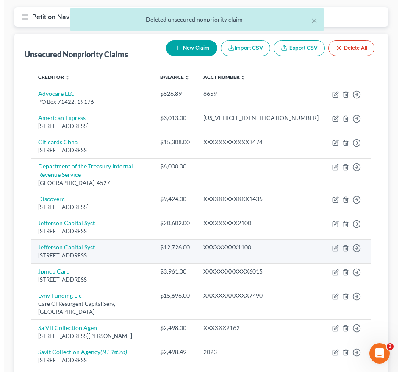
scroll to position [194, 0]
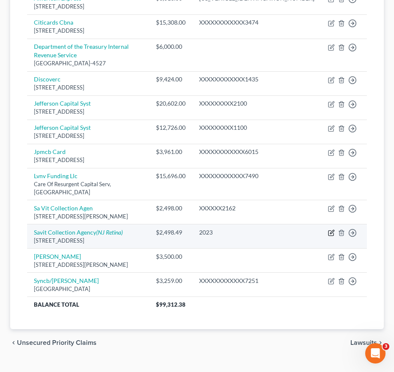
click at [330, 230] on icon "button" at bounding box center [332, 232] width 4 height 4
select select "33"
select select "9"
select select "0"
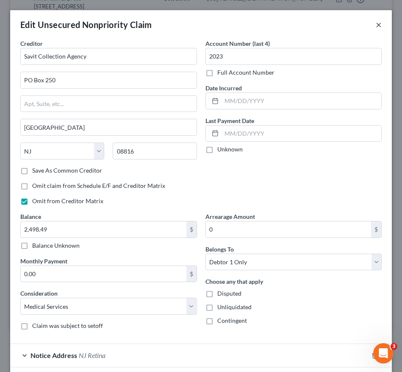
click at [376, 25] on button "×" at bounding box center [379, 25] width 6 height 10
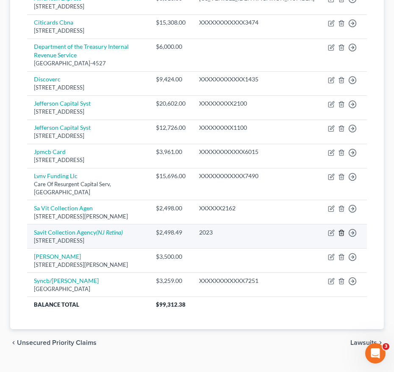
click at [340, 230] on icon "button" at bounding box center [342, 233] width 4 height 6
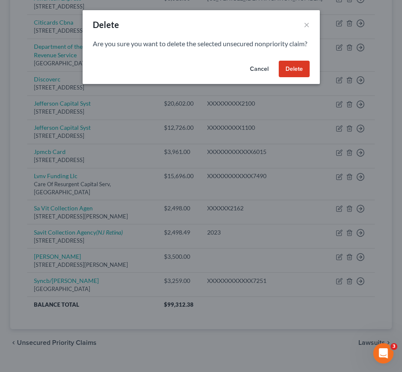
click at [293, 78] on button "Delete" at bounding box center [294, 69] width 31 height 17
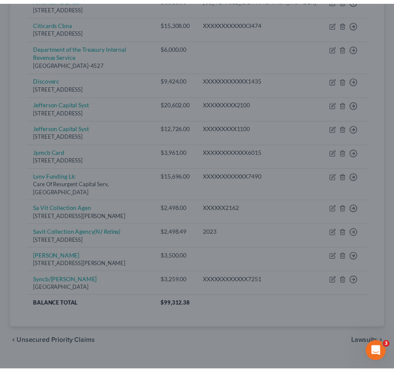
scroll to position [170, 0]
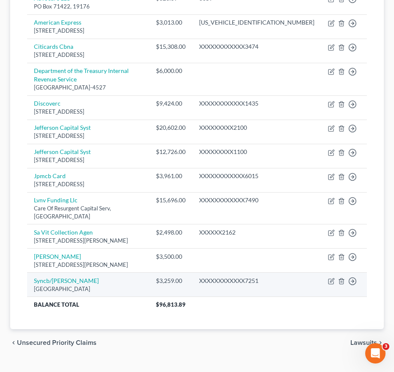
click at [321, 272] on td "Move to D Move to E Move to G Move to Notice Only" at bounding box center [344, 284] width 46 height 24
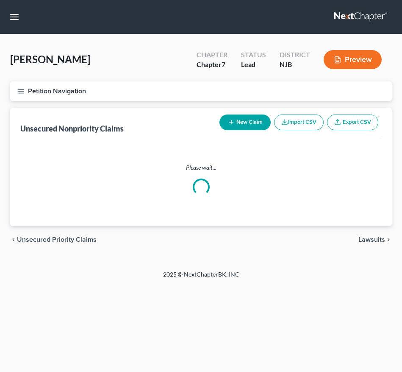
scroll to position [170, 0]
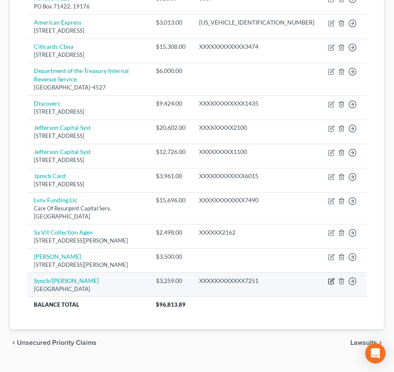
click at [328, 278] on icon "button" at bounding box center [331, 281] width 7 height 7
select select "39"
select select "2"
select select "0"
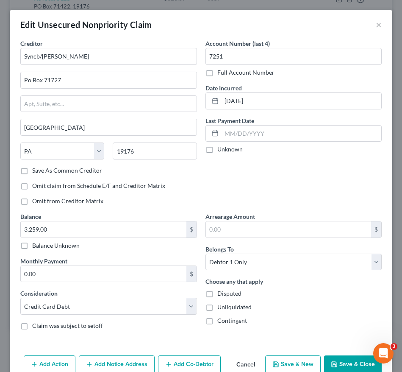
scroll to position [42, 0]
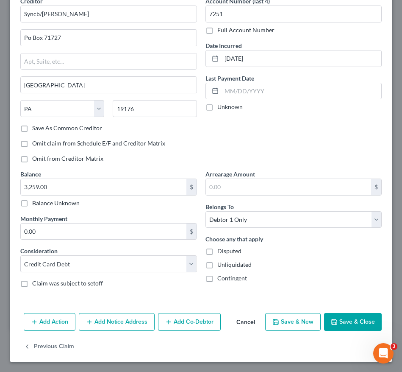
click at [121, 316] on button "Add Notice Address" at bounding box center [117, 322] width 76 height 18
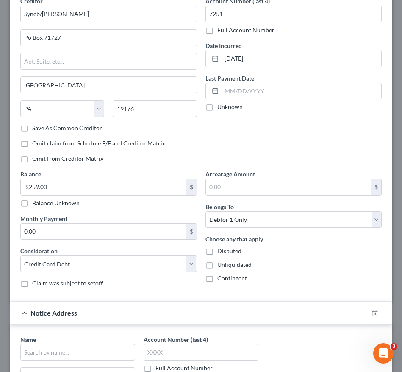
scroll to position [226, 0]
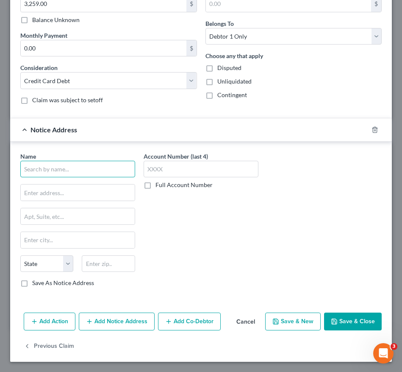
click at [41, 169] on input "text" at bounding box center [77, 169] width 115 height 17
type input "hunting"
drag, startPoint x: 46, startPoint y: 170, endPoint x: -50, endPoint y: 174, distance: 95.5
click at [0, 174] on html "Home New Case Client Portal Directory Cases [PERSON_NAME], Esq. LLC [EMAIL_ADDR…" at bounding box center [201, 109] width 402 height 558
click at [36, 191] on input "text" at bounding box center [78, 192] width 114 height 16
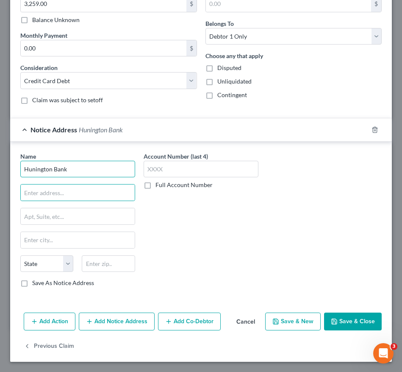
click at [72, 167] on input "Hunington Bank" at bounding box center [77, 169] width 115 height 17
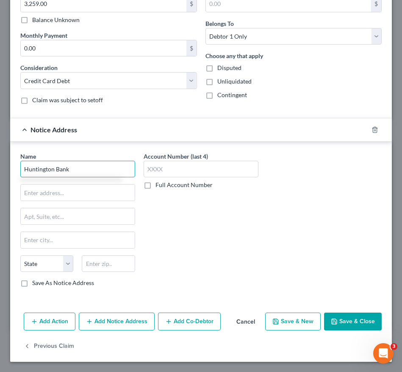
click at [84, 164] on input "Huntington Bank" at bounding box center [77, 169] width 115 height 17
type input "Huntington Bank"
click at [52, 194] on input "text" at bounding box center [78, 192] width 114 height 16
paste input "[STREET_ADDRESS]"
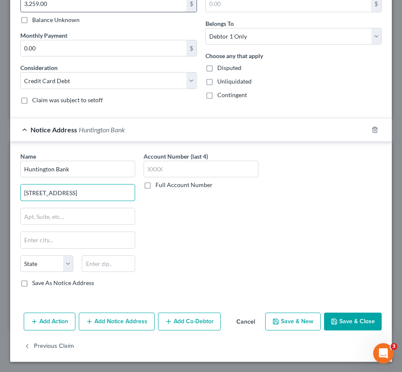
type input "[STREET_ADDRESS]"
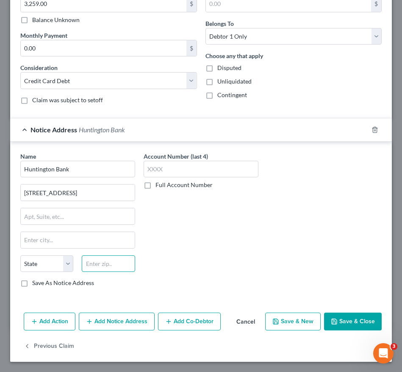
click at [100, 258] on input "text" at bounding box center [108, 263] width 53 height 17
type input "28210"
click at [181, 251] on div "Account Number (last 4) Full Account Number" at bounding box center [201, 223] width 123 height 142
type input "Charlotte"
select select "28"
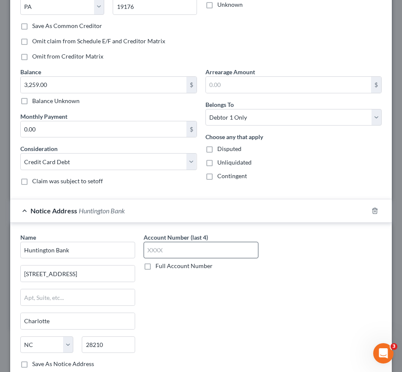
scroll to position [152, 0]
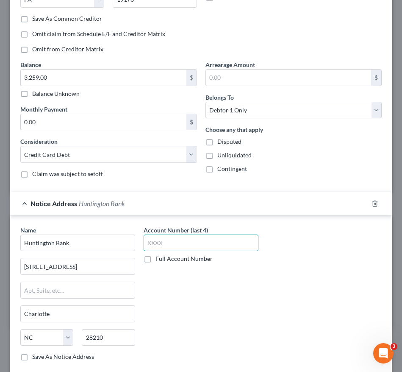
click at [164, 244] on input "text" at bounding box center [201, 242] width 115 height 17
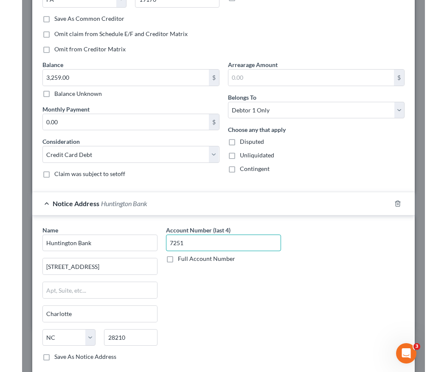
scroll to position [226, 0]
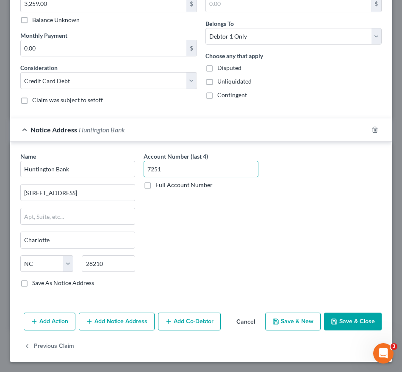
type input "7251"
click at [344, 324] on button "Save & Close" at bounding box center [353, 322] width 58 height 18
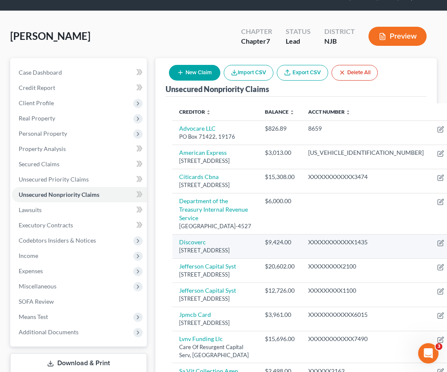
scroll to position [38, 0]
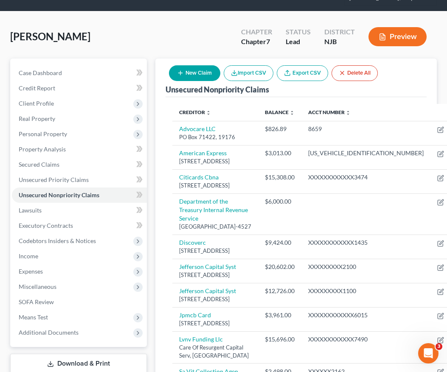
click at [196, 67] on button "New Claim" at bounding box center [194, 73] width 51 height 16
select select "0"
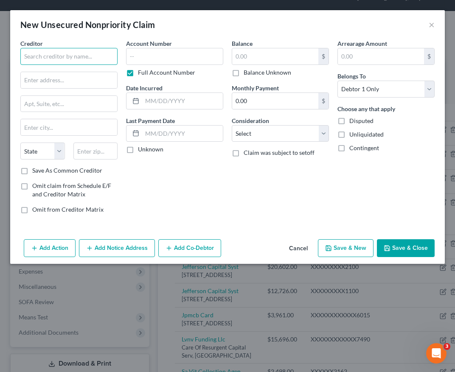
click at [93, 59] on input "text" at bounding box center [68, 56] width 97 height 17
type input "Sunrise Detox"
click at [402, 24] on button "×" at bounding box center [431, 25] width 6 height 10
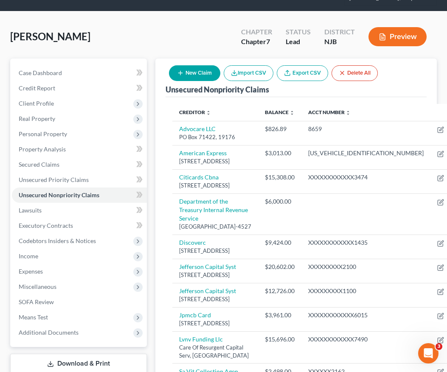
click at [204, 71] on button "New Claim" at bounding box center [194, 73] width 51 height 16
select select "0"
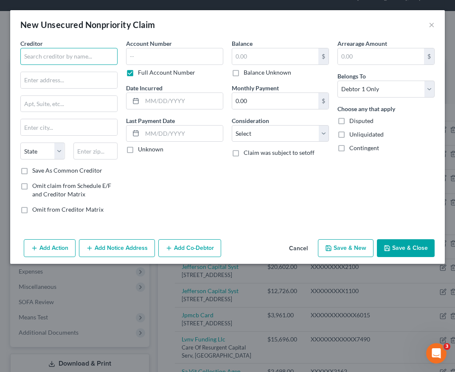
click at [87, 55] on input "text" at bounding box center [68, 56] width 97 height 17
drag, startPoint x: 77, startPoint y: 59, endPoint x: 21, endPoint y: 65, distance: 56.2
click at [21, 65] on div "Creditor * [GEOGRAPHIC_DATA] State [US_STATE] AK AR AZ [GEOGRAPHIC_DATA] CO [GE…" at bounding box center [68, 102] width 97 height 127
type input "[GEOGRAPHIC_DATA]"
click at [95, 78] on input "text" at bounding box center [69, 80] width 96 height 16
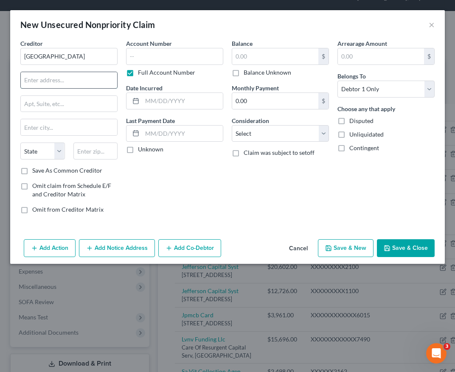
paste input "[STREET_ADDRESS]"
type input "[STREET_ADDRESS]"
click at [88, 149] on input "text" at bounding box center [95, 150] width 45 height 17
type input "07930"
type input "[PERSON_NAME]"
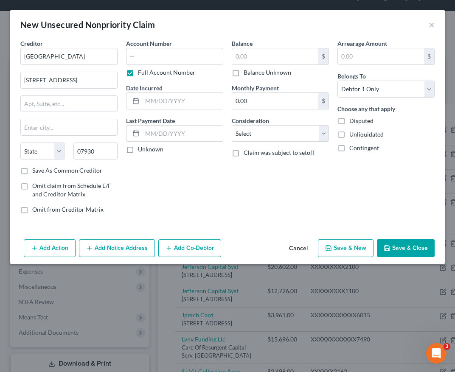
select select "33"
click at [186, 210] on div "Account Number Full Account Number Date Incurred Last Payment Date Unknown" at bounding box center [175, 129] width 106 height 181
click at [393, 248] on button "Save & Close" at bounding box center [406, 248] width 58 height 18
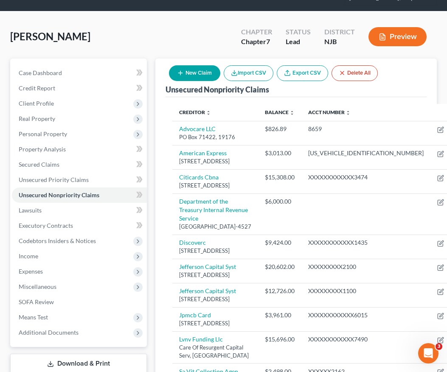
click at [191, 74] on button "New Claim" at bounding box center [194, 73] width 51 height 16
select select "0"
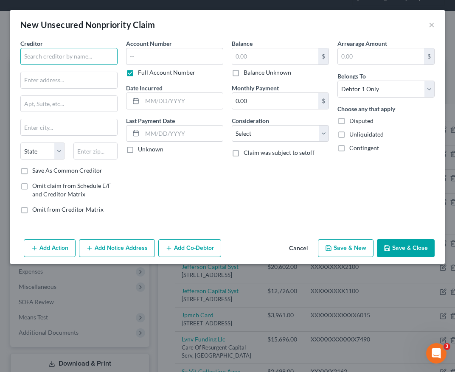
click at [83, 56] on input "text" at bounding box center [68, 56] width 97 height 17
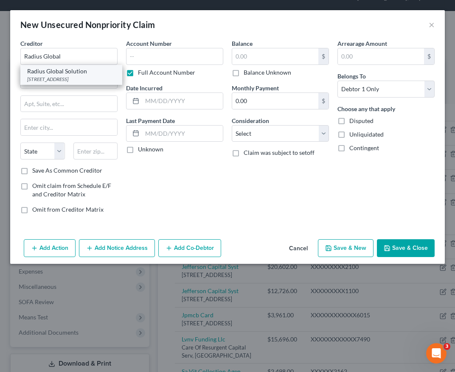
click at [82, 73] on div "Radius Global Solution" at bounding box center [71, 71] width 88 height 8
type input "Radius Global Solution"
type input "[STREET_ADDRESS]"
type input "Edina"
select select "24"
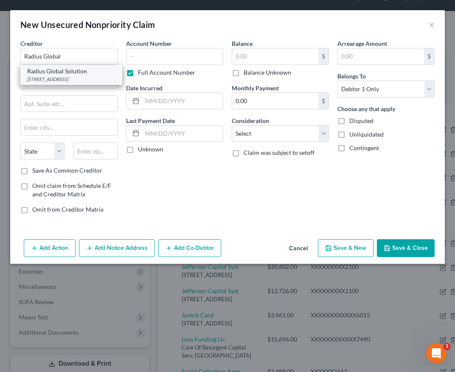
type input "55439"
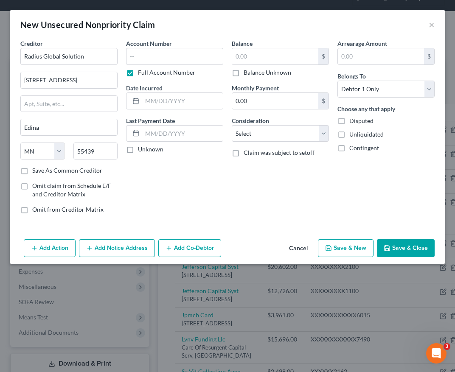
click at [394, 246] on button "Save & Close" at bounding box center [406, 248] width 58 height 18
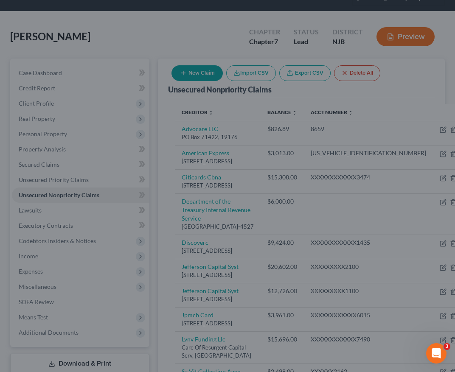
type input "0.00"
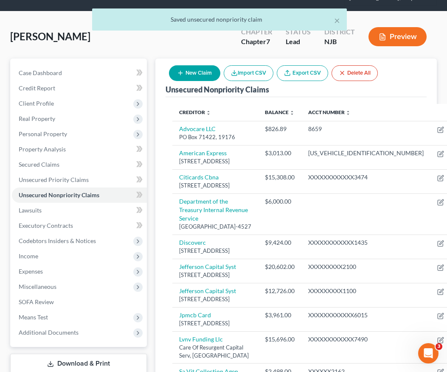
click at [181, 78] on button "New Claim" at bounding box center [194, 73] width 51 height 16
select select "0"
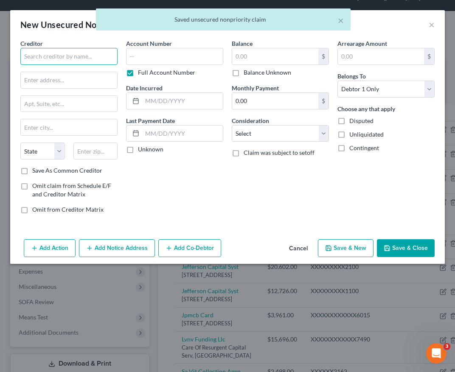
click at [65, 58] on input "text" at bounding box center [68, 56] width 97 height 17
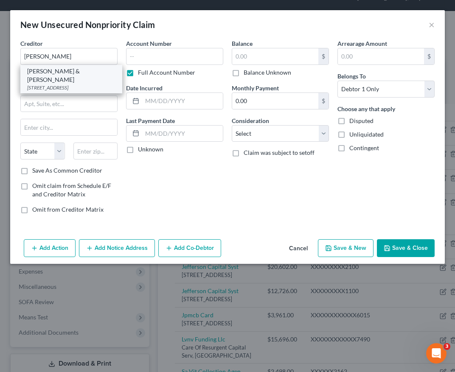
click at [66, 84] on div "[STREET_ADDRESS]" at bounding box center [71, 87] width 88 height 7
type input "[PERSON_NAME] & [PERSON_NAME]"
type input "[STREET_ADDRESS]"
type input "PO BOX 9003"
type input "[GEOGRAPHIC_DATA]"
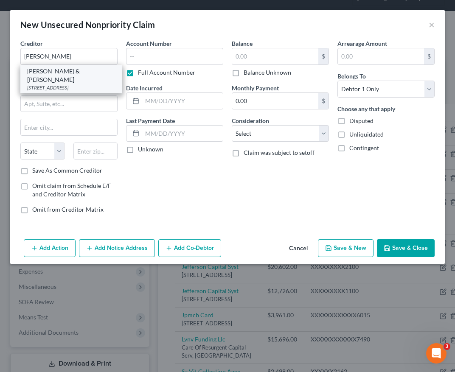
select select "35"
type input "11749"
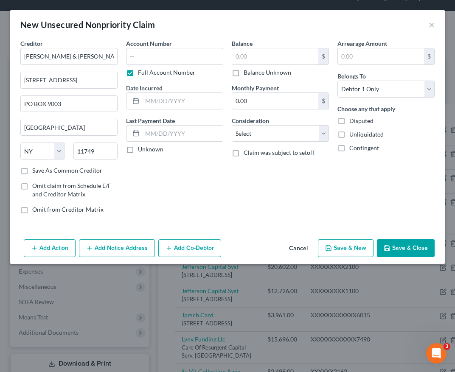
click at [402, 242] on button "Save & Close" at bounding box center [406, 248] width 58 height 18
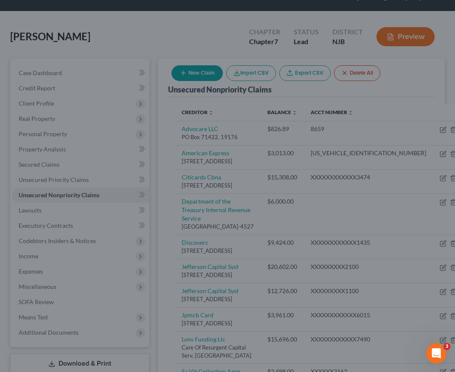
type input "0.00"
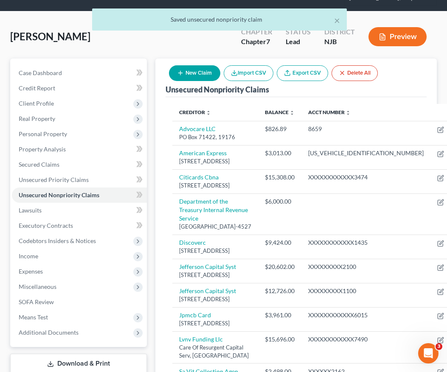
click at [208, 72] on button "New Claim" at bounding box center [194, 73] width 51 height 16
select select "0"
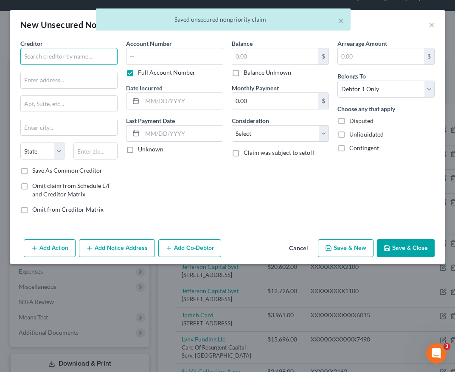
click at [100, 48] on input "text" at bounding box center [68, 56] width 97 height 17
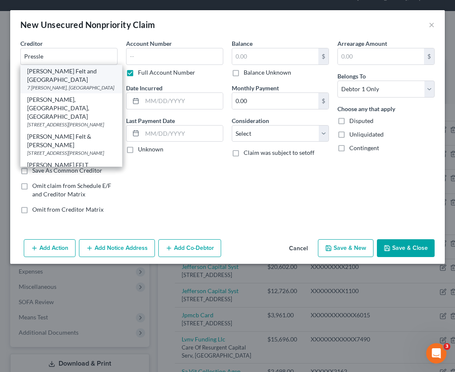
click at [77, 84] on div "7 [PERSON_NAME], [GEOGRAPHIC_DATA]" at bounding box center [71, 87] width 88 height 7
type input "[PERSON_NAME] Felt and [GEOGRAPHIC_DATA]"
type input "7 [PERSON_NAME]"
type input "Parsippany"
select select "33"
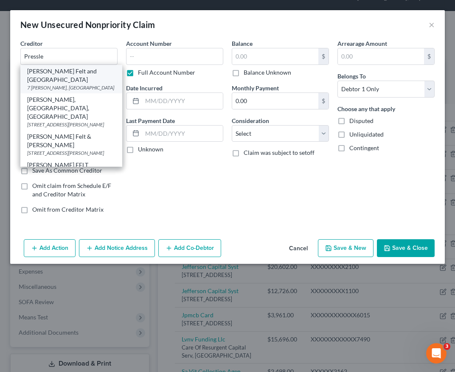
type input "07054"
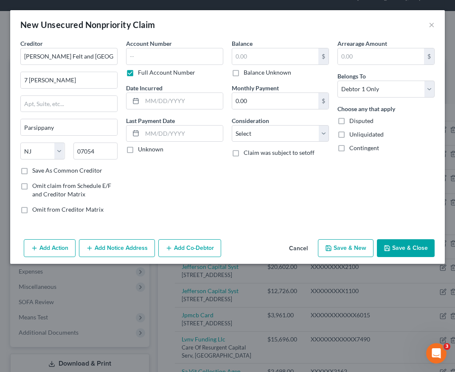
click at [392, 246] on button "Save & Close" at bounding box center [406, 248] width 58 height 18
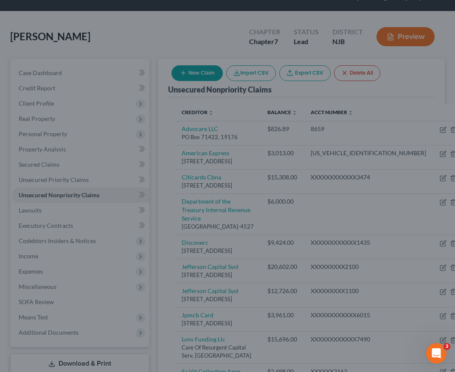
type input "0.00"
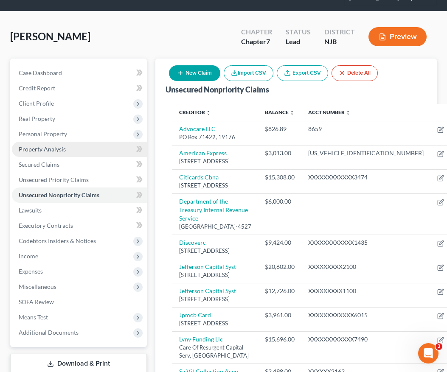
scroll to position [83, 0]
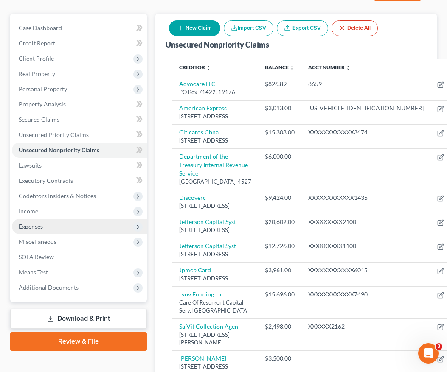
click at [78, 230] on span "Expenses" at bounding box center [79, 226] width 135 height 15
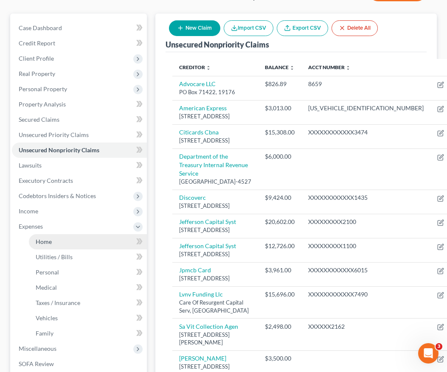
click at [74, 244] on link "Home" at bounding box center [88, 241] width 118 height 15
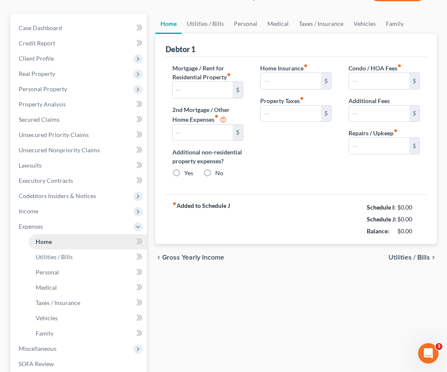
scroll to position [42, 0]
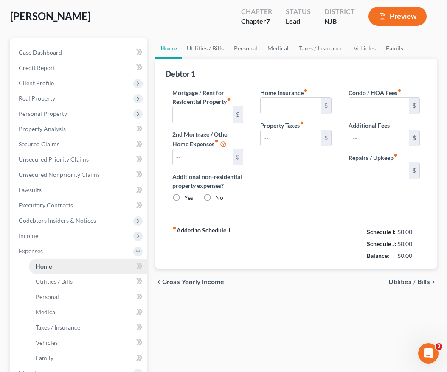
type input "2,650.00"
type input "0.00"
radio input "true"
type input "0.00"
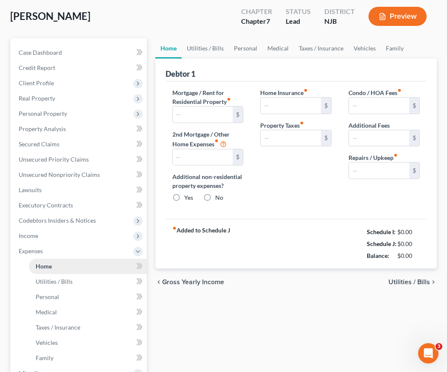
type input "0.00"
type input "250.00"
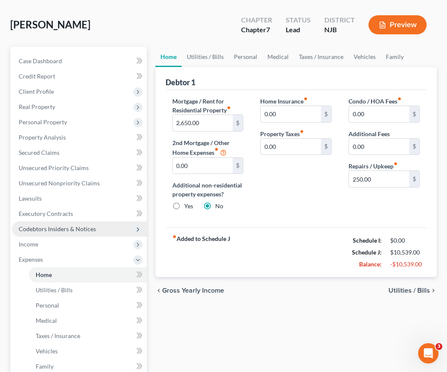
scroll to position [51, 0]
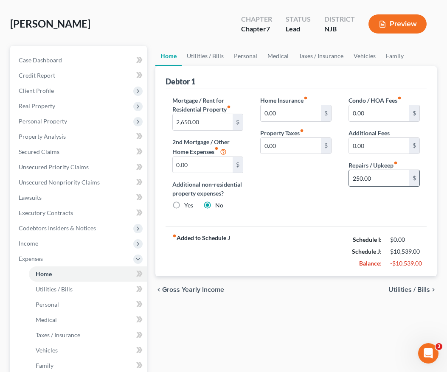
click at [394, 186] on input "250.00" at bounding box center [379, 178] width 60 height 16
click at [380, 202] on div "Condo / HOA Fees fiber_manual_record 0.00 $ Additional Fees 0.00 $ Repairs / Up…" at bounding box center [384, 156] width 88 height 121
click at [56, 292] on span "Utilities / Bills" at bounding box center [54, 288] width 37 height 7
